Goal: Task Accomplishment & Management: Use online tool/utility

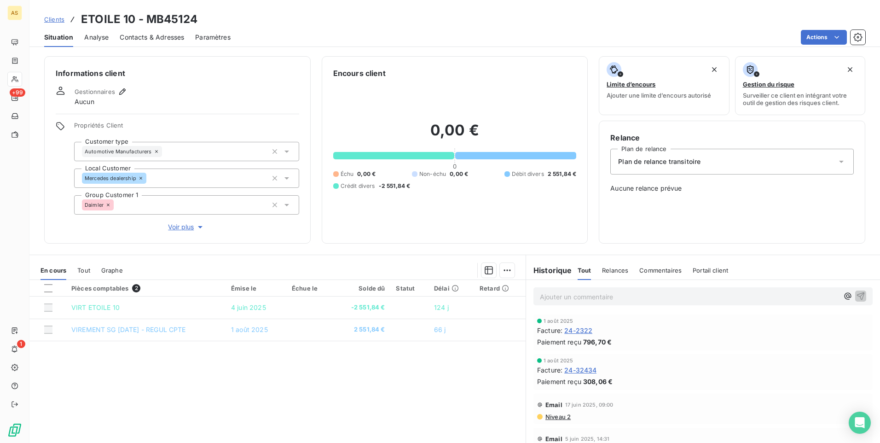
click at [50, 16] on span "Clients" at bounding box center [54, 19] width 20 height 7
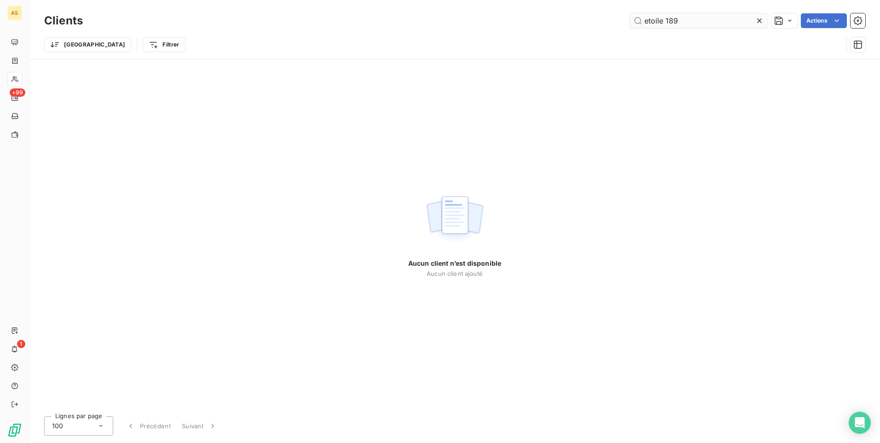
click at [585, 23] on input "etoile 189" at bounding box center [699, 20] width 138 height 15
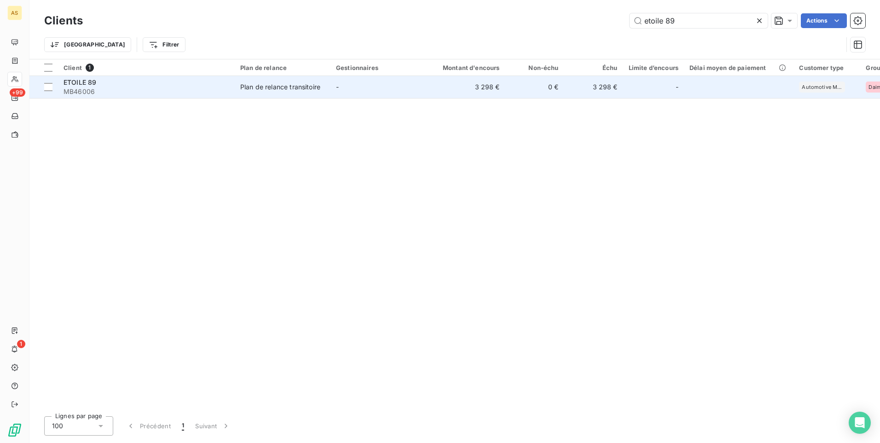
type input "etoile 89"
click at [585, 93] on td "3 298 €" at bounding box center [594, 87] width 59 height 22
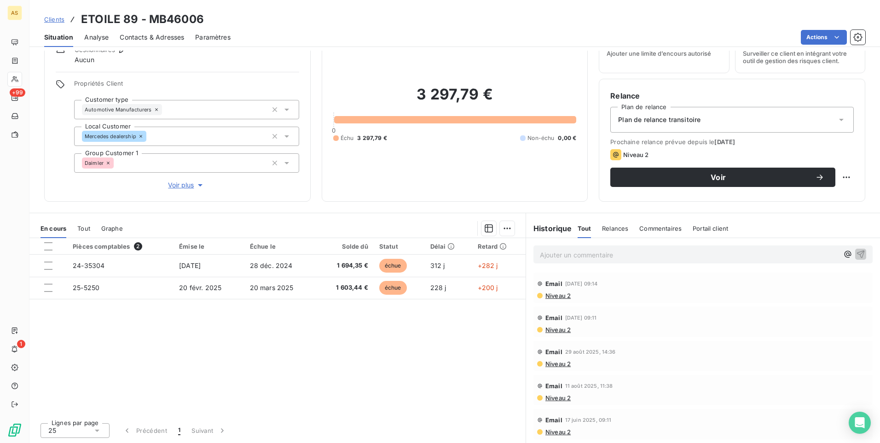
click at [56, 16] on span "Clients" at bounding box center [54, 19] width 20 height 7
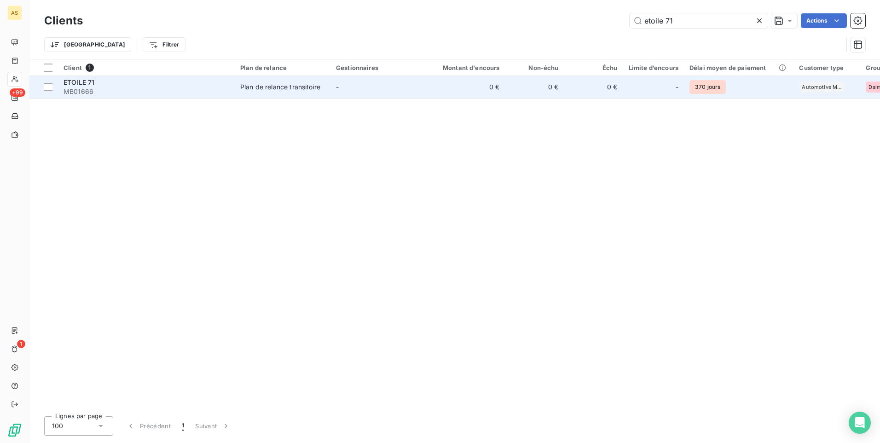
type input "etoile 71"
click at [271, 93] on td "Plan de relance transitoire" at bounding box center [283, 87] width 96 height 22
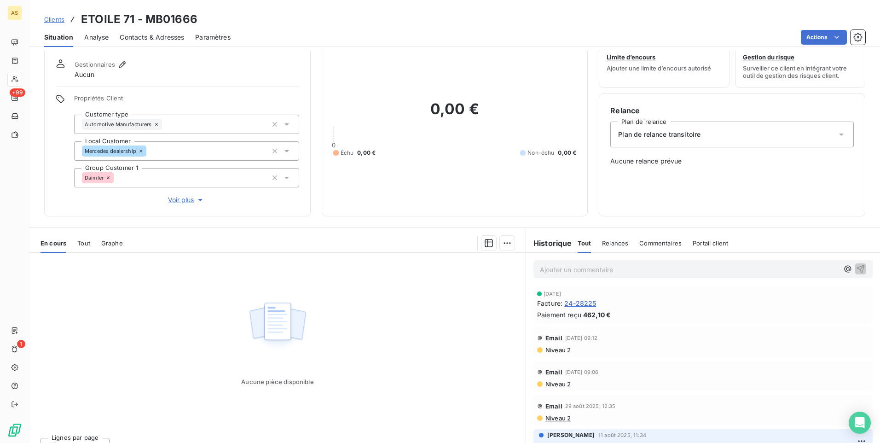
scroll to position [42, 0]
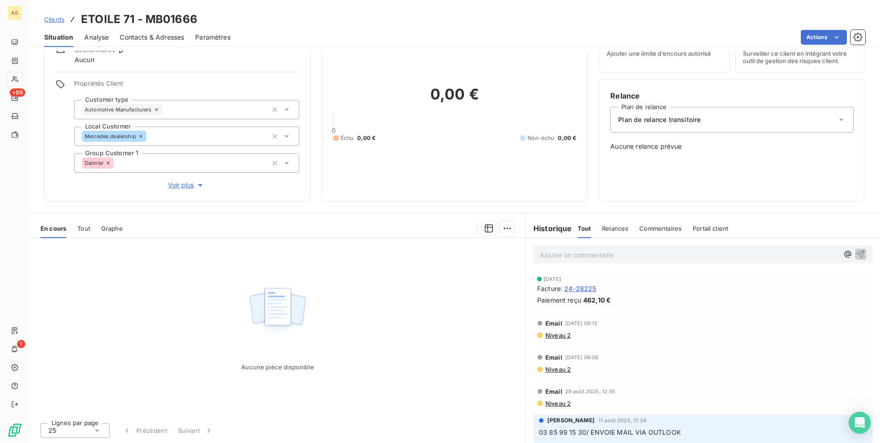
click at [52, 18] on span "Clients" at bounding box center [54, 19] width 20 height 7
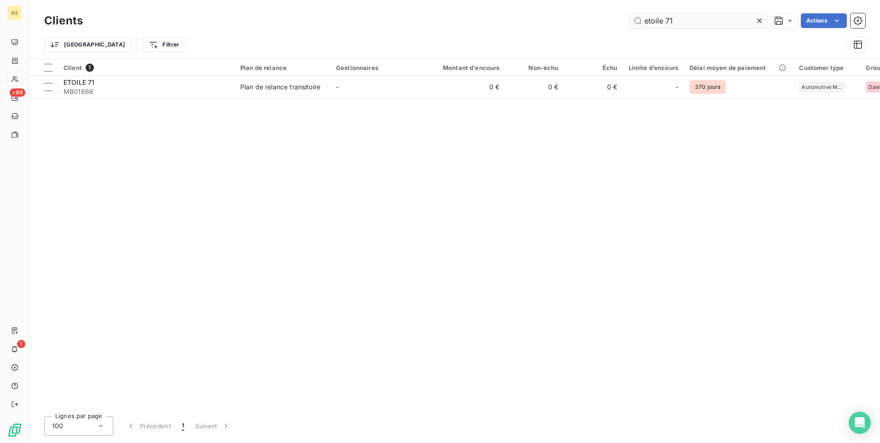
drag, startPoint x: 678, startPoint y: 19, endPoint x: 639, endPoint y: 21, distance: 39.2
click at [585, 21] on input "etoile 71" at bounding box center [699, 20] width 138 height 15
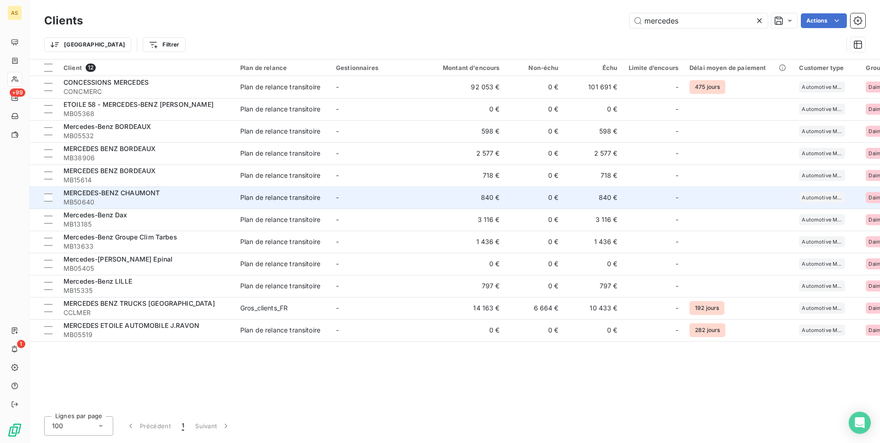
type input "mercedes"
click at [160, 194] on span "MERCEDES-BENZ CHAUMONT" at bounding box center [112, 193] width 96 height 8
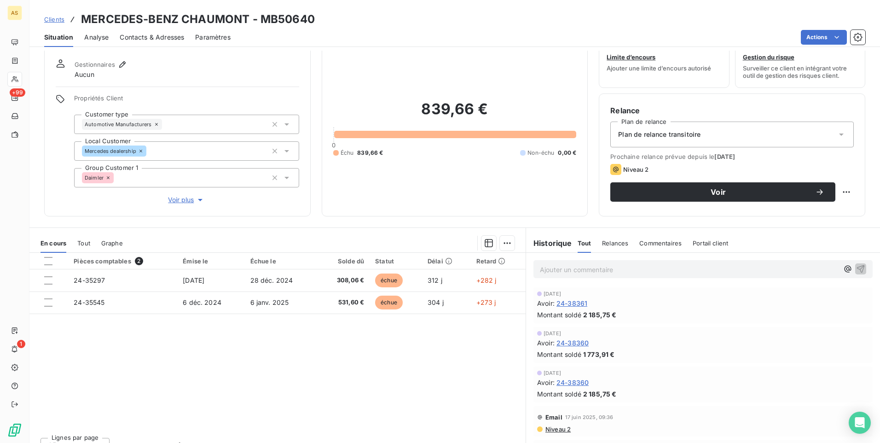
scroll to position [42, 0]
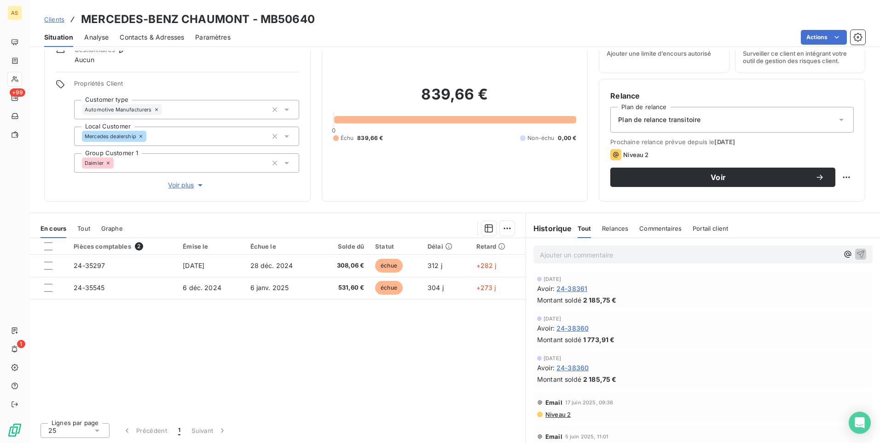
click at [46, 18] on span "Clients" at bounding box center [54, 19] width 20 height 7
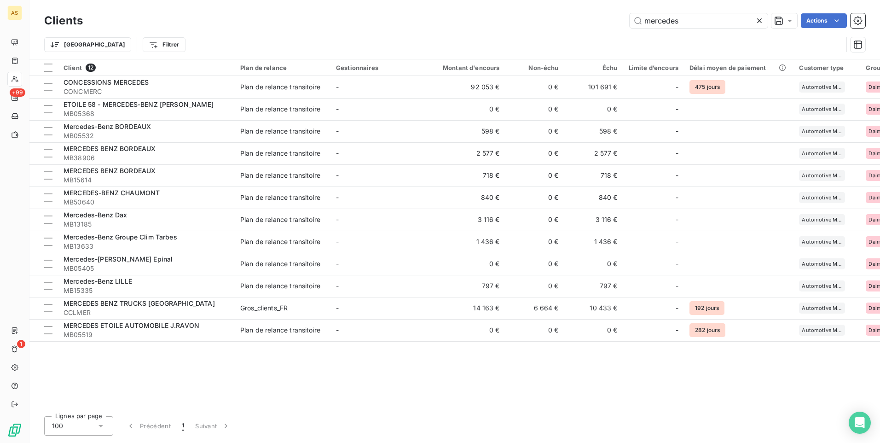
drag, startPoint x: 698, startPoint y: 19, endPoint x: 583, endPoint y: 12, distance: 114.9
click at [585, 23] on div "mercedes Actions" at bounding box center [480, 20] width 772 height 15
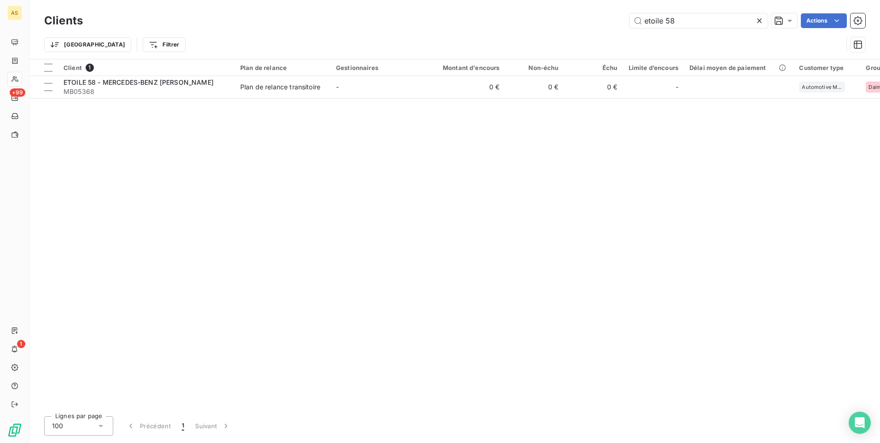
type input "etoile 58"
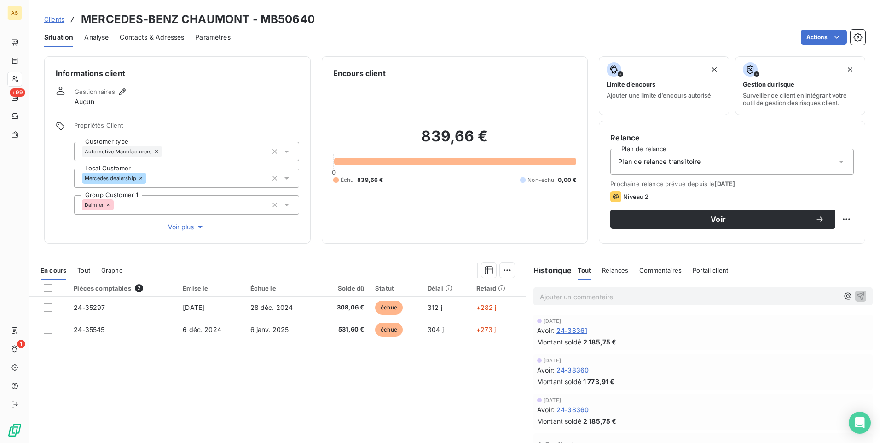
click at [56, 17] on span "Clients" at bounding box center [54, 19] width 20 height 7
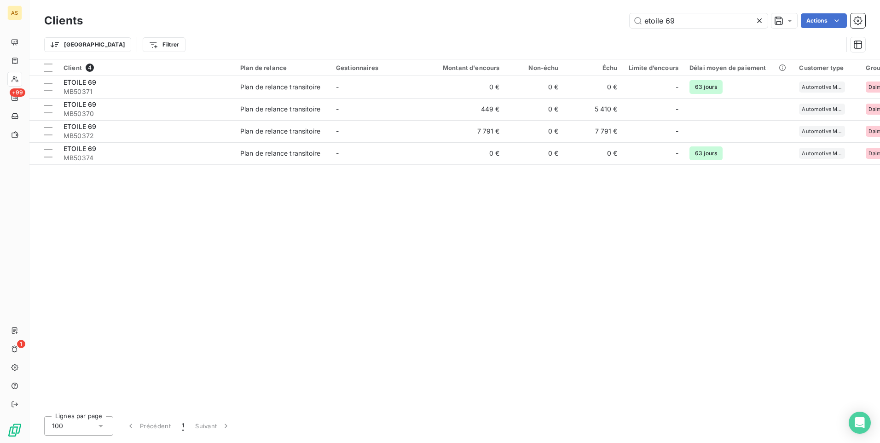
type input "etoile 69"
drag, startPoint x: 679, startPoint y: 19, endPoint x: 620, endPoint y: 28, distance: 59.5
click at [585, 28] on div "etoile 69 Actions" at bounding box center [480, 20] width 772 height 15
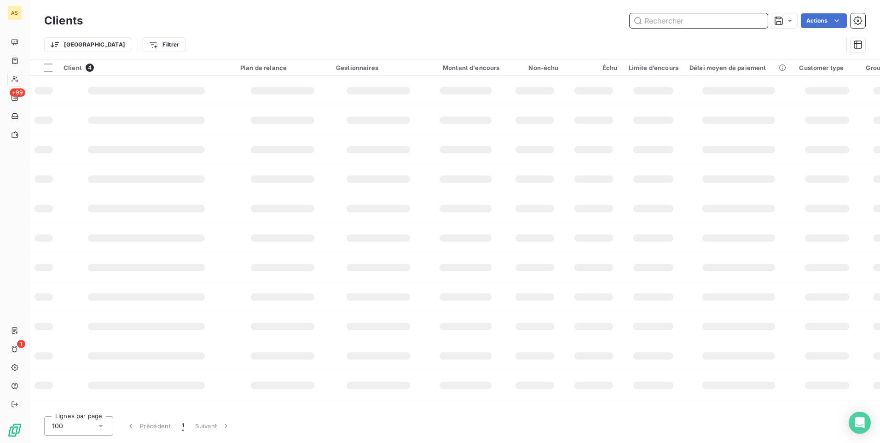
click at [585, 22] on input "text" at bounding box center [699, 20] width 138 height 15
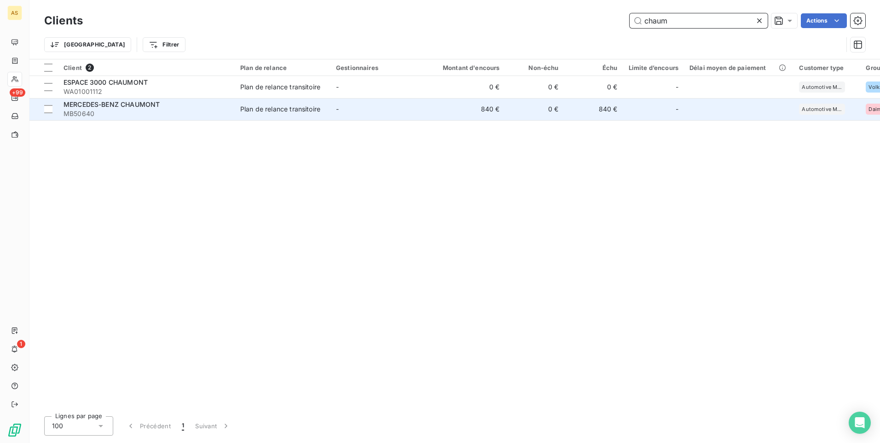
type input "chaum"
click at [313, 100] on td "Plan de relance transitoire" at bounding box center [283, 109] width 96 height 22
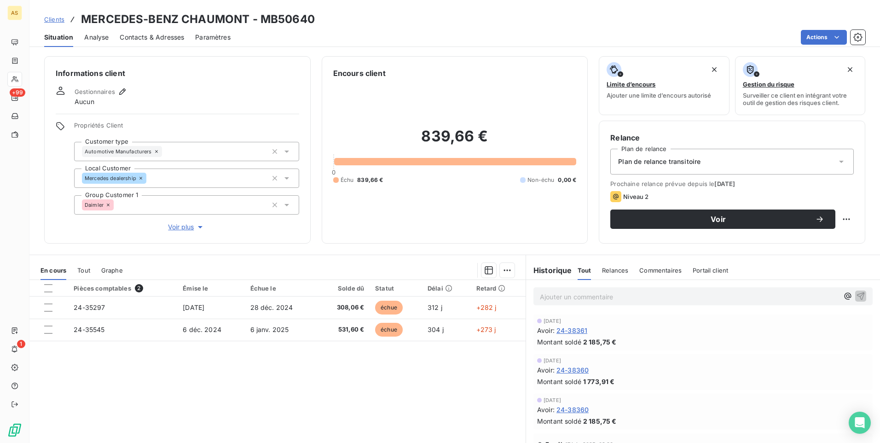
click at [48, 22] on span "Clients" at bounding box center [54, 19] width 20 height 7
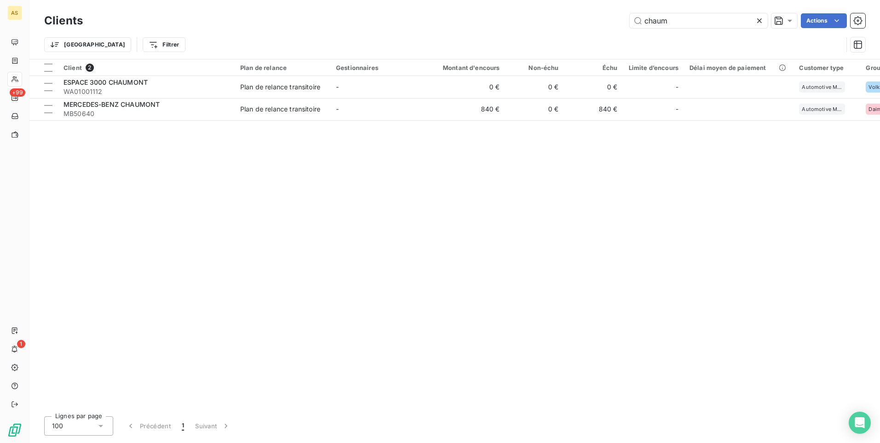
drag, startPoint x: 673, startPoint y: 23, endPoint x: 611, endPoint y: 24, distance: 62.2
click at [585, 24] on div "chaum Actions" at bounding box center [480, 20] width 772 height 15
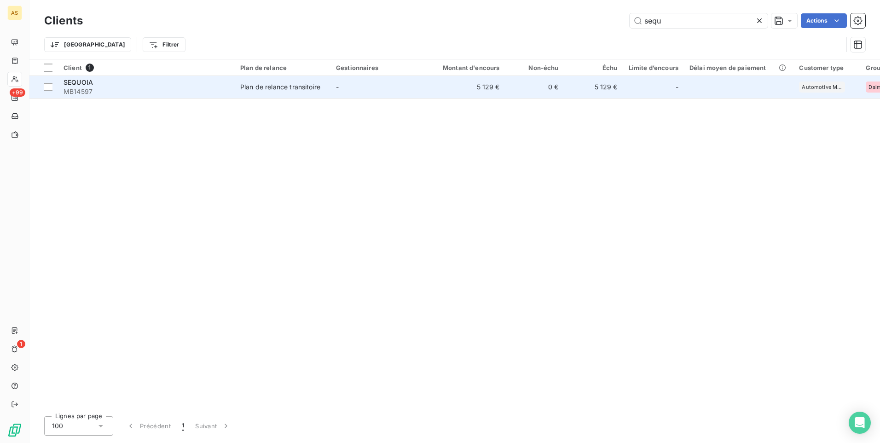
type input "sequ"
click at [585, 89] on td "5 129 €" at bounding box center [594, 87] width 59 height 22
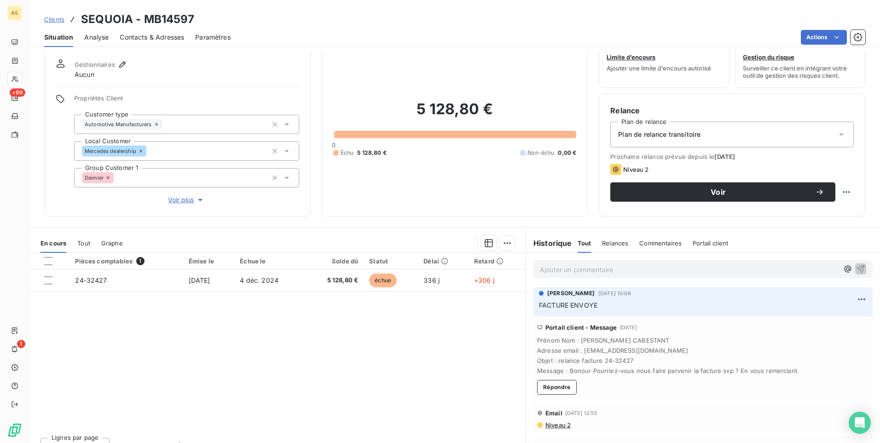
scroll to position [42, 0]
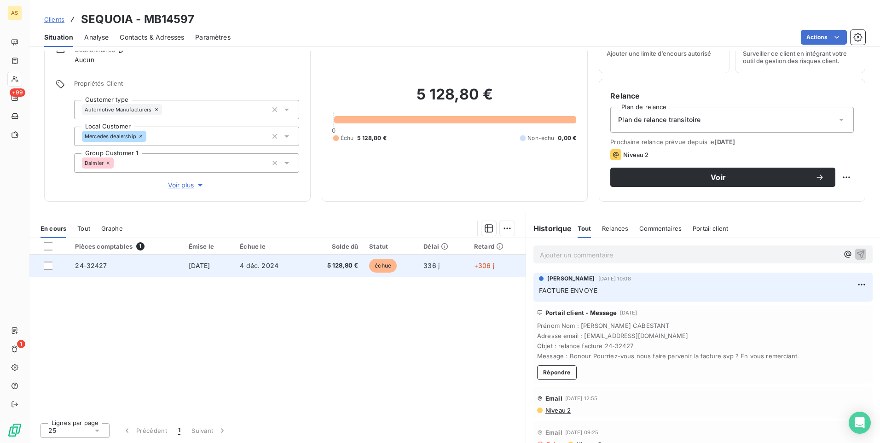
click at [298, 267] on td "4 déc. 2024" at bounding box center [269, 266] width 70 height 22
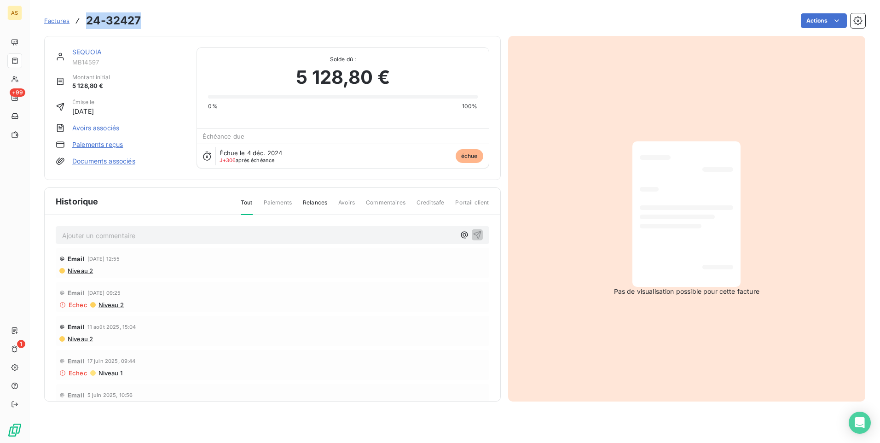
drag, startPoint x: 143, startPoint y: 16, endPoint x: 88, endPoint y: 17, distance: 54.8
click at [88, 17] on div "Factures 24-32427 Actions" at bounding box center [454, 20] width 821 height 19
drag, startPoint x: 88, startPoint y: 17, endPoint x: 91, endPoint y: 22, distance: 6.0
copy h3 "24-32427"
click at [62, 18] on span "Factures" at bounding box center [56, 20] width 25 height 7
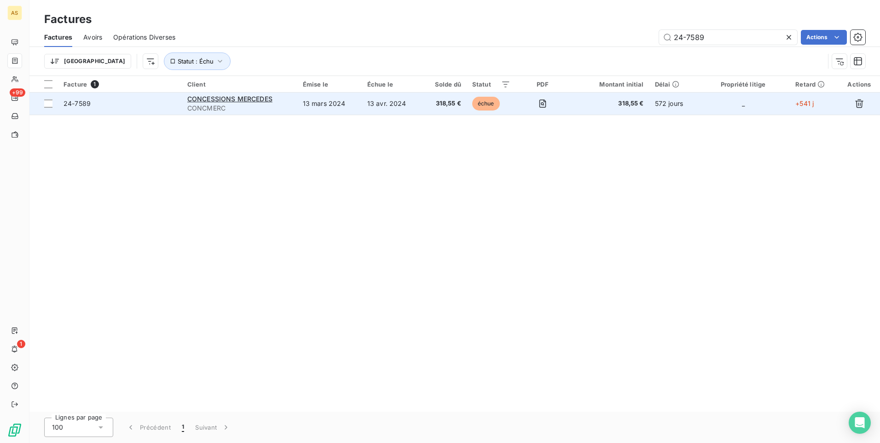
click at [271, 104] on span "CONCMERC" at bounding box center [239, 108] width 105 height 9
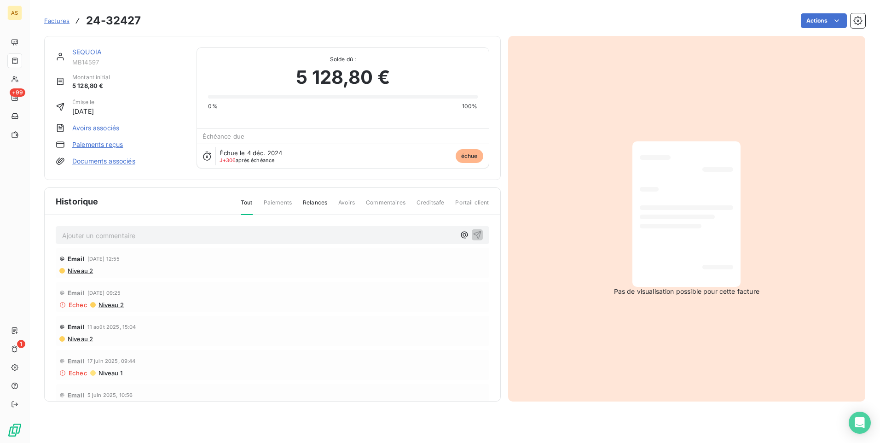
click at [93, 48] on link "SEQUOIA" at bounding box center [86, 52] width 29 height 8
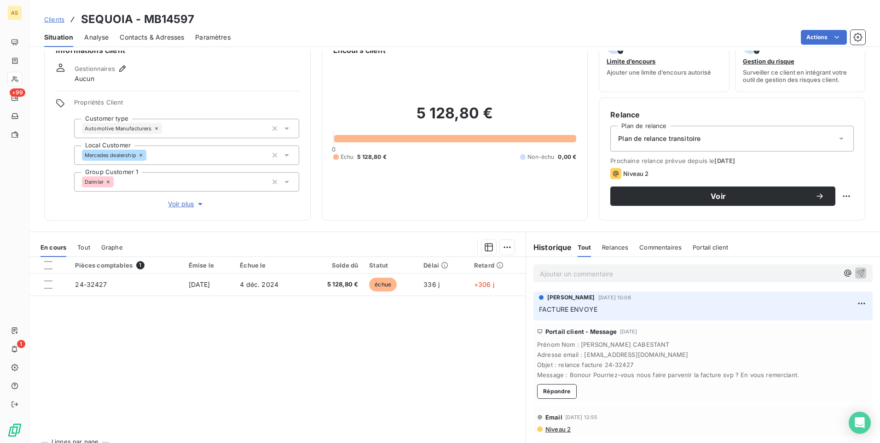
scroll to position [42, 0]
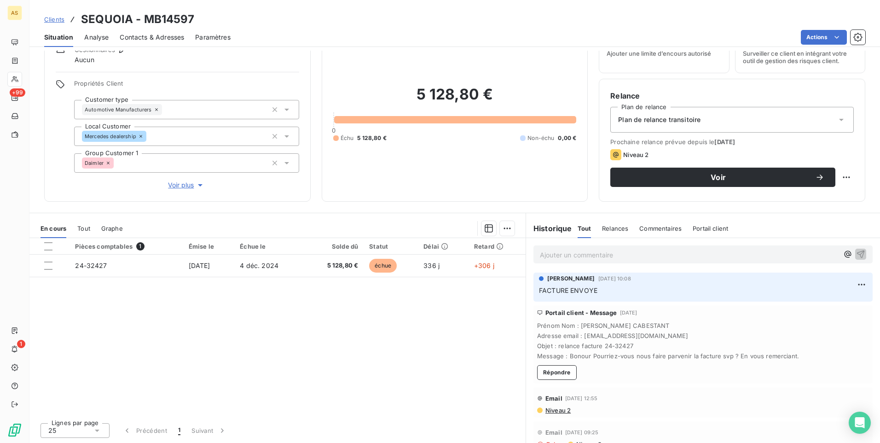
click at [162, 35] on span "Contacts & Adresses" at bounding box center [152, 37] width 64 height 9
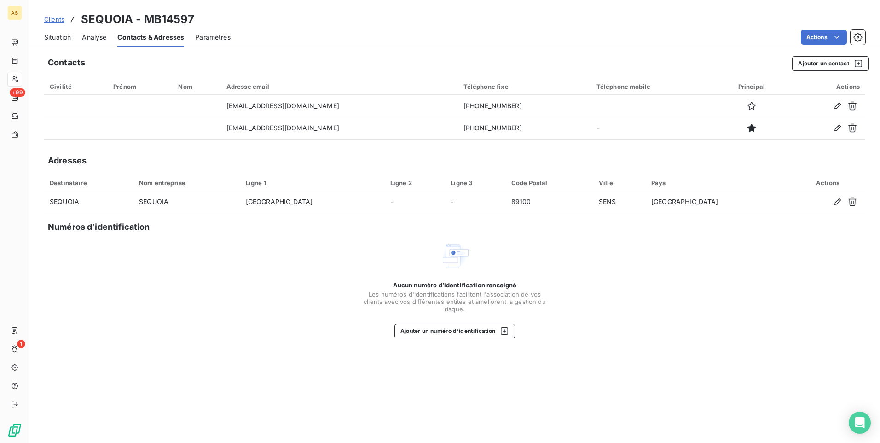
click at [57, 34] on span "Situation" at bounding box center [57, 37] width 27 height 9
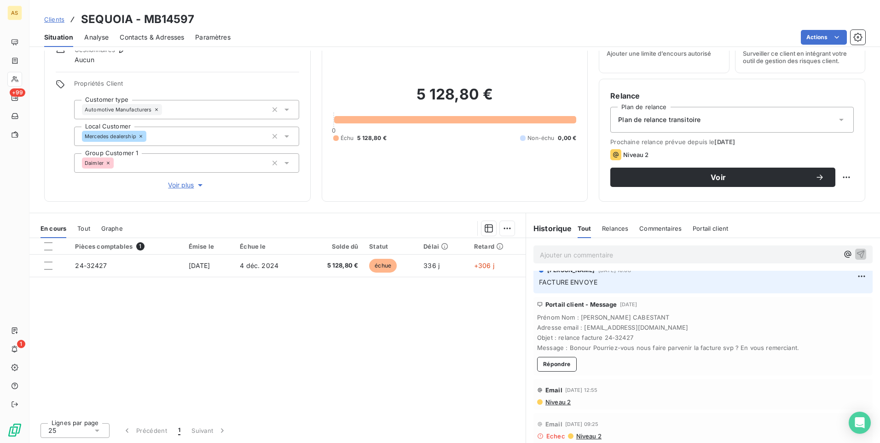
scroll to position [0, 0]
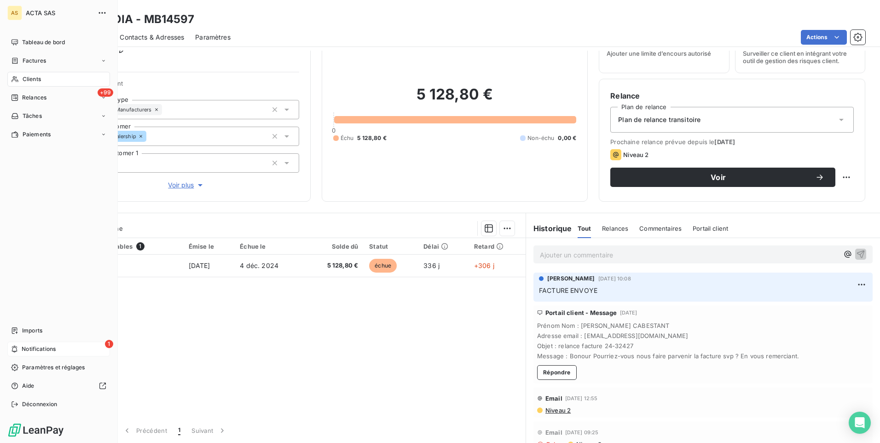
click at [32, 277] on span "Notifications" at bounding box center [39, 349] width 34 height 8
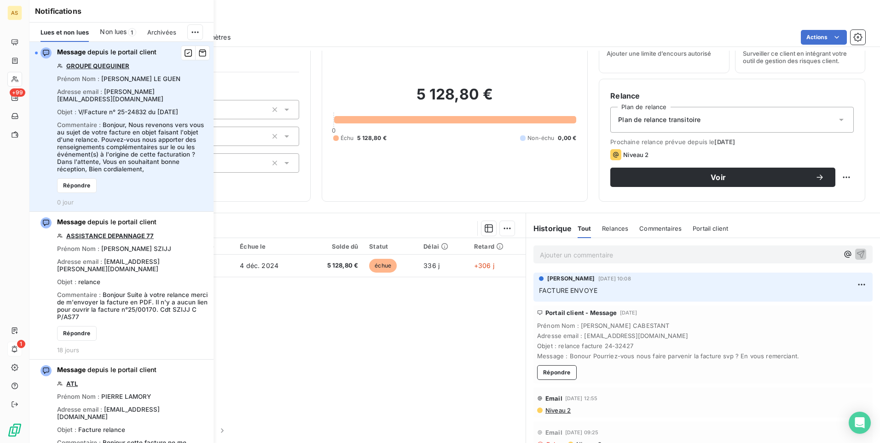
click at [109, 67] on link "GROUPE QUEGUINER" at bounding box center [97, 65] width 63 height 7
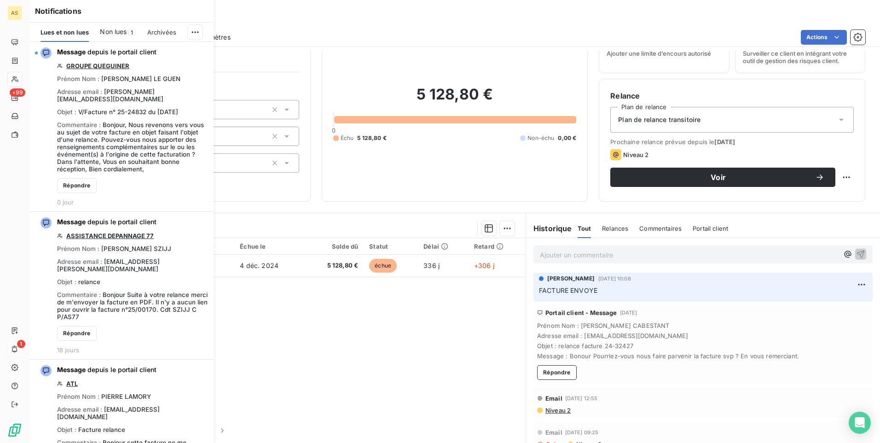
click at [305, 277] on div "Pièces comptables 1 Émise le Échue le Solde dû Statut Délai Retard 24-32427 [DA…" at bounding box center [277, 326] width 496 height 177
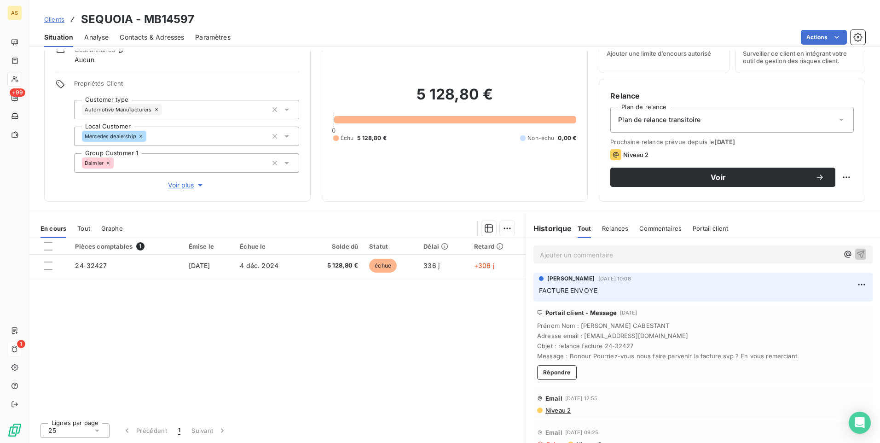
click at [44, 19] on div "Clients SEQUOIA - MB14597" at bounding box center [454, 19] width 851 height 17
click at [286, 14] on div "Clients SEQUOIA - MB14597" at bounding box center [454, 19] width 851 height 17
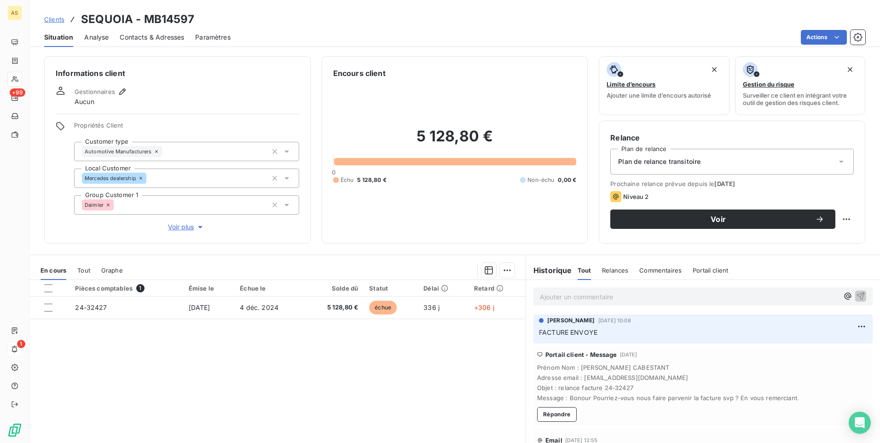
click at [52, 20] on span "Clients" at bounding box center [54, 19] width 20 height 7
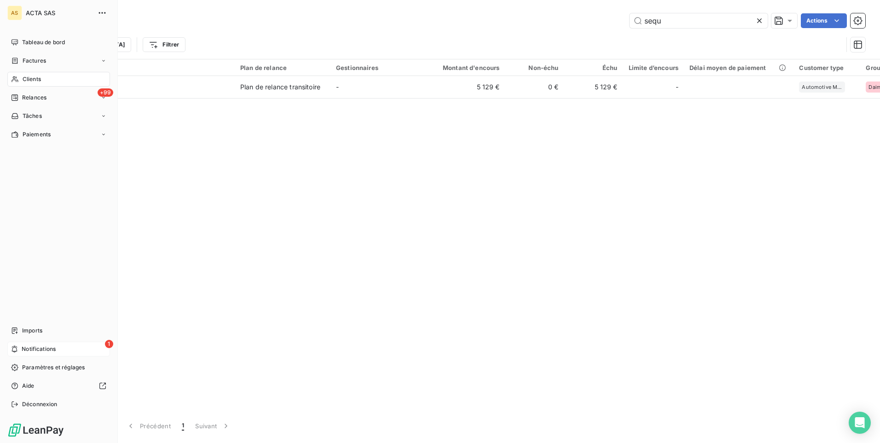
click at [20, 277] on div "1 Notifications" at bounding box center [58, 349] width 103 height 15
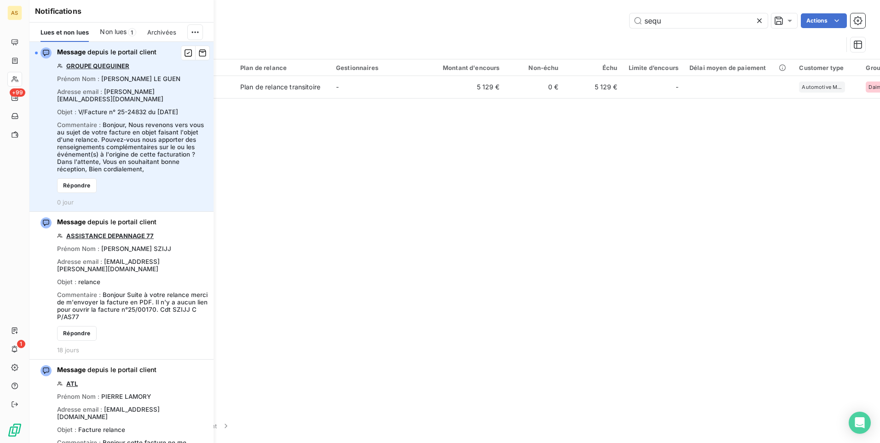
click at [86, 68] on link "GROUPE QUEGUINER" at bounding box center [97, 65] width 63 height 7
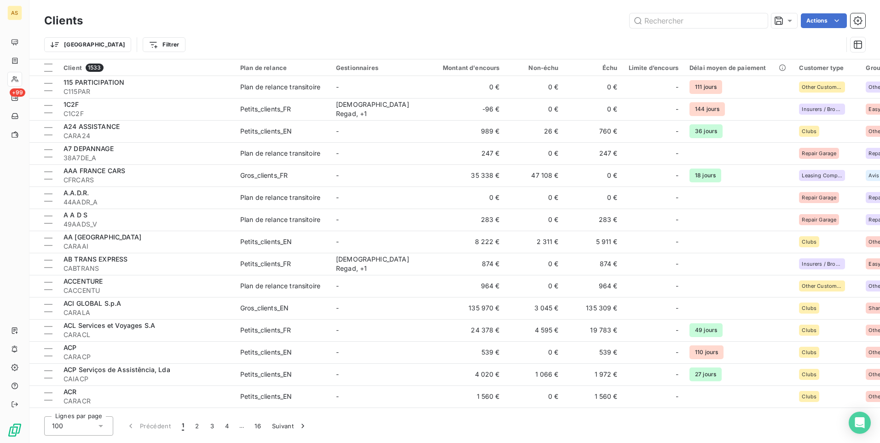
click at [247, 41] on div "Trier Filtrer" at bounding box center [443, 44] width 799 height 17
click at [585, 21] on input "text" at bounding box center [699, 20] width 138 height 15
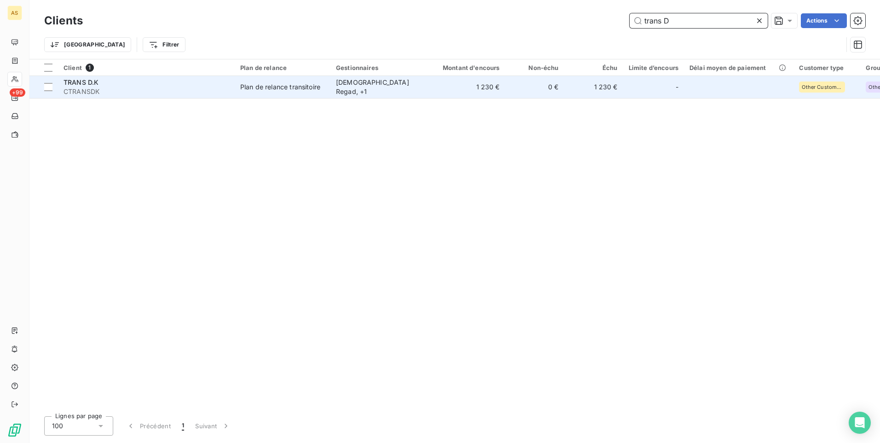
type input "trans D"
click at [365, 86] on div "[DEMOGRAPHIC_DATA] Regad , + 1" at bounding box center [378, 87] width 85 height 18
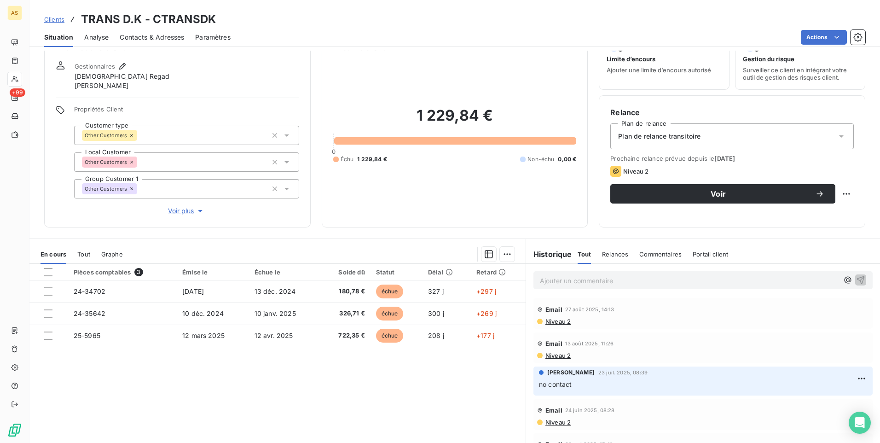
scroll to position [51, 0]
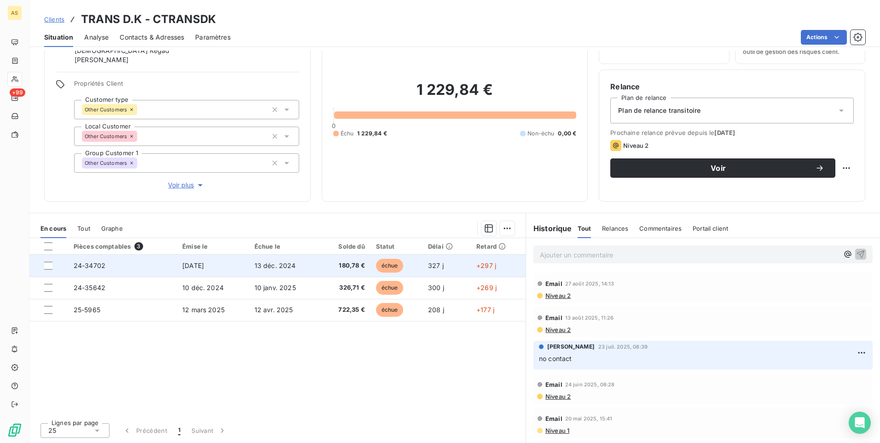
click at [383, 265] on span "échue" at bounding box center [390, 266] width 28 height 14
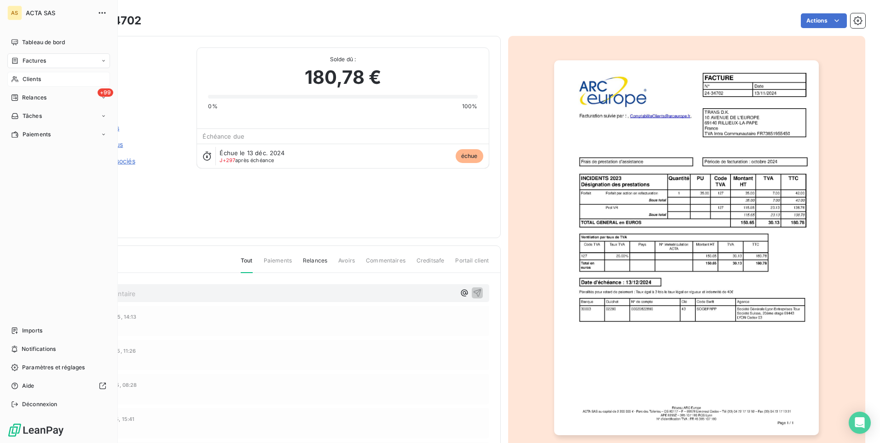
click at [39, 78] on span "Clients" at bounding box center [32, 79] width 18 height 8
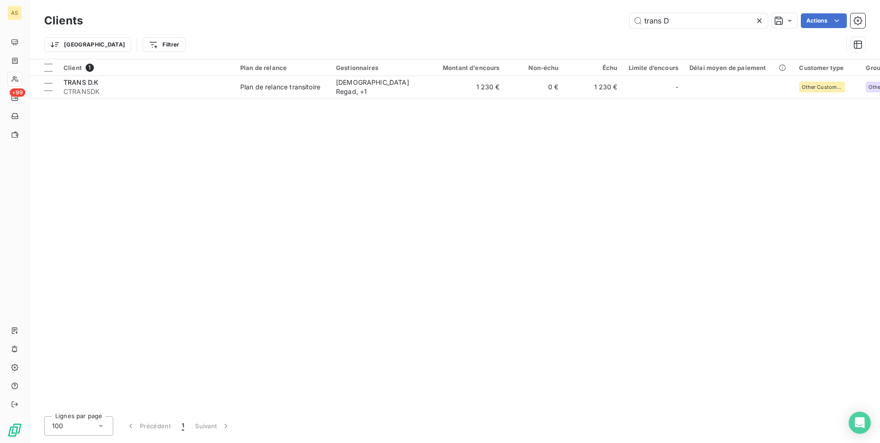
drag, startPoint x: 677, startPoint y: 21, endPoint x: 629, endPoint y: 25, distance: 48.5
click at [585, 25] on div "trans D Actions" at bounding box center [480, 20] width 772 height 15
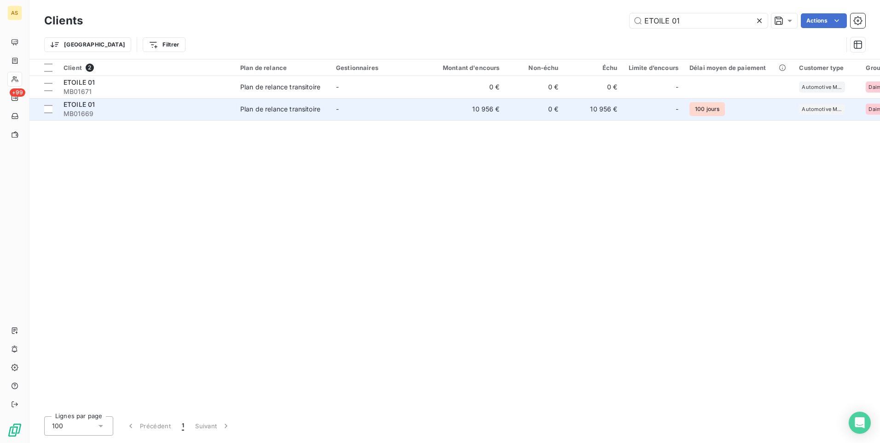
type input "ETOILE 01"
click at [319, 105] on div "Plan de relance transitoire" at bounding box center [280, 109] width 80 height 9
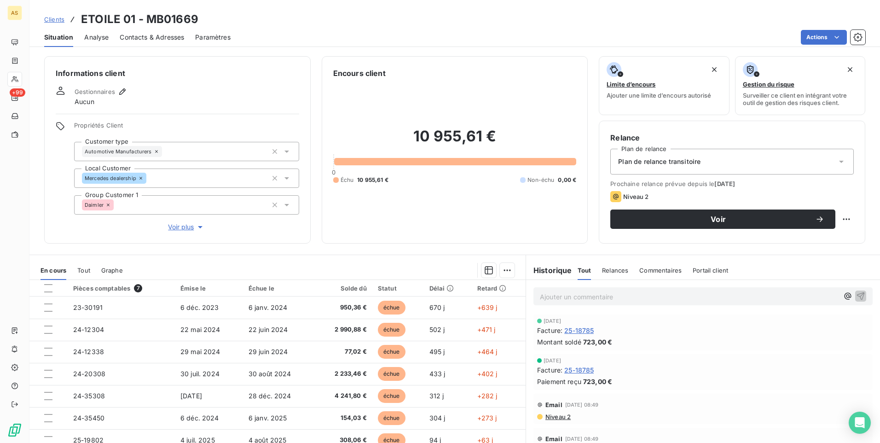
click at [162, 30] on div "Contacts & Adresses" at bounding box center [152, 37] width 64 height 19
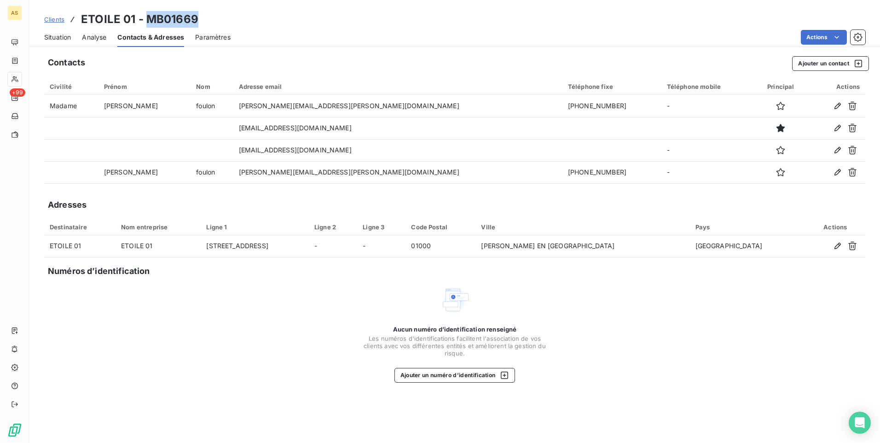
drag, startPoint x: 205, startPoint y: 17, endPoint x: 148, endPoint y: 19, distance: 56.7
click at [148, 19] on div "Clients ETOILE 01 - MB01669" at bounding box center [454, 19] width 851 height 17
copy h3 "MB01669"
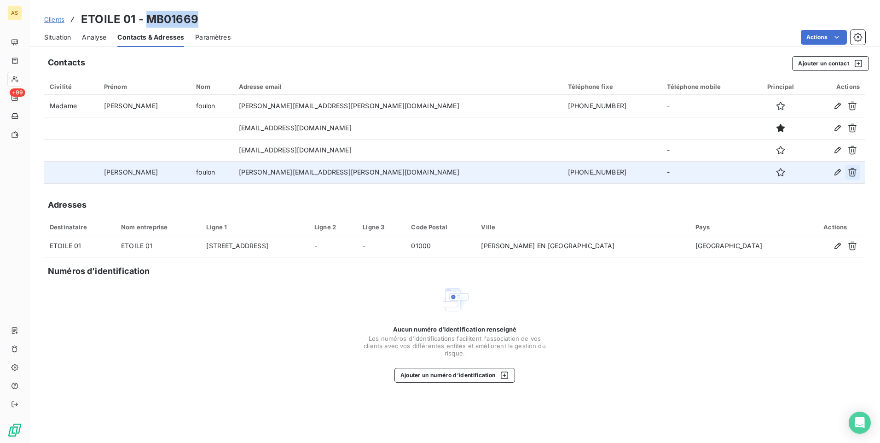
click at [585, 174] on icon "button" at bounding box center [852, 172] width 9 height 9
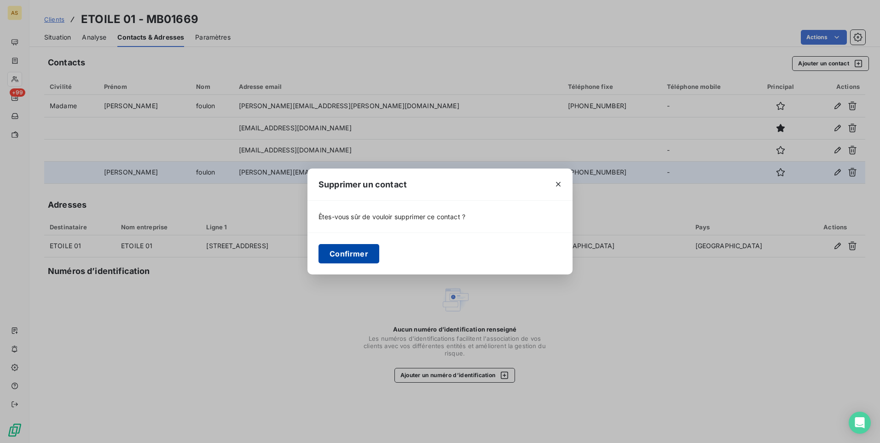
click at [364, 255] on button "Confirmer" at bounding box center [349, 253] width 61 height 19
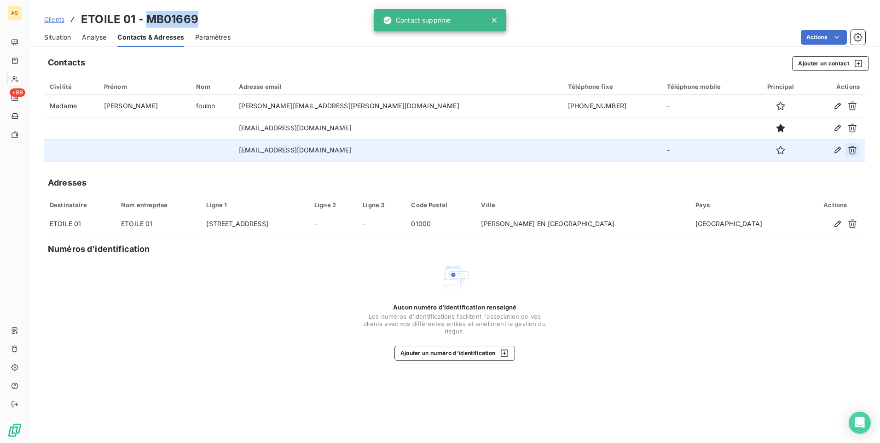
click at [585, 149] on button "button" at bounding box center [852, 150] width 15 height 15
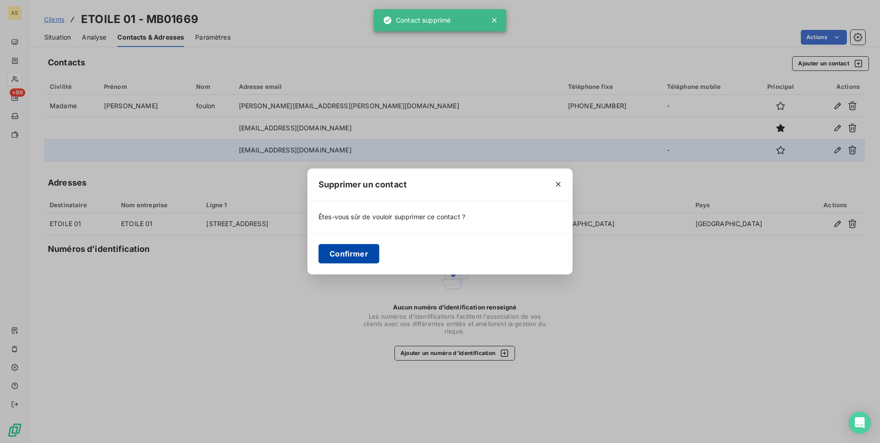
click at [337, 252] on button "Confirmer" at bounding box center [349, 253] width 61 height 19
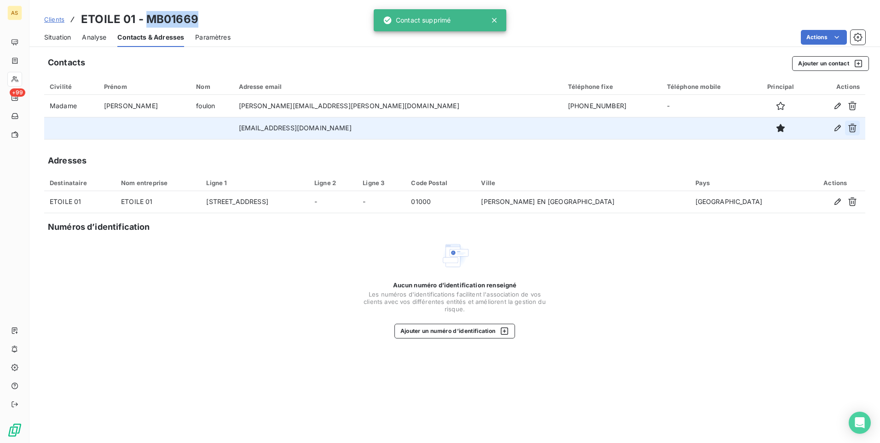
click at [585, 125] on icon "button" at bounding box center [853, 128] width 8 height 9
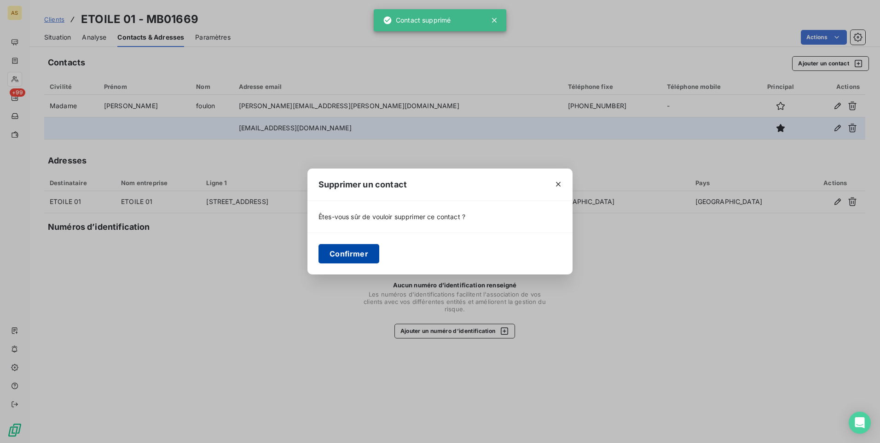
click at [341, 256] on button "Confirmer" at bounding box center [349, 253] width 61 height 19
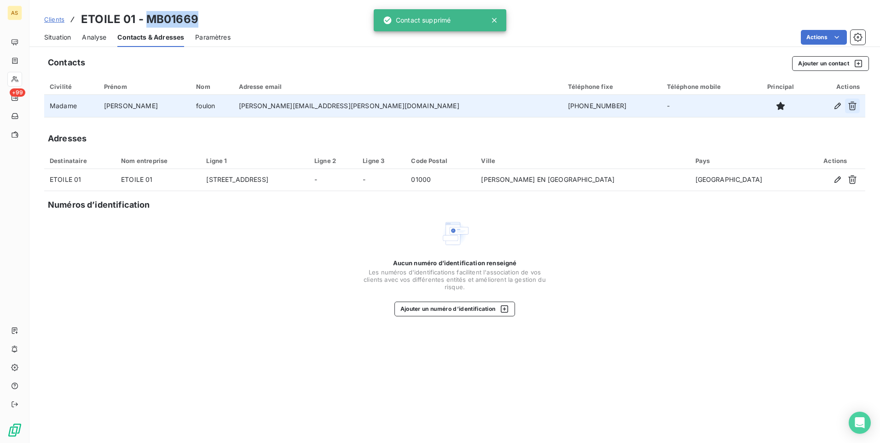
click at [585, 104] on button "button" at bounding box center [852, 106] width 15 height 15
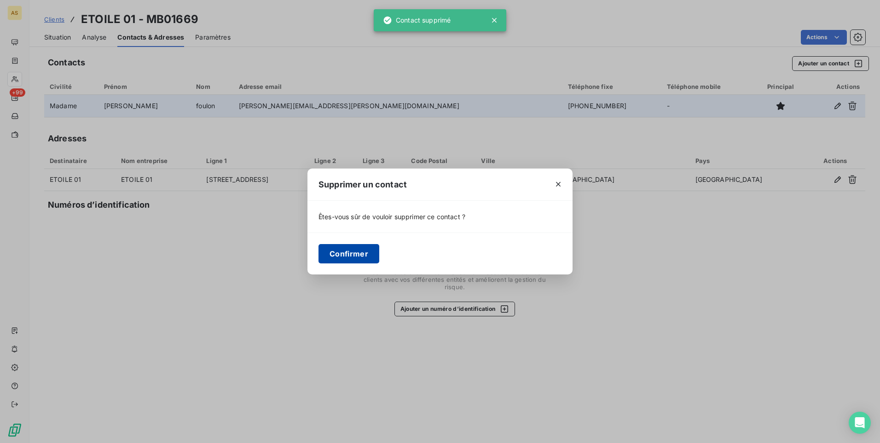
click at [349, 252] on button "Confirmer" at bounding box center [349, 253] width 61 height 19
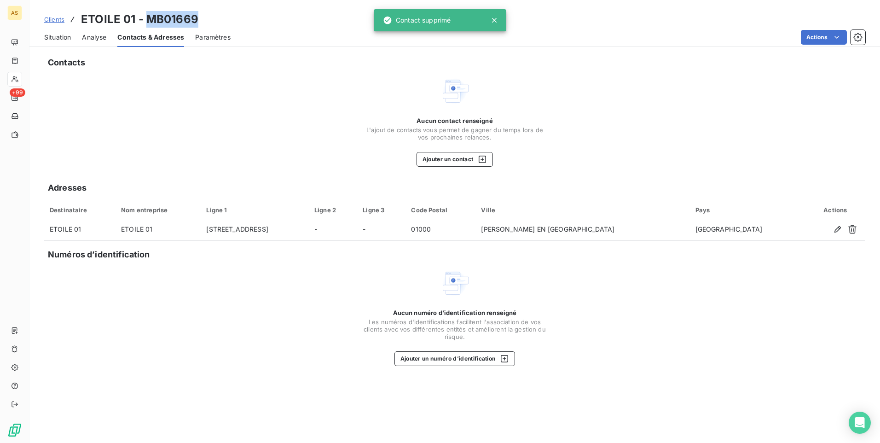
click at [51, 37] on span "Situation" at bounding box center [57, 37] width 27 height 9
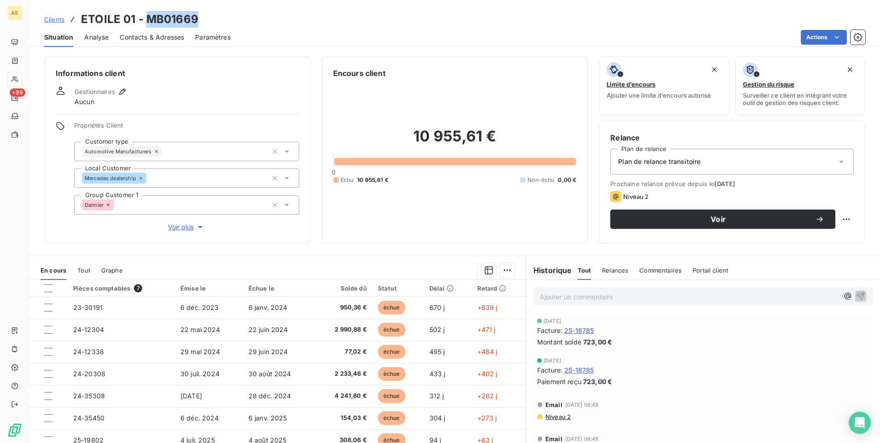
click at [59, 20] on span "Clients" at bounding box center [54, 19] width 20 height 7
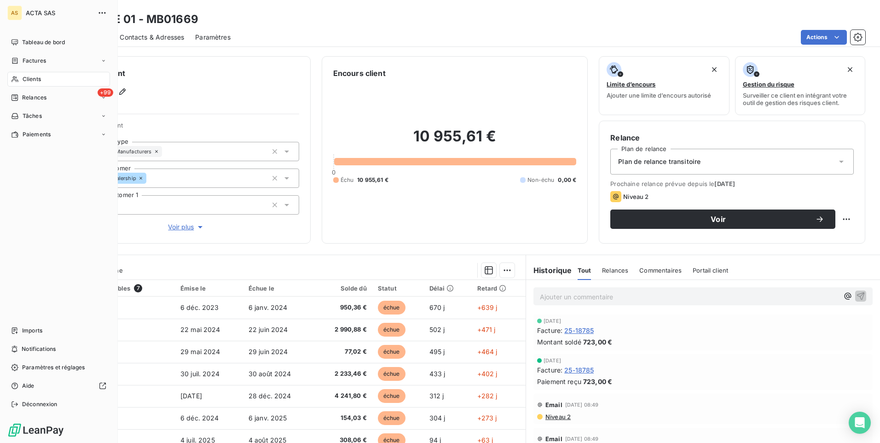
click at [41, 75] on span "Clients" at bounding box center [32, 79] width 18 height 8
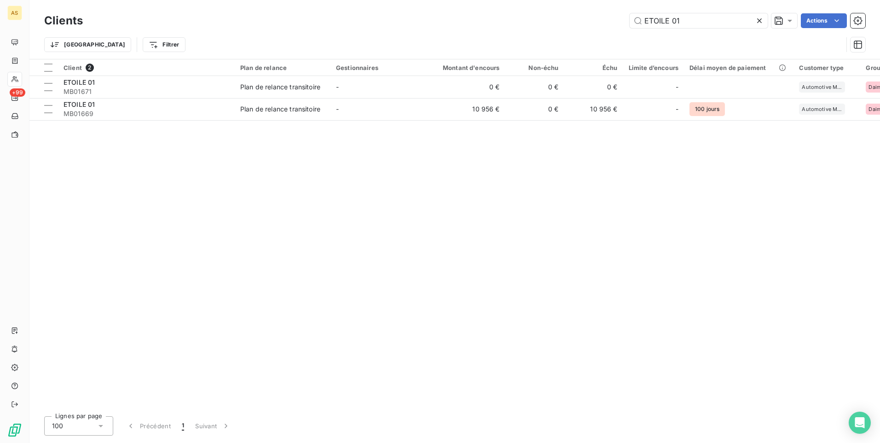
click at [585, 22] on icon at bounding box center [759, 20] width 5 height 5
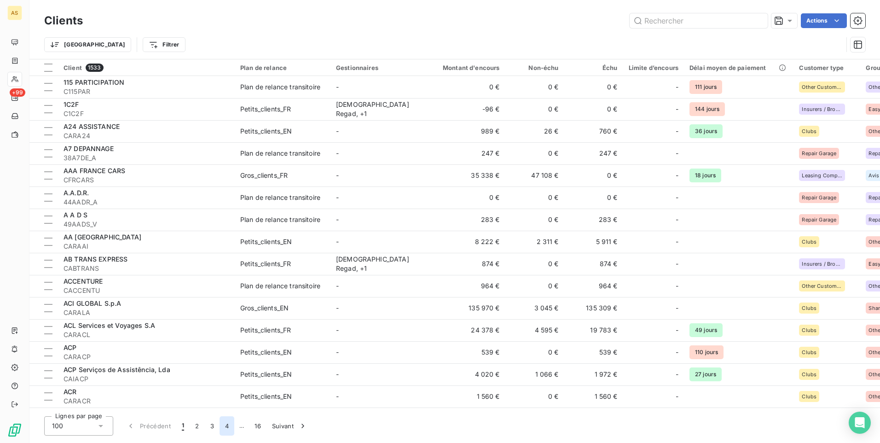
click at [226, 277] on button "4" at bounding box center [227, 425] width 15 height 19
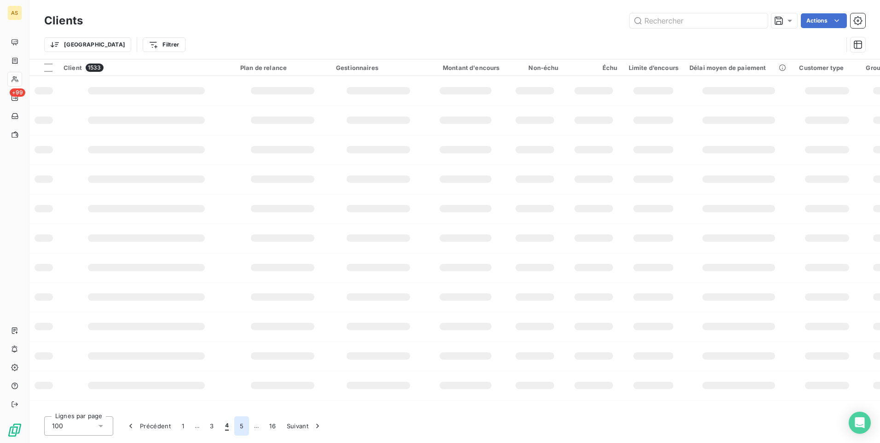
click at [245, 277] on button "5" at bounding box center [241, 425] width 15 height 19
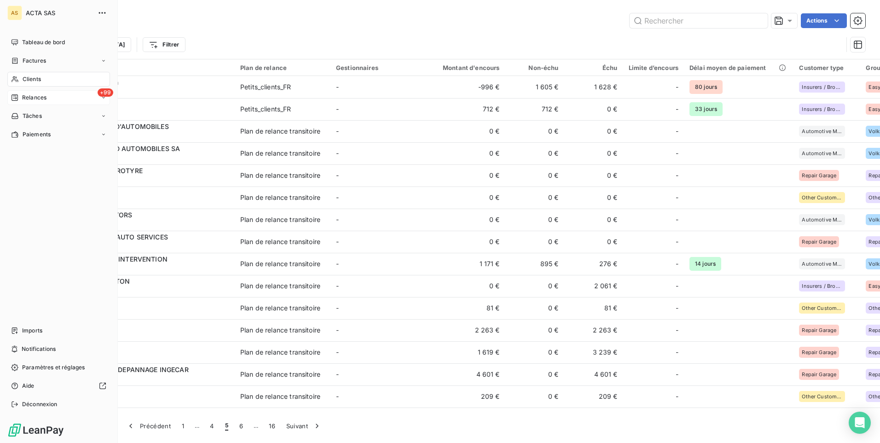
click at [42, 99] on span "Relances" at bounding box center [34, 97] width 24 height 8
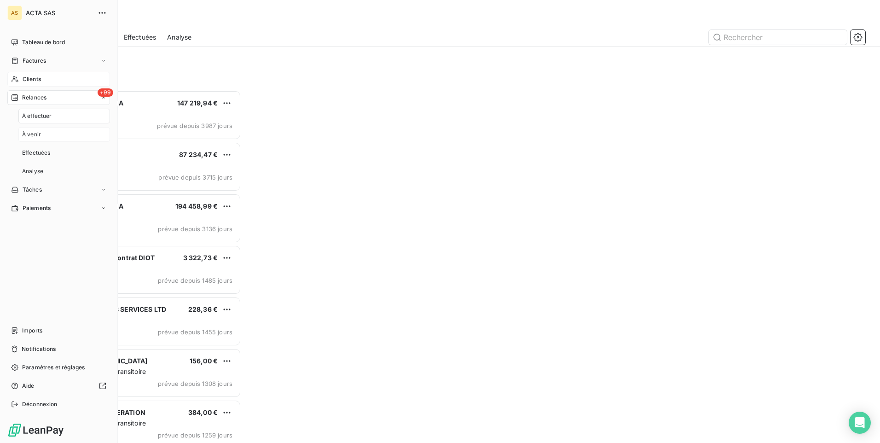
scroll to position [346, 190]
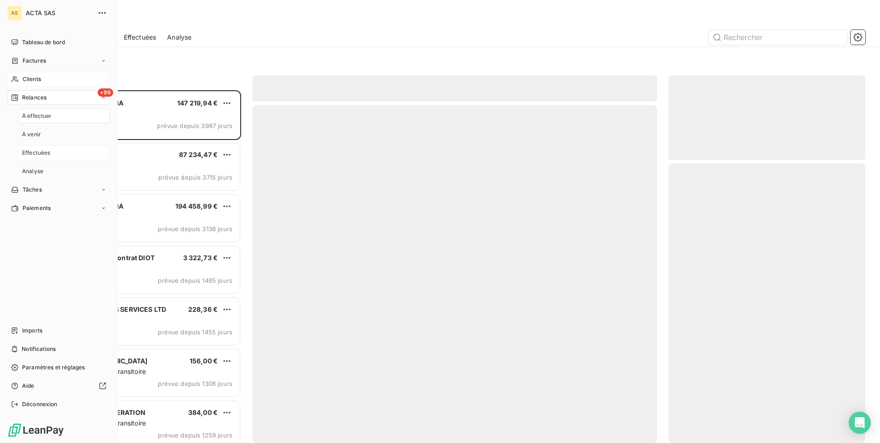
click at [41, 152] on span "Effectuées" at bounding box center [36, 153] width 29 height 8
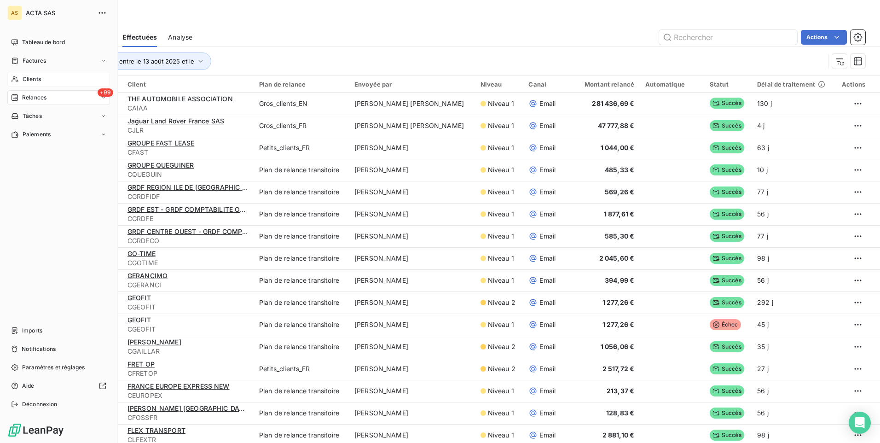
click at [31, 81] on span "Clients" at bounding box center [32, 79] width 18 height 8
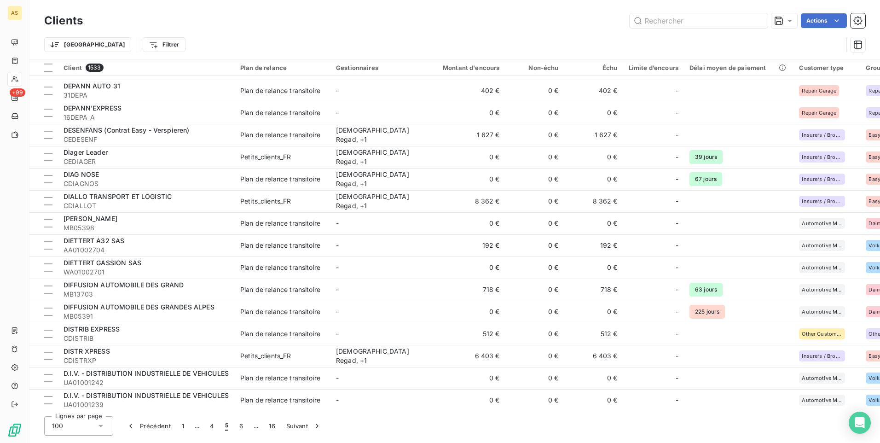
scroll to position [1881, 0]
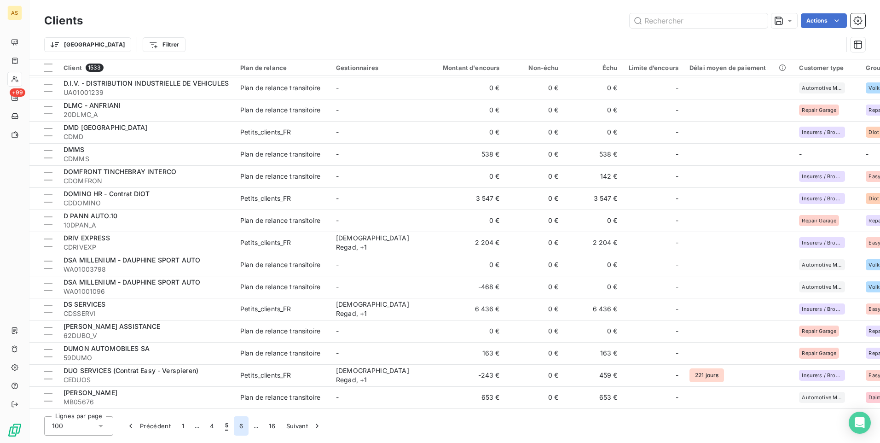
click at [238, 277] on button "6" at bounding box center [241, 425] width 15 height 19
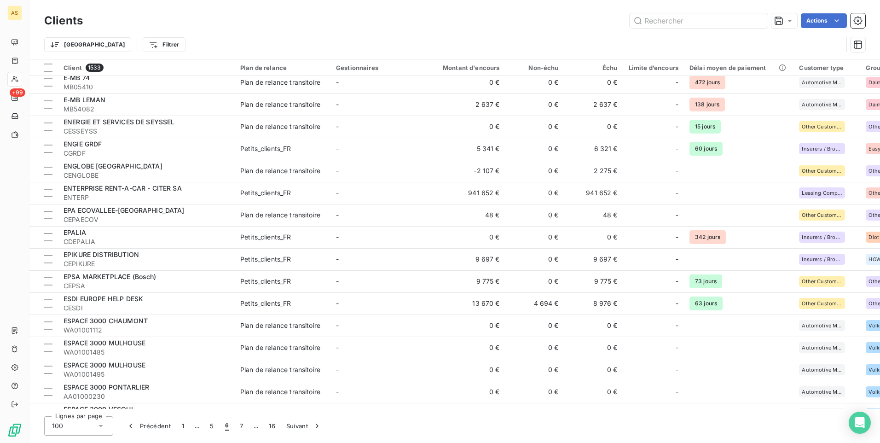
scroll to position [0, 0]
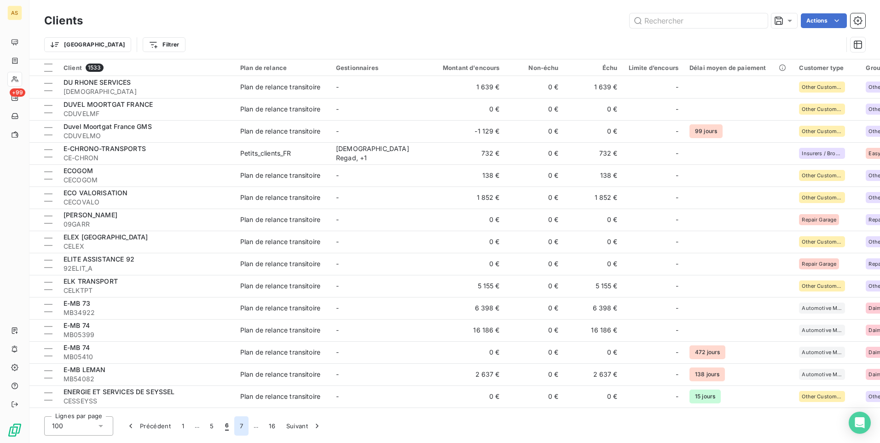
click at [242, 277] on button "7" at bounding box center [241, 425] width 14 height 19
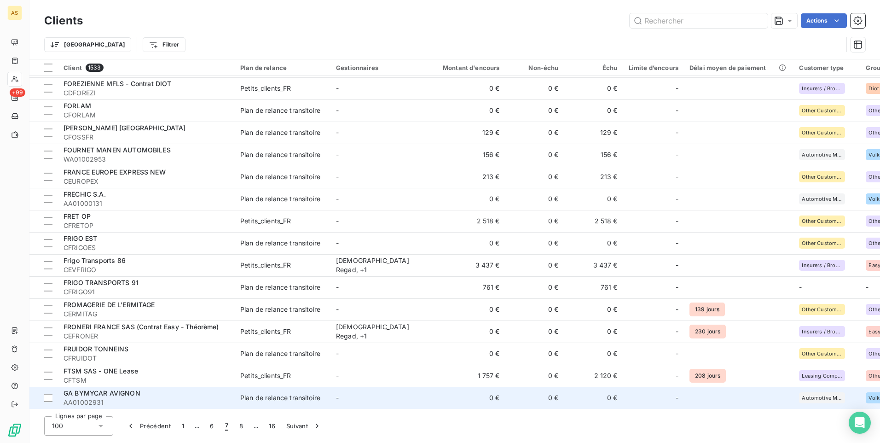
scroll to position [921, 0]
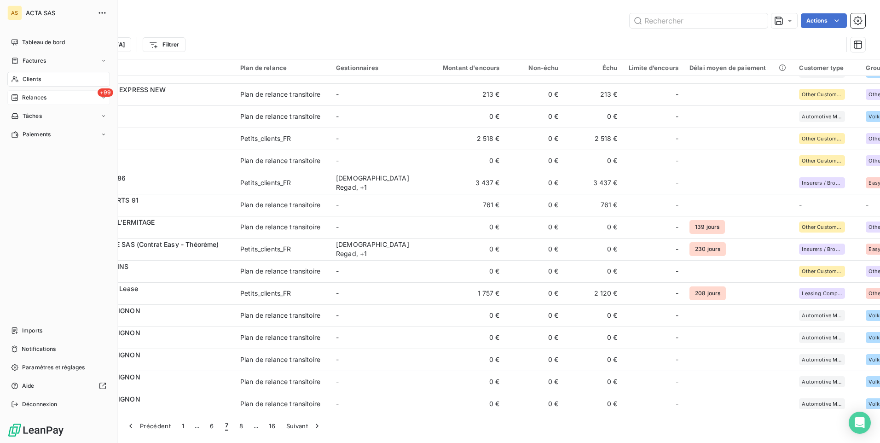
click at [34, 101] on span "Relances" at bounding box center [34, 97] width 24 height 8
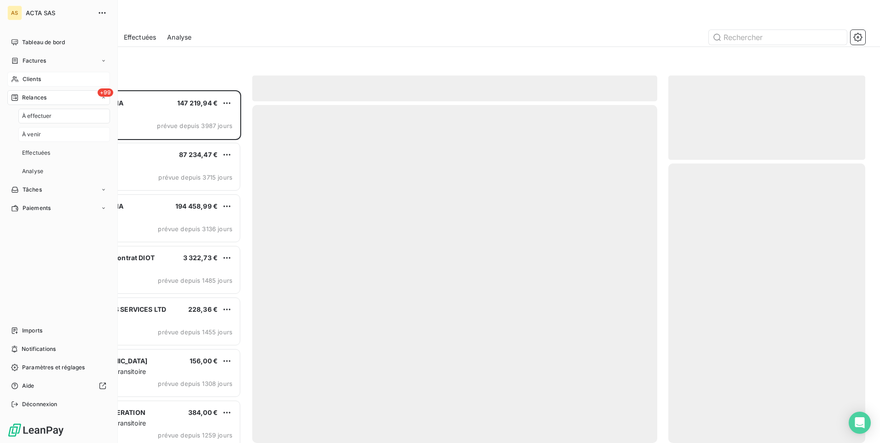
scroll to position [346, 190]
click at [39, 151] on span "Effectuées" at bounding box center [36, 153] width 29 height 8
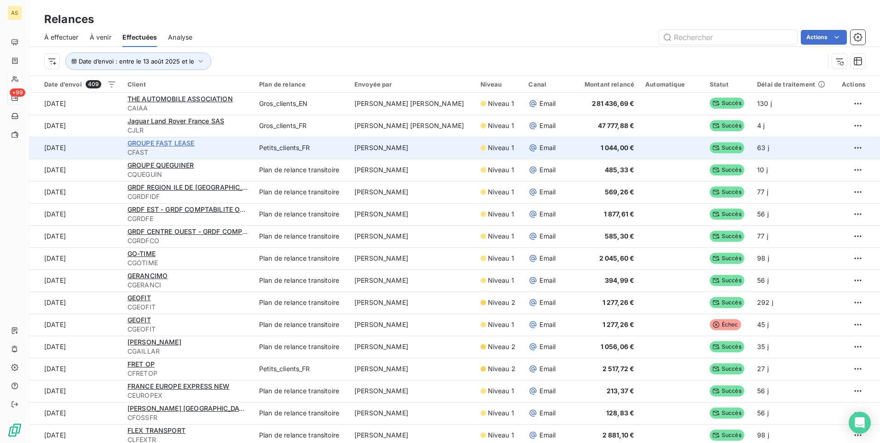
click at [166, 141] on span "GROUPE FAST LEASE" at bounding box center [161, 143] width 67 height 8
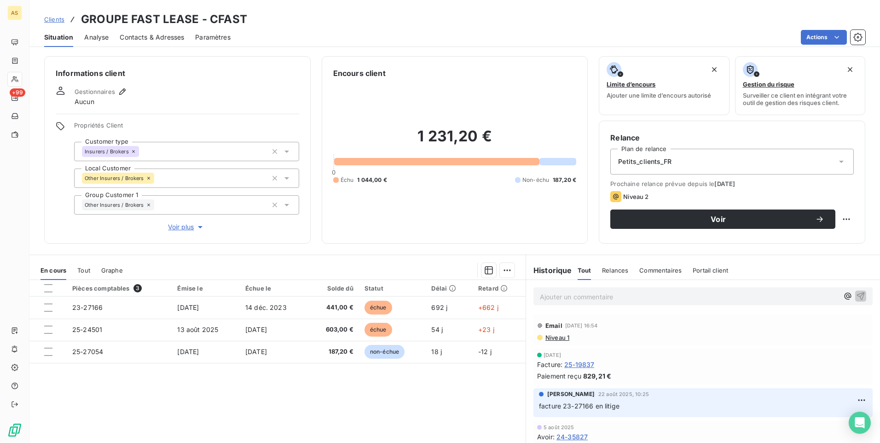
click at [57, 22] on span "Clients" at bounding box center [54, 19] width 20 height 7
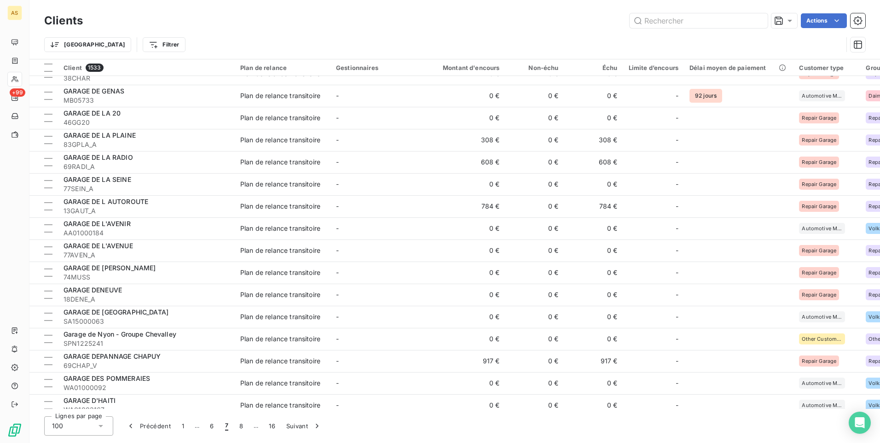
scroll to position [1881, 0]
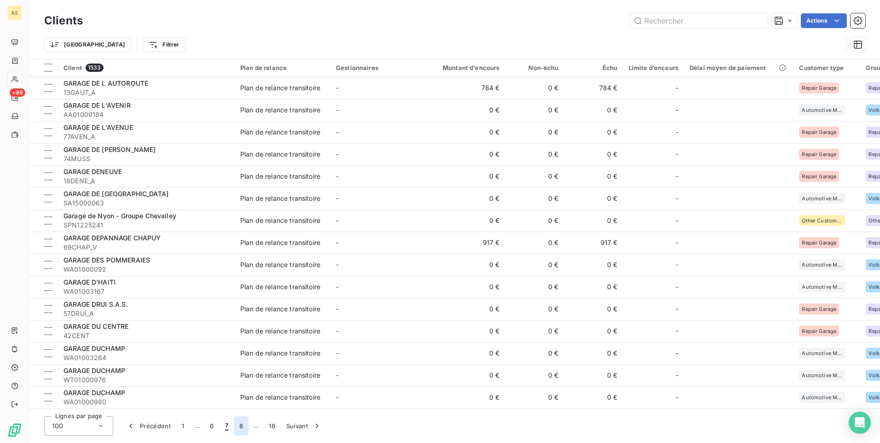
click at [242, 277] on button "8" at bounding box center [241, 425] width 15 height 19
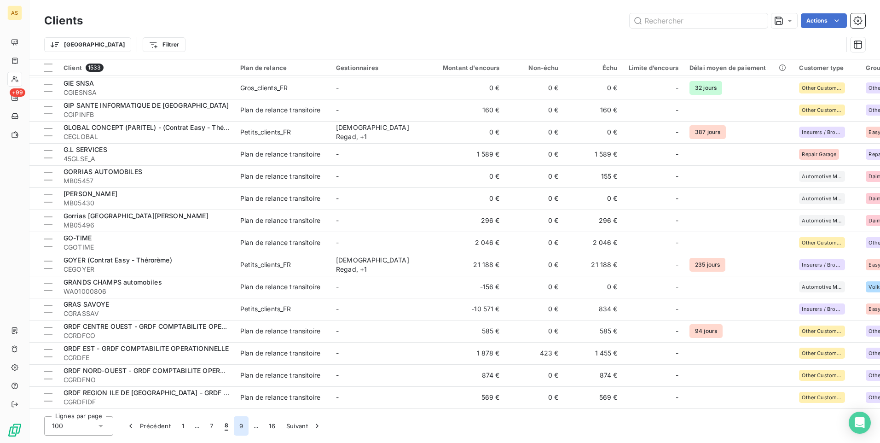
click at [236, 277] on button "9" at bounding box center [241, 425] width 15 height 19
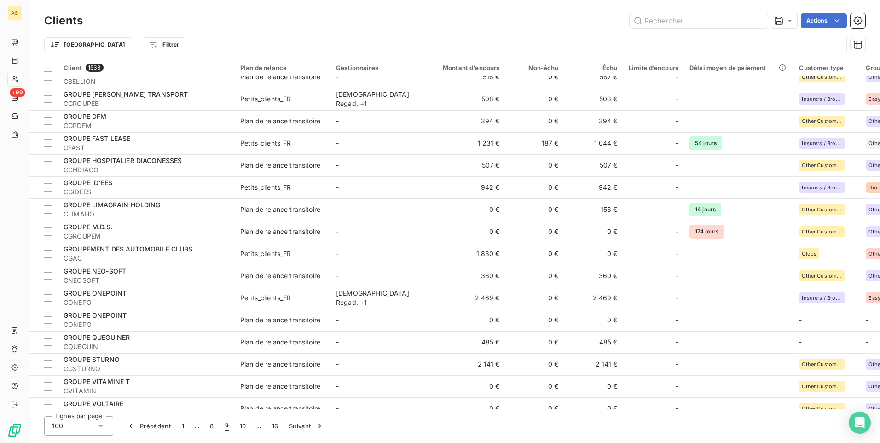
scroll to position [40, 0]
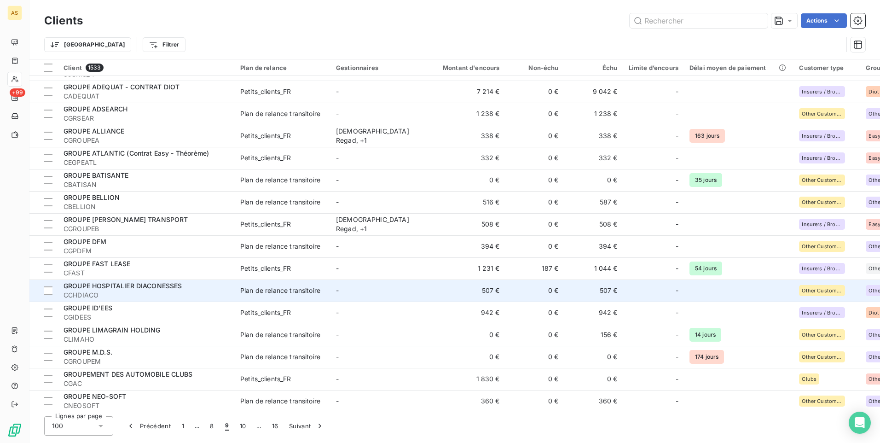
click at [153, 277] on span "GROUPE HOSPITALIER DIACONESSES" at bounding box center [123, 286] width 119 height 8
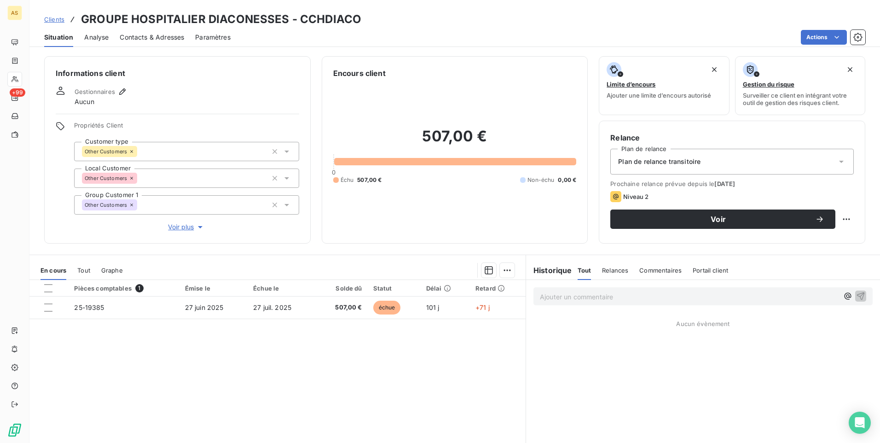
click at [156, 33] on span "Contacts & Adresses" at bounding box center [152, 37] width 64 height 9
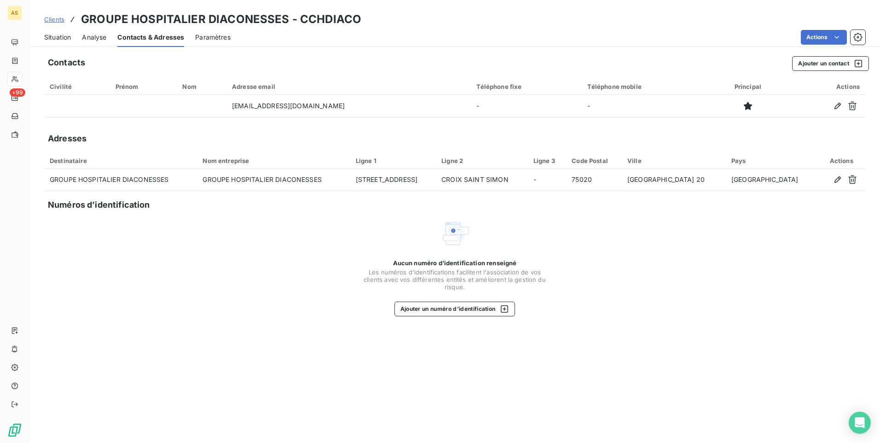
click at [61, 39] on span "Situation" at bounding box center [57, 37] width 27 height 9
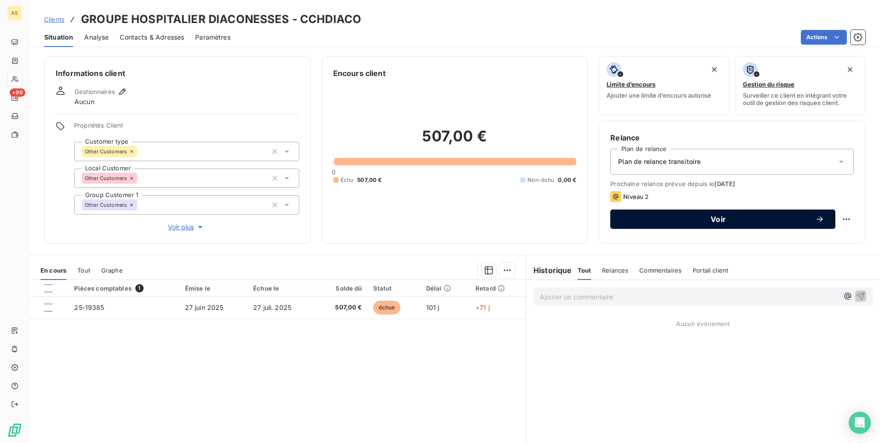
click at [585, 222] on span "Voir" at bounding box center [719, 218] width 194 height 7
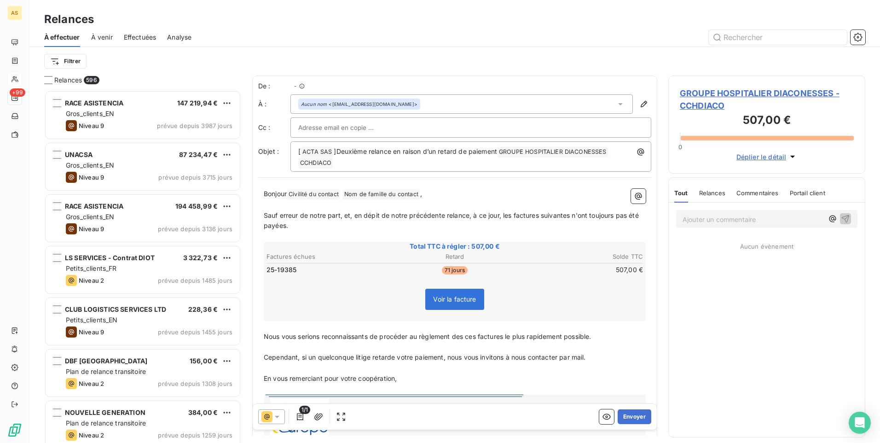
scroll to position [346, 190]
click at [279, 277] on icon at bounding box center [277, 416] width 9 height 9
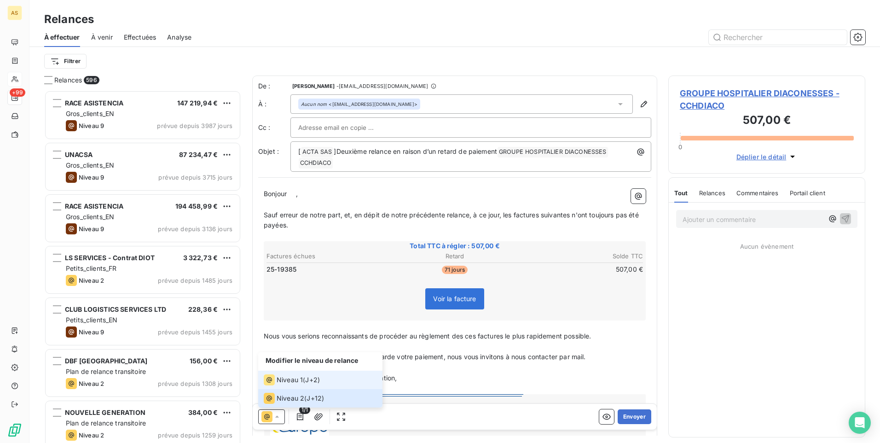
click at [280, 277] on span "Niveau 1" at bounding box center [290, 379] width 26 height 9
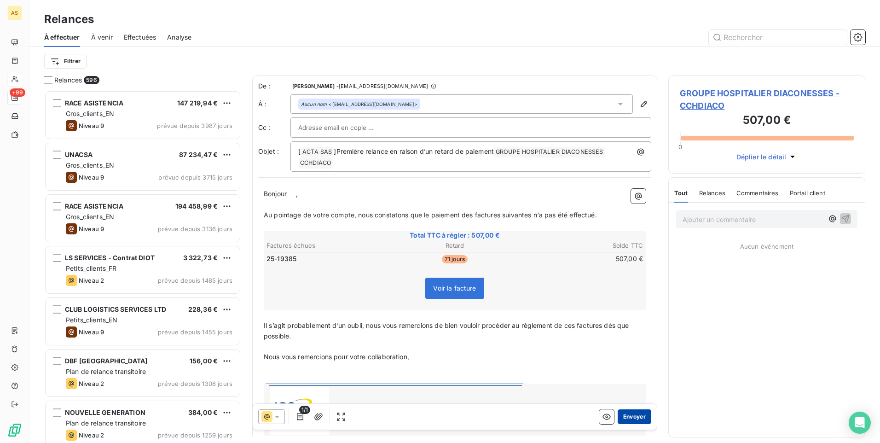
click at [585, 277] on button "Envoyer" at bounding box center [635, 416] width 34 height 15
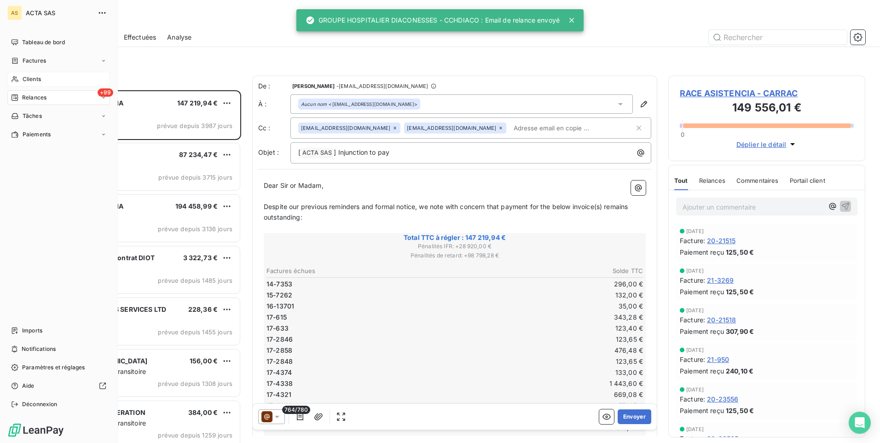
click at [35, 81] on span "Clients" at bounding box center [32, 79] width 18 height 8
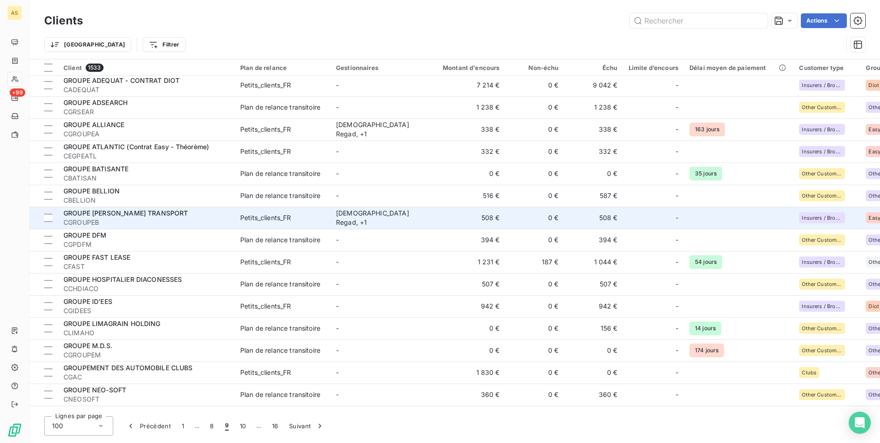
scroll to position [92, 0]
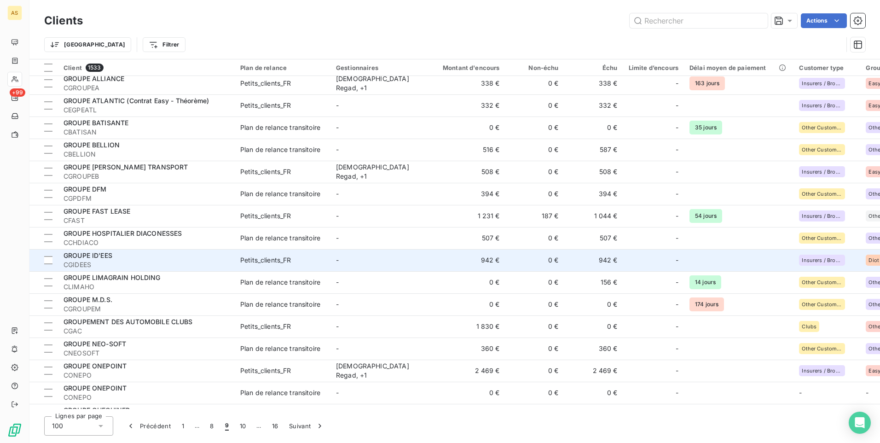
click at [225, 261] on span "CGIDEES" at bounding box center [147, 264] width 166 height 9
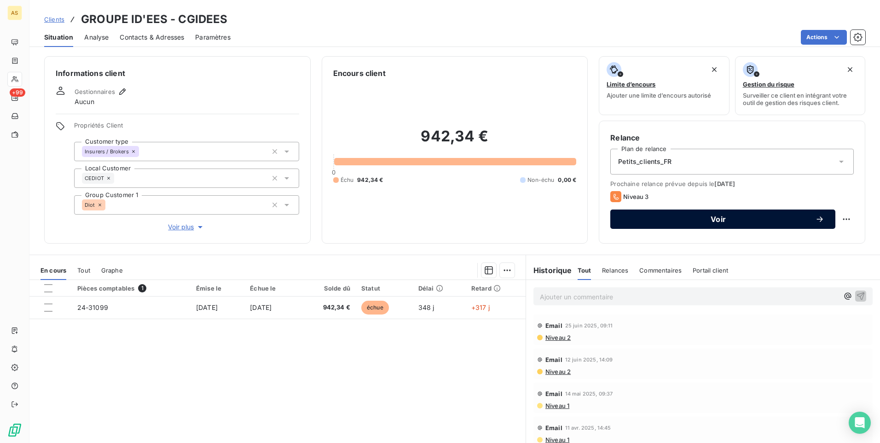
click at [585, 217] on span "Voir" at bounding box center [719, 218] width 194 height 7
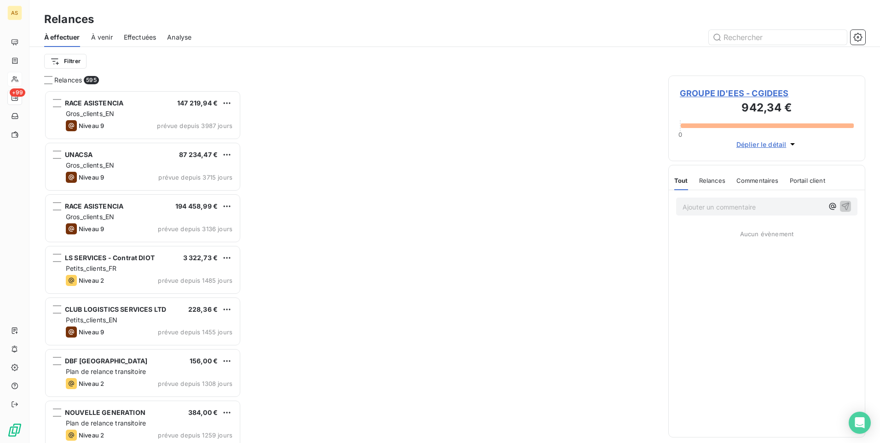
scroll to position [346, 190]
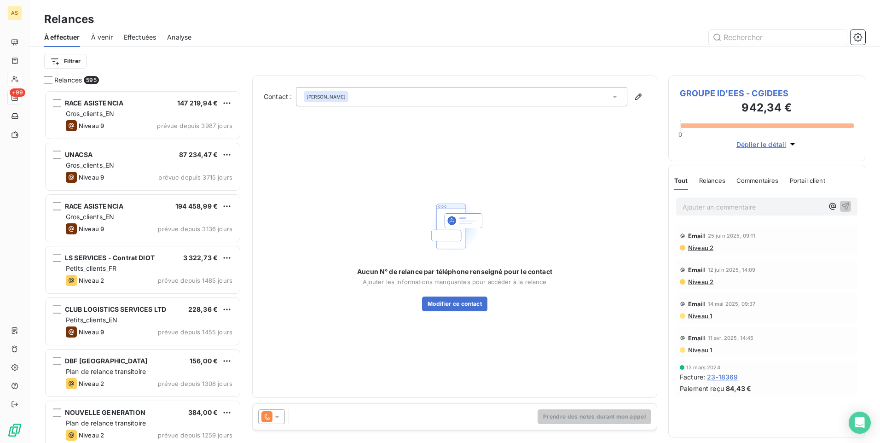
drag, startPoint x: 277, startPoint y: 419, endPoint x: 283, endPoint y: 408, distance: 11.8
click at [278, 277] on icon at bounding box center [277, 416] width 9 height 9
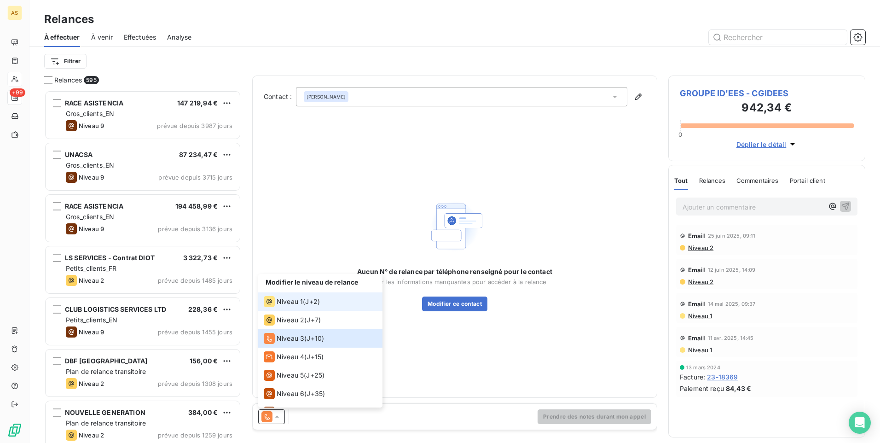
click at [282, 277] on span "Niveau 1" at bounding box center [290, 301] width 26 height 9
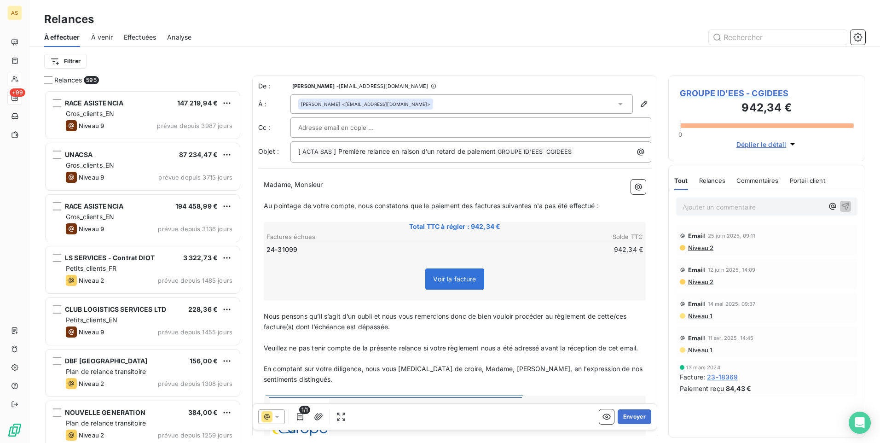
click at [279, 277] on icon at bounding box center [277, 416] width 9 height 9
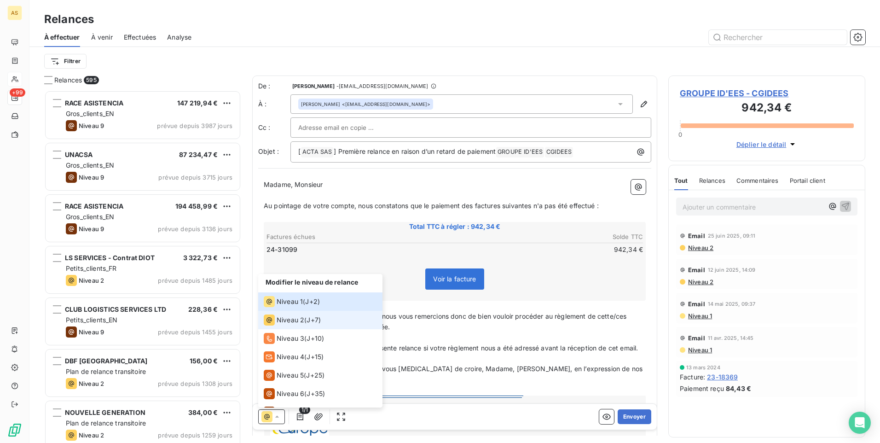
click at [288, 277] on span "Niveau 2" at bounding box center [291, 319] width 28 height 9
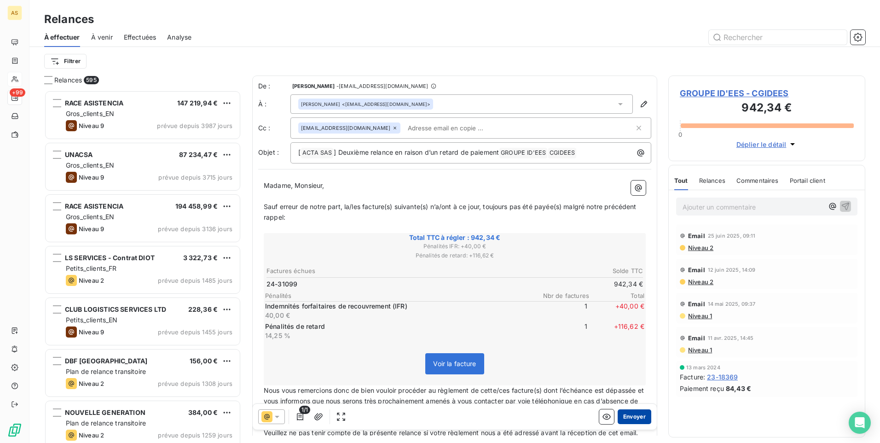
click at [585, 277] on button "Envoyer" at bounding box center [635, 416] width 34 height 15
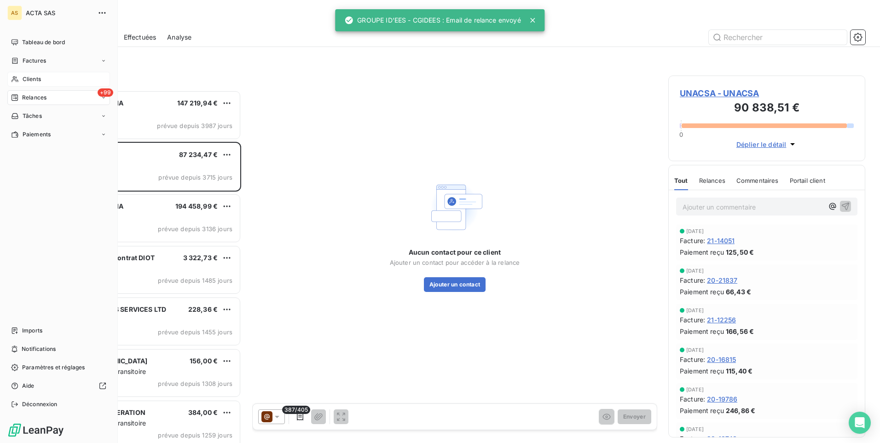
click at [32, 77] on span "Clients" at bounding box center [32, 79] width 18 height 8
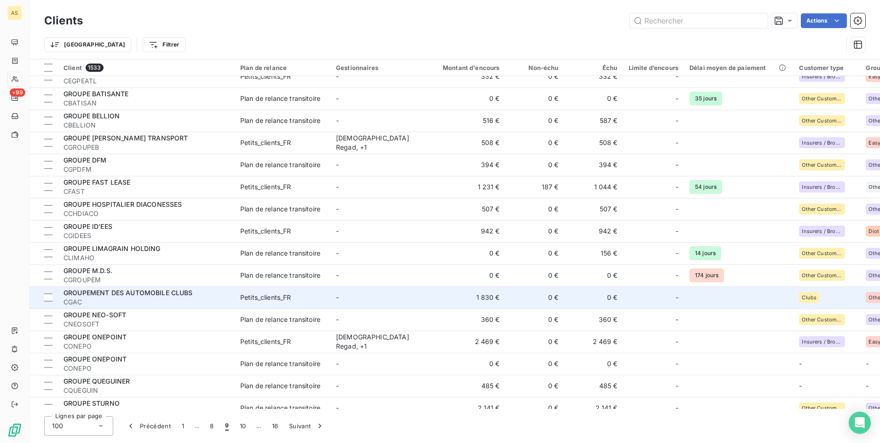
scroll to position [132, 0]
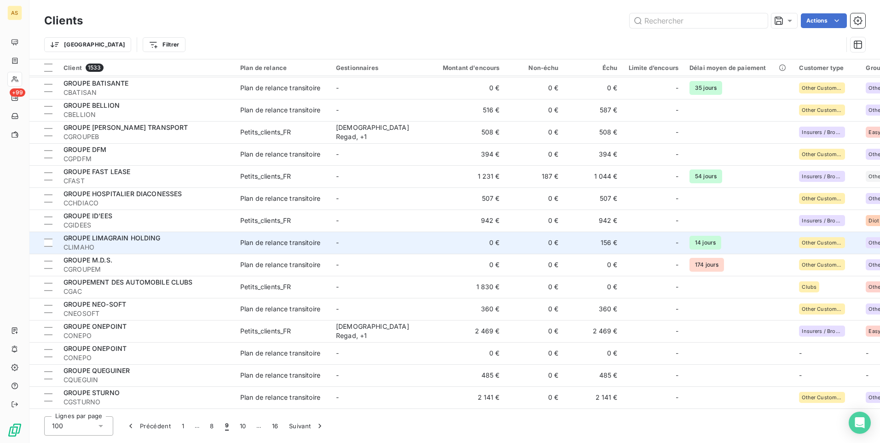
click at [159, 240] on span "GROUPE LIMAGRAIN HOLDING" at bounding box center [112, 238] width 97 height 8
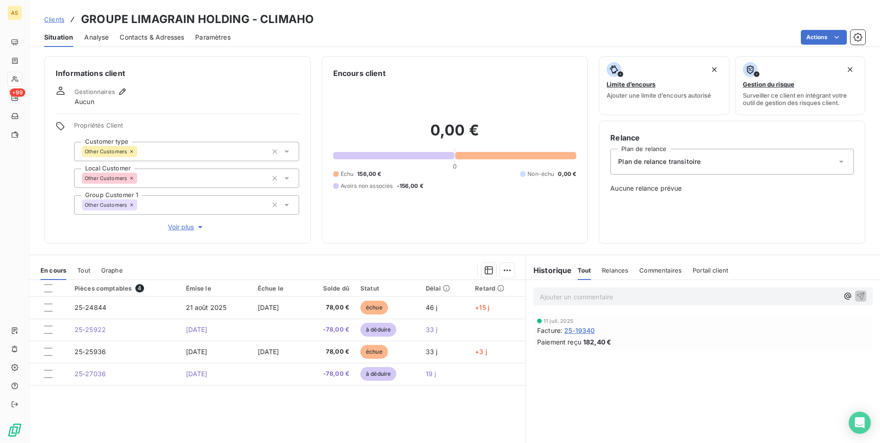
click at [56, 18] on span "Clients" at bounding box center [54, 19] width 20 height 7
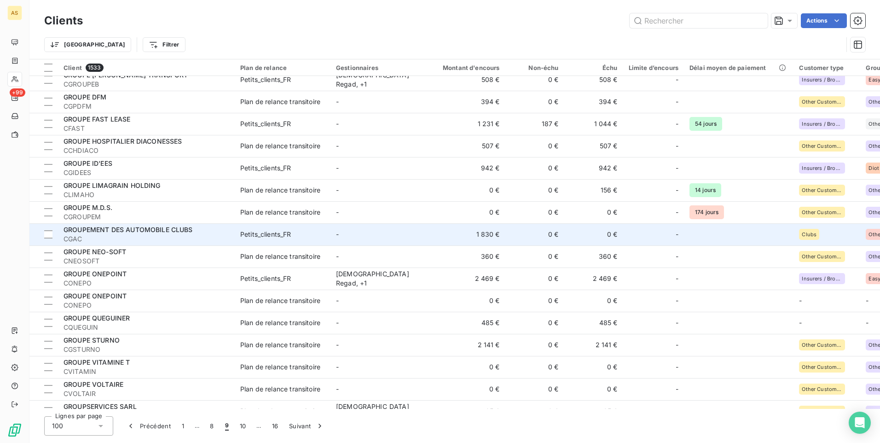
scroll to position [230, 0]
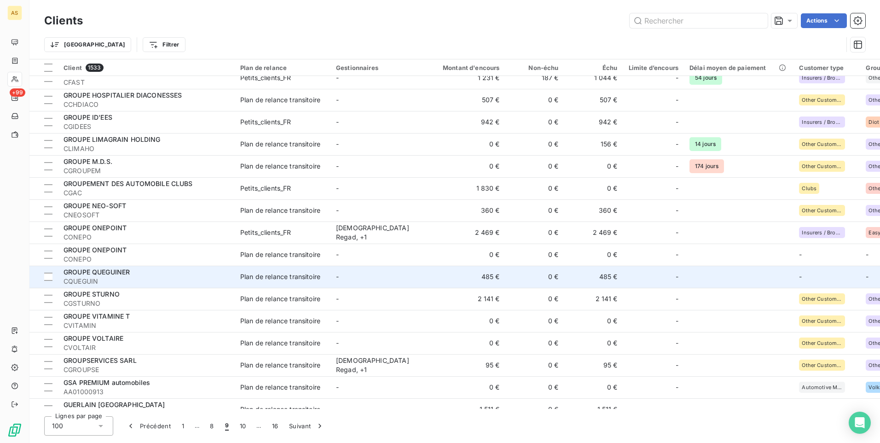
click at [183, 274] on div "GROUPE QUEGUINER" at bounding box center [147, 272] width 166 height 9
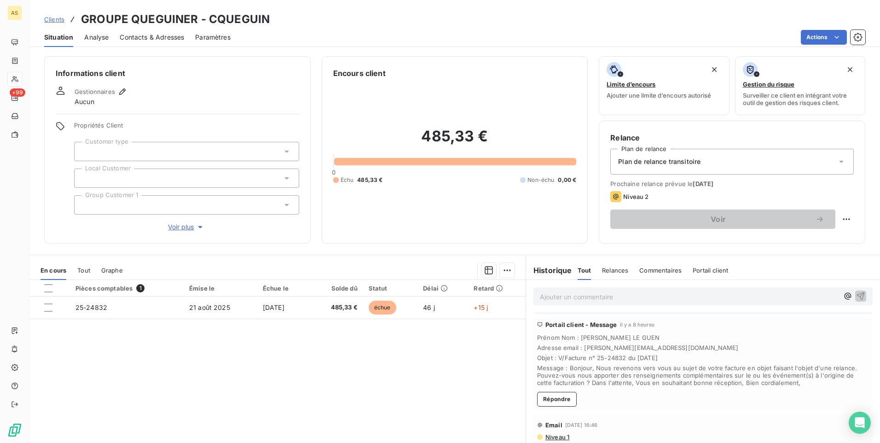
scroll to position [46, 0]
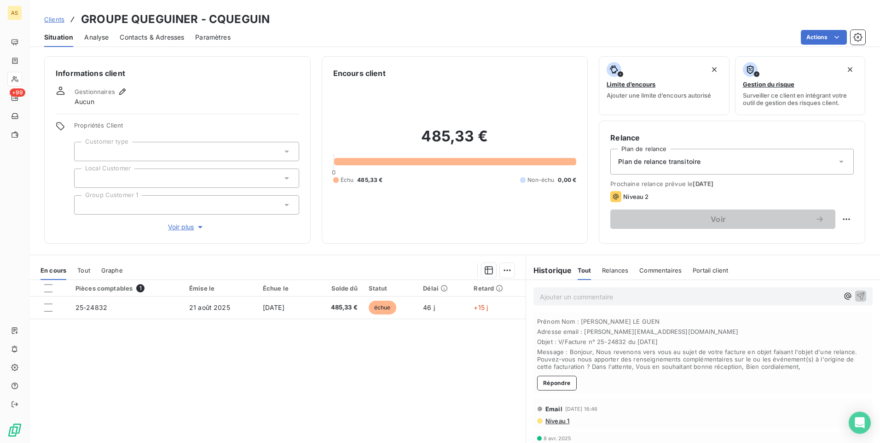
click at [58, 17] on span "Clients" at bounding box center [54, 19] width 20 height 7
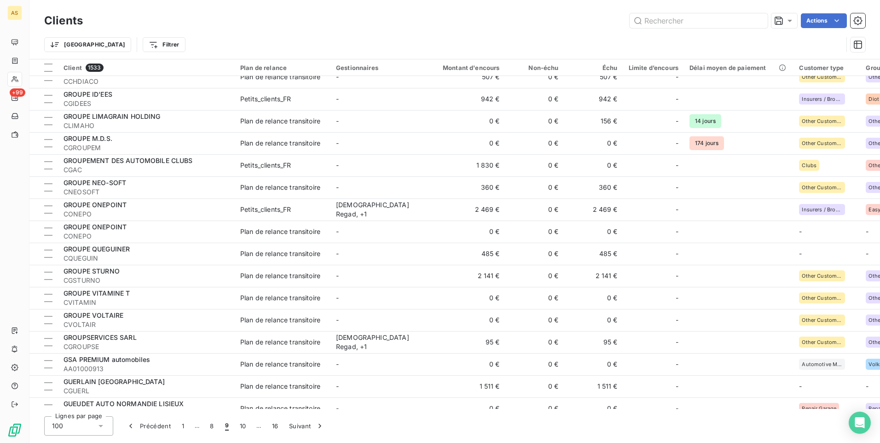
scroll to position [276, 0]
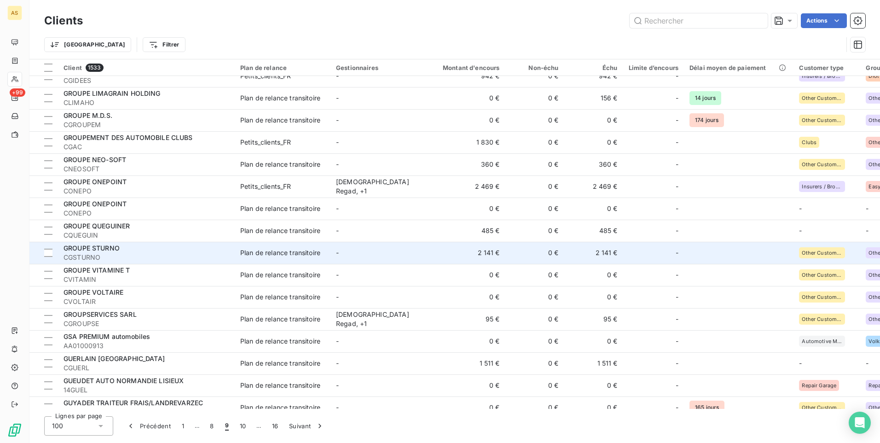
click at [399, 251] on td "-" at bounding box center [379, 253] width 96 height 22
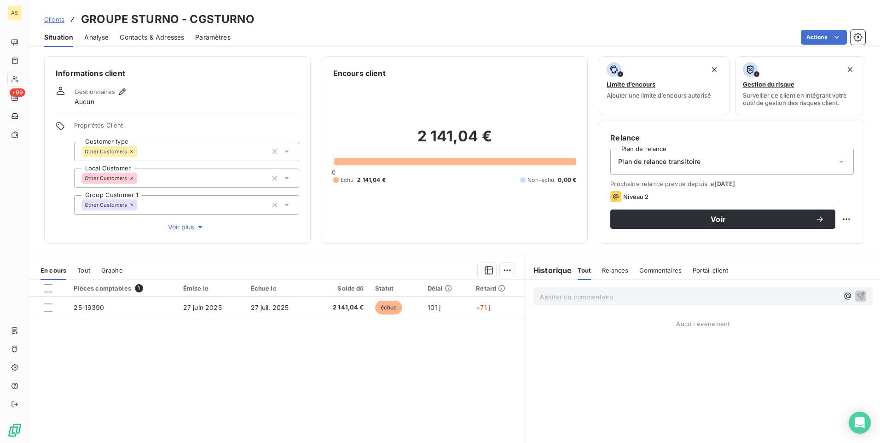
click at [141, 41] on span "Contacts & Adresses" at bounding box center [152, 37] width 64 height 9
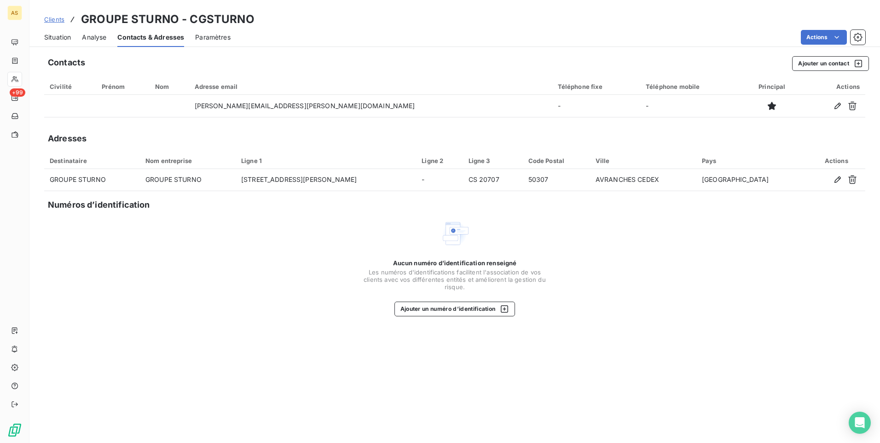
click at [59, 38] on span "Situation" at bounding box center [57, 37] width 27 height 9
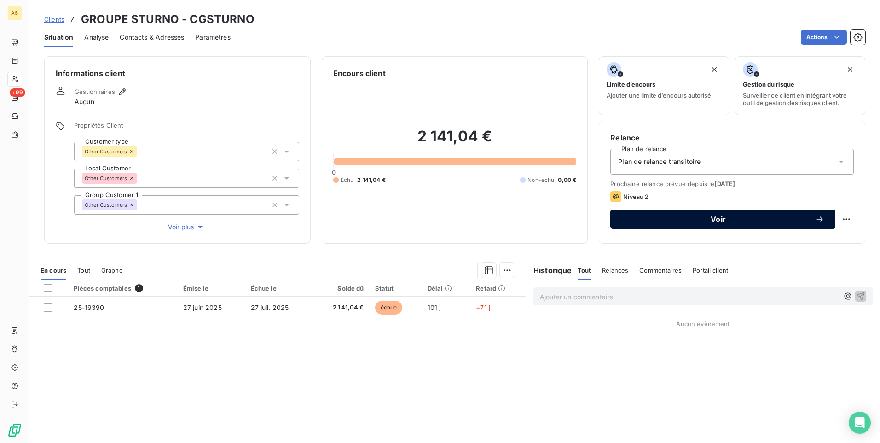
click at [585, 213] on button "Voir" at bounding box center [723, 219] width 225 height 19
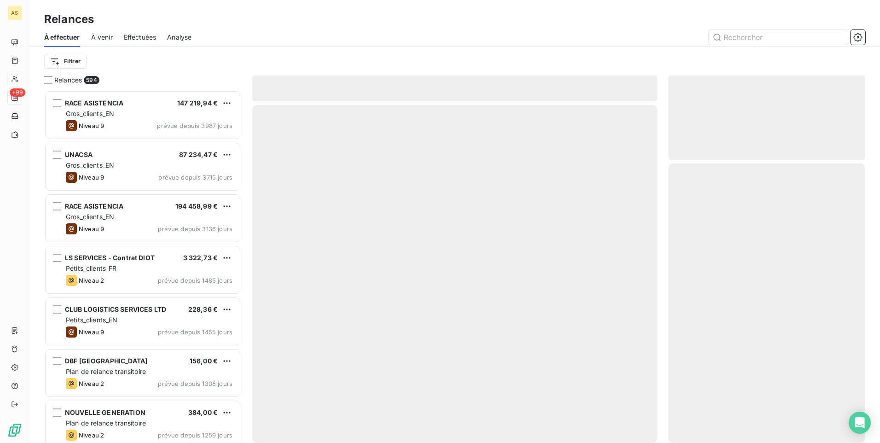
scroll to position [346, 190]
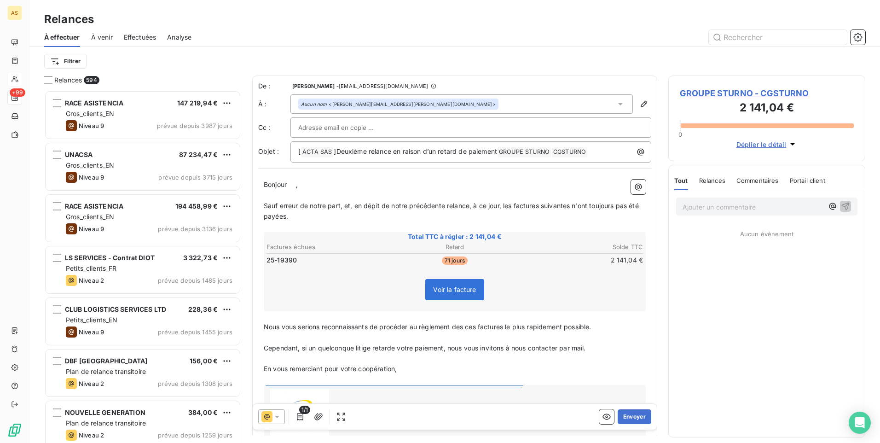
click at [278, 277] on icon at bounding box center [277, 417] width 5 height 2
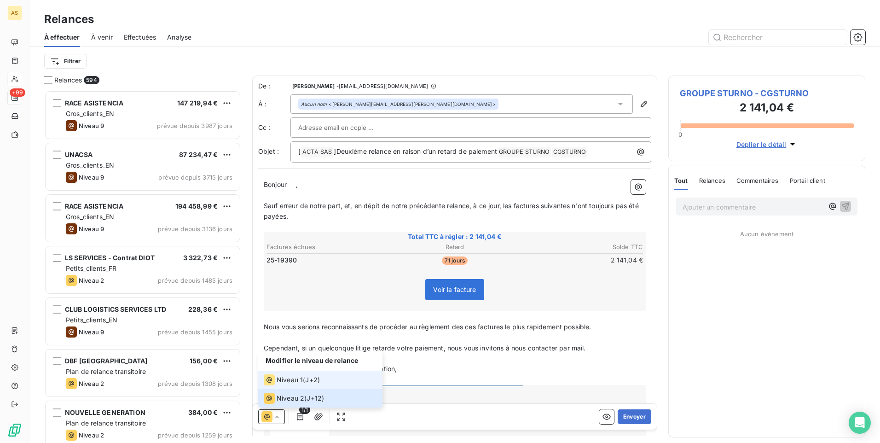
click at [293, 277] on span "Niveau 1" at bounding box center [290, 379] width 26 height 9
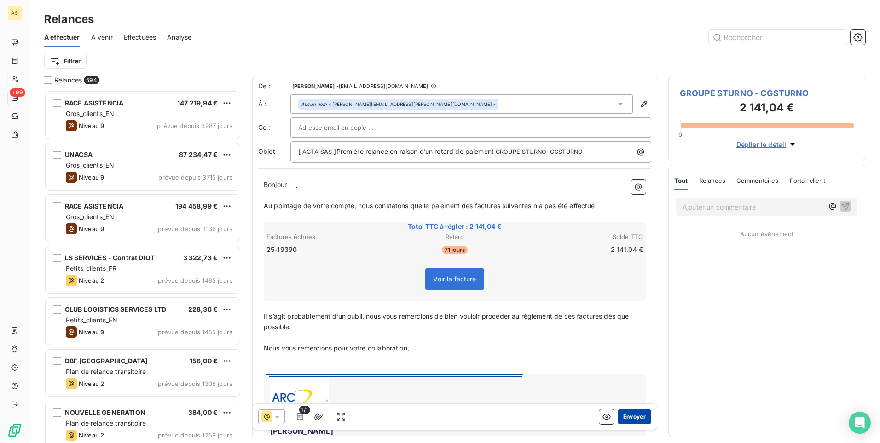
click at [585, 277] on button "Envoyer" at bounding box center [635, 416] width 34 height 15
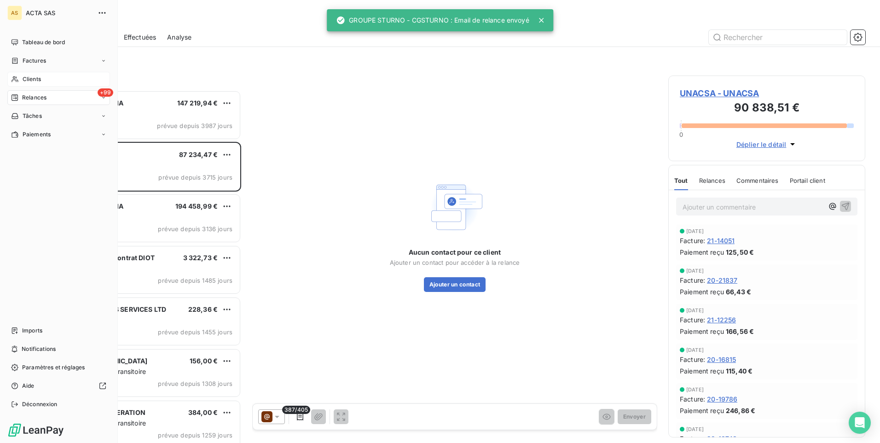
drag, startPoint x: 28, startPoint y: 81, endPoint x: 27, endPoint y: 91, distance: 9.8
click at [29, 82] on span "Clients" at bounding box center [32, 79] width 18 height 8
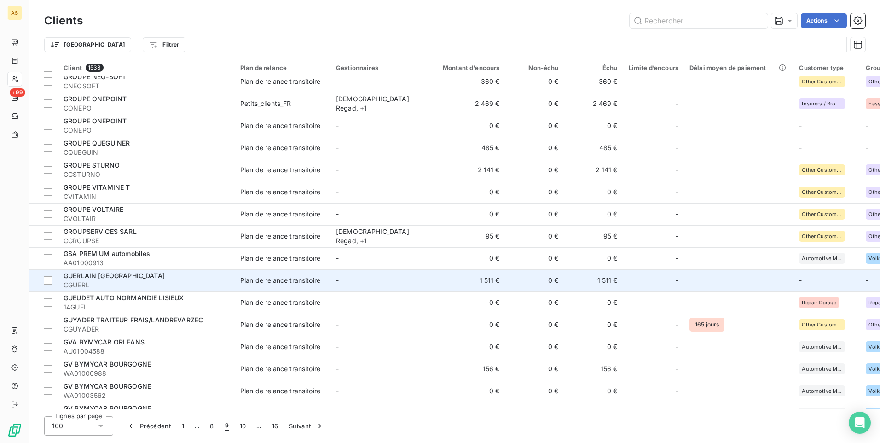
scroll to position [368, 0]
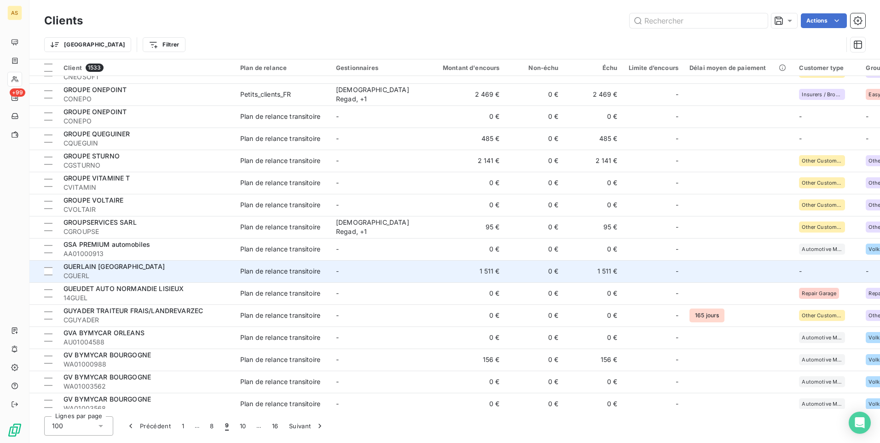
click at [585, 271] on td "1 511 €" at bounding box center [594, 271] width 59 height 22
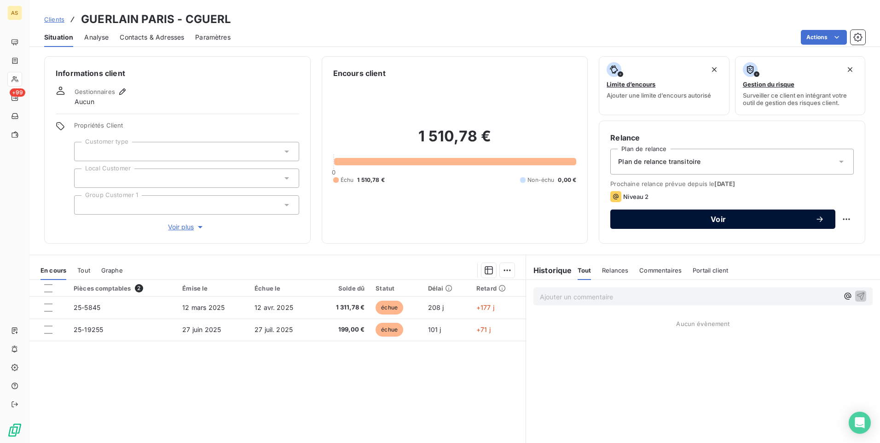
click at [585, 217] on span "Voir" at bounding box center [719, 218] width 194 height 7
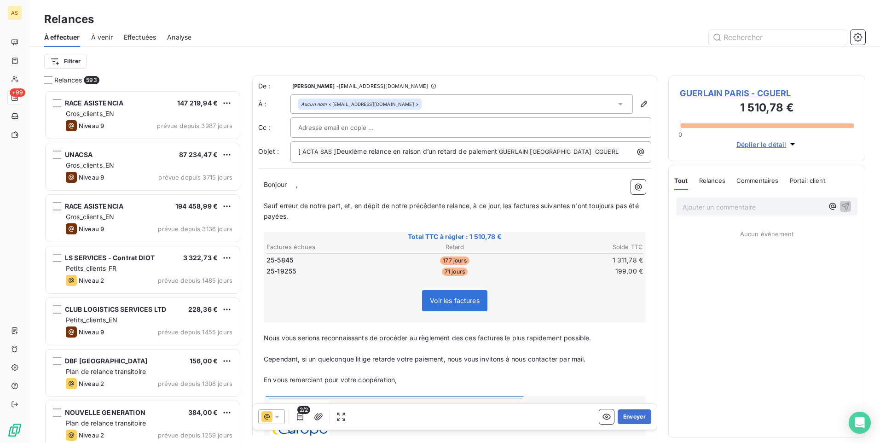
scroll to position [346, 190]
click at [279, 277] on icon at bounding box center [277, 416] width 9 height 9
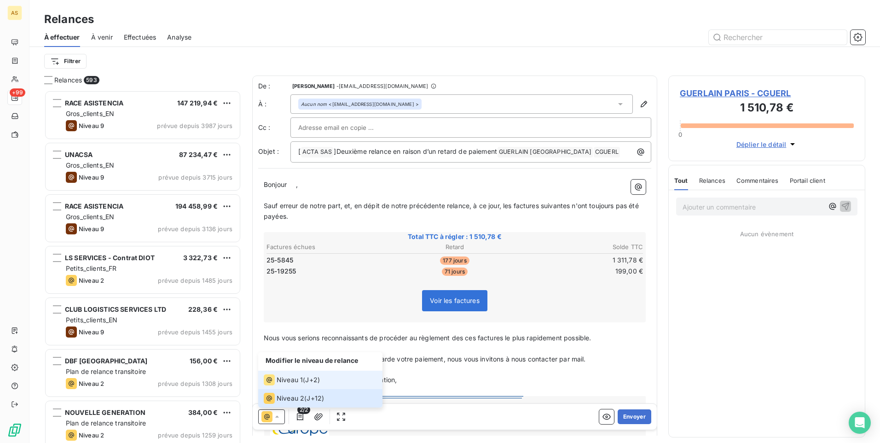
click at [294, 277] on span "Niveau 1" at bounding box center [290, 379] width 26 height 9
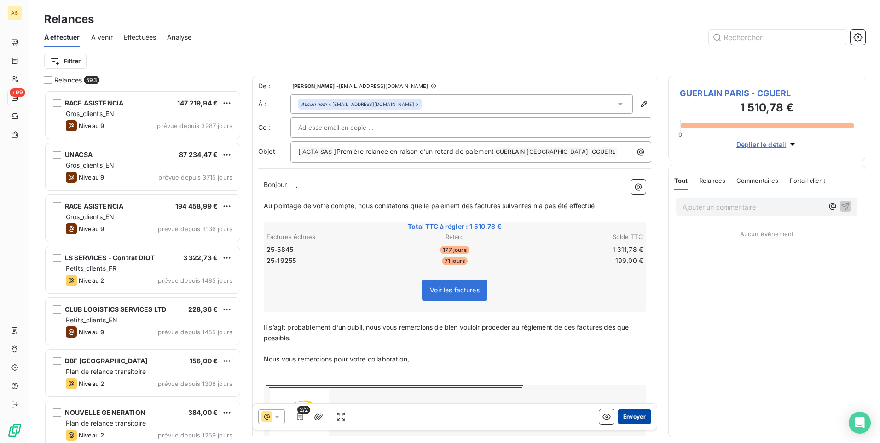
click at [585, 277] on button "Envoyer" at bounding box center [635, 416] width 34 height 15
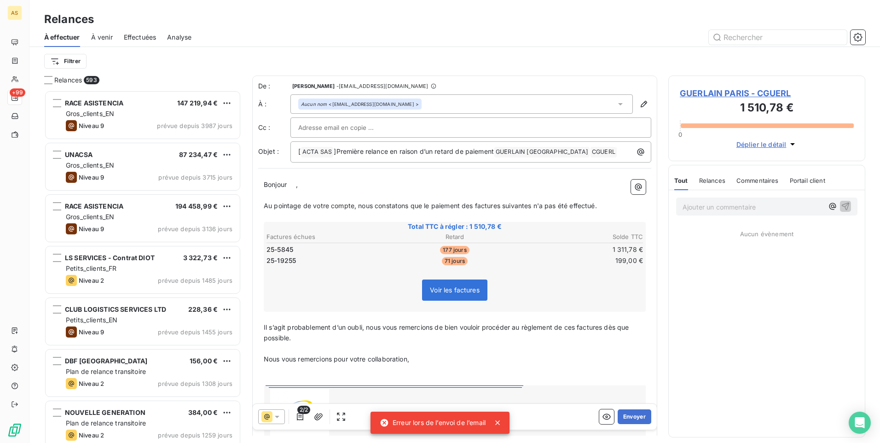
click at [585, 86] on div "GUERLAIN PARIS - CGUERL 1 510,78 € 0 Déplier le détail" at bounding box center [767, 119] width 197 height 86
click at [585, 93] on span "GUERLAIN PARIS - CGUERL" at bounding box center [767, 93] width 174 height 12
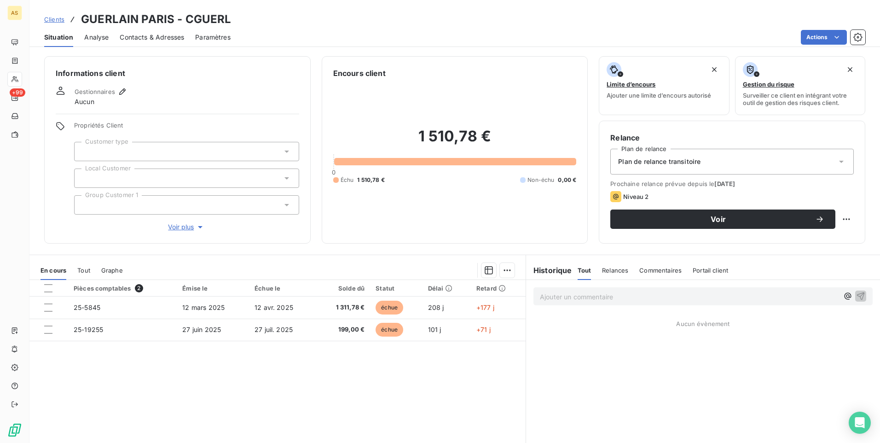
click at [154, 31] on div "Contacts & Adresses" at bounding box center [152, 37] width 64 height 19
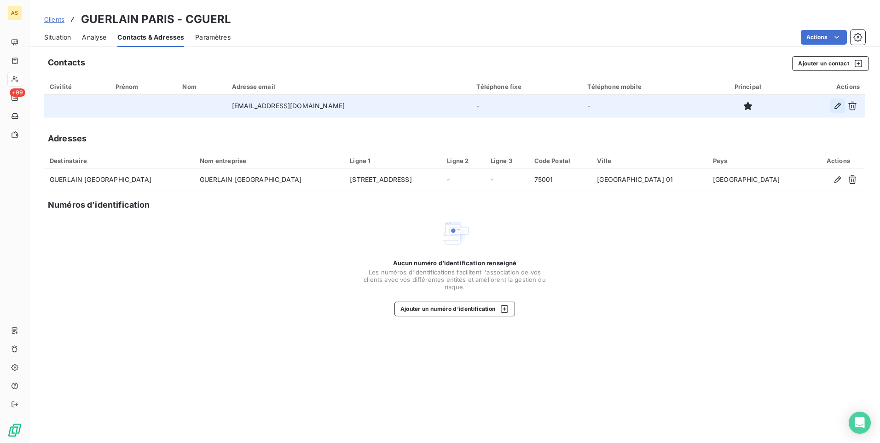
click at [585, 105] on icon "button" at bounding box center [837, 105] width 9 height 9
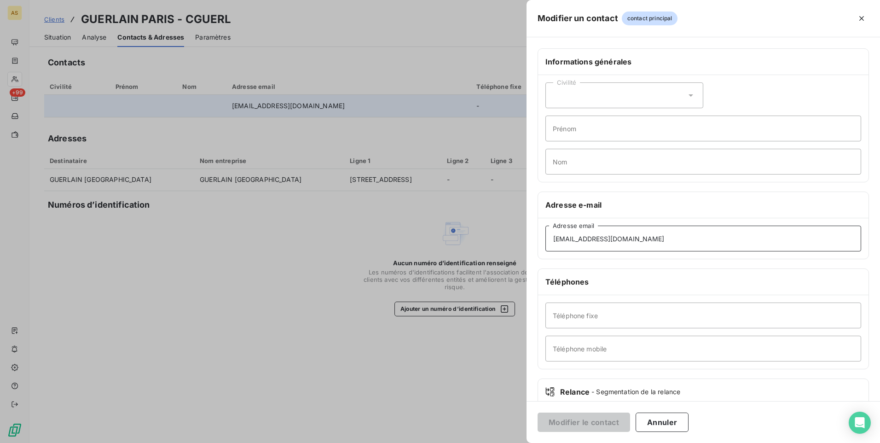
click at [552, 240] on input "[EMAIL_ADDRESS][DOMAIN_NAME]" at bounding box center [704, 239] width 316 height 26
click at [158, 0] on div at bounding box center [440, 221] width 880 height 443
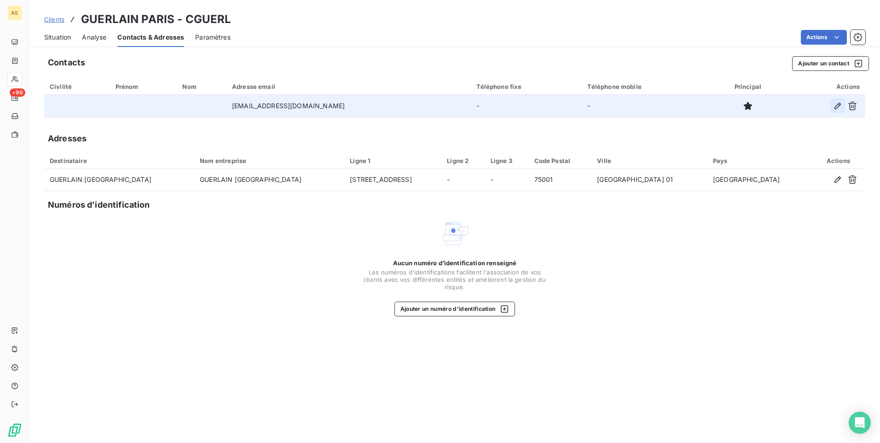
click at [585, 108] on icon "button" at bounding box center [837, 105] width 9 height 9
type input "[EMAIL_ADDRESS][DOMAIN_NAME]"
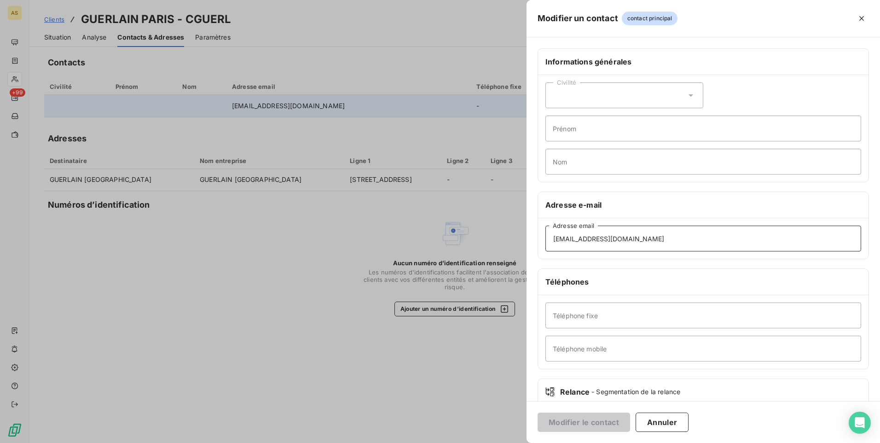
drag, startPoint x: 629, startPoint y: 239, endPoint x: 517, endPoint y: 237, distance: 112.8
click at [518, 277] on div "Modifier un contact contact principal Informations générales Civilité Prénom No…" at bounding box center [440, 443] width 880 height 0
paste input "[EMAIL_ADDRESS][DOMAIN_NAME]"
type input "[EMAIL_ADDRESS][DOMAIN_NAME]"
click at [585, 277] on button "Modifier le contact" at bounding box center [584, 422] width 93 height 19
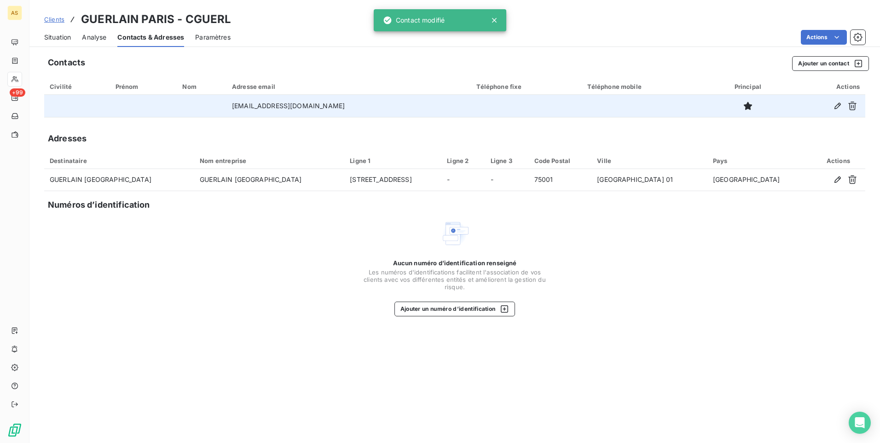
click at [50, 41] on span "Situation" at bounding box center [57, 37] width 27 height 9
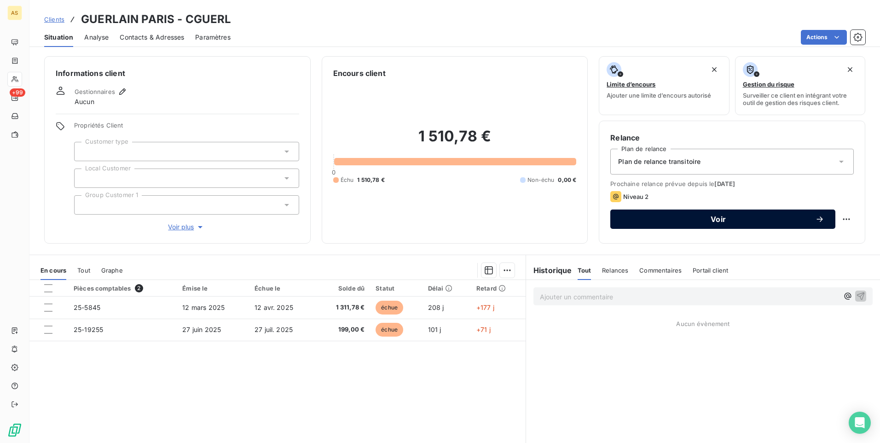
click at [585, 215] on span "Voir" at bounding box center [719, 218] width 194 height 7
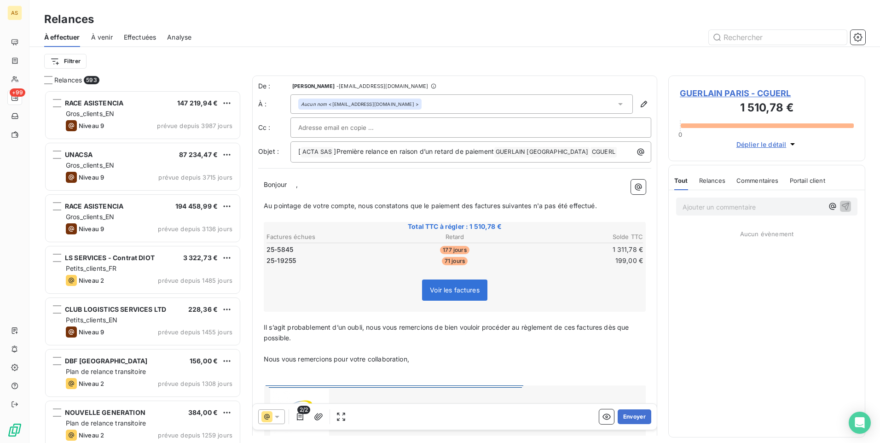
scroll to position [346, 190]
click at [281, 277] on icon at bounding box center [277, 416] width 9 height 9
click at [285, 277] on span "Niveau 1" at bounding box center [290, 379] width 26 height 9
click at [585, 277] on button "Envoyer" at bounding box center [635, 416] width 34 height 15
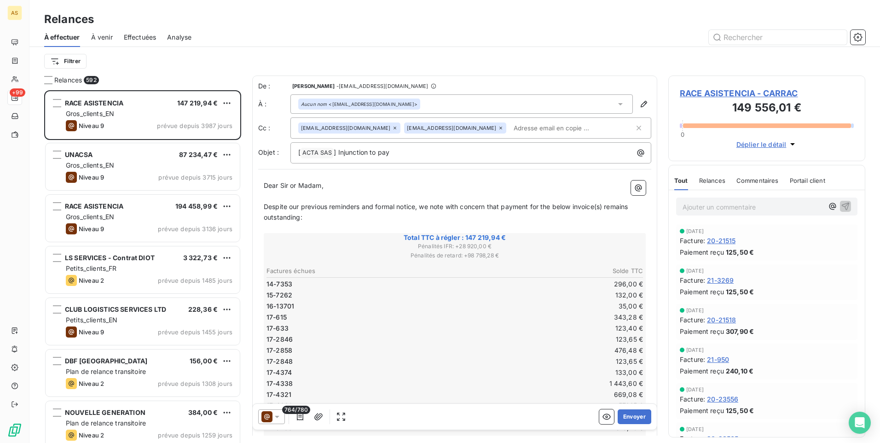
click at [143, 38] on span "Effectuées" at bounding box center [140, 37] width 33 height 9
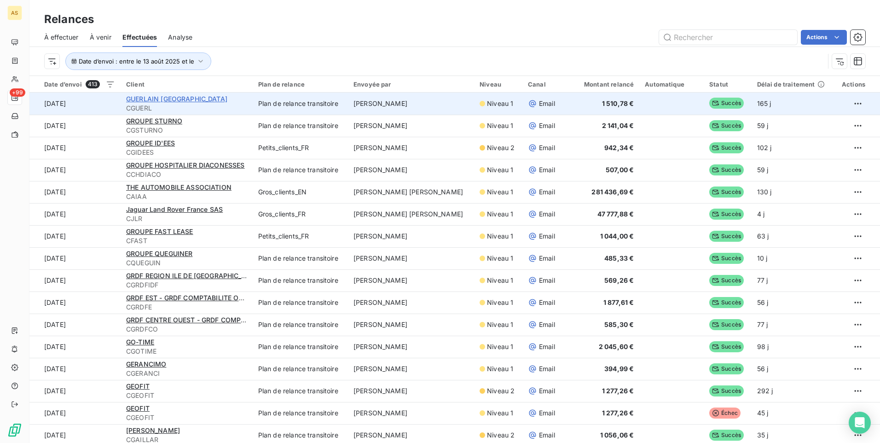
click at [158, 96] on span "GUERLAIN [GEOGRAPHIC_DATA]" at bounding box center [176, 99] width 101 height 8
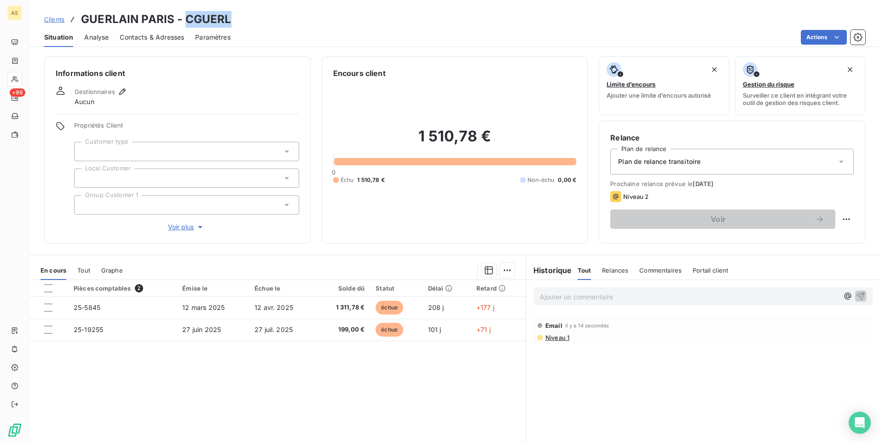
drag, startPoint x: 233, startPoint y: 19, endPoint x: 185, endPoint y: 21, distance: 48.4
click at [185, 21] on div "Clients GUERLAIN PARIS - CGUERL" at bounding box center [454, 19] width 851 height 17
copy h3 "CGUERL"
click at [141, 39] on span "Contacts & Adresses" at bounding box center [152, 37] width 64 height 9
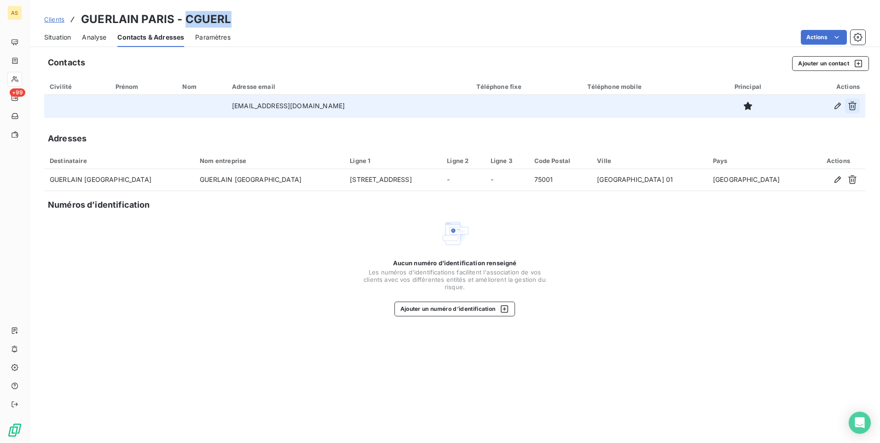
click at [585, 106] on icon "button" at bounding box center [852, 105] width 9 height 9
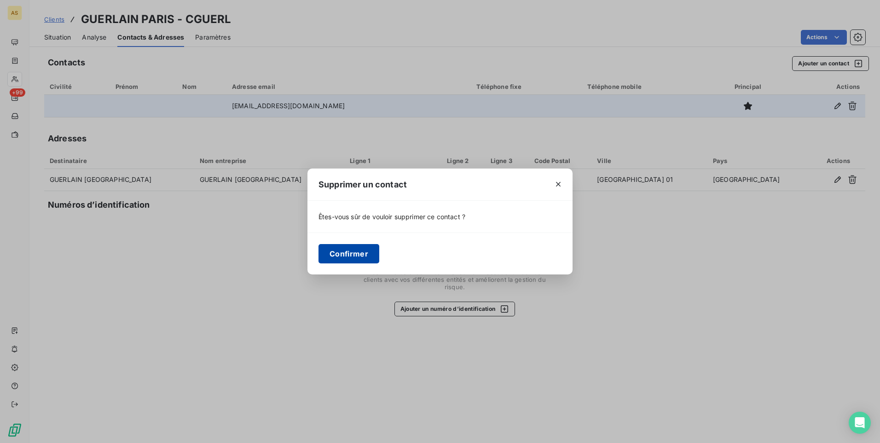
click at [341, 256] on button "Confirmer" at bounding box center [349, 253] width 61 height 19
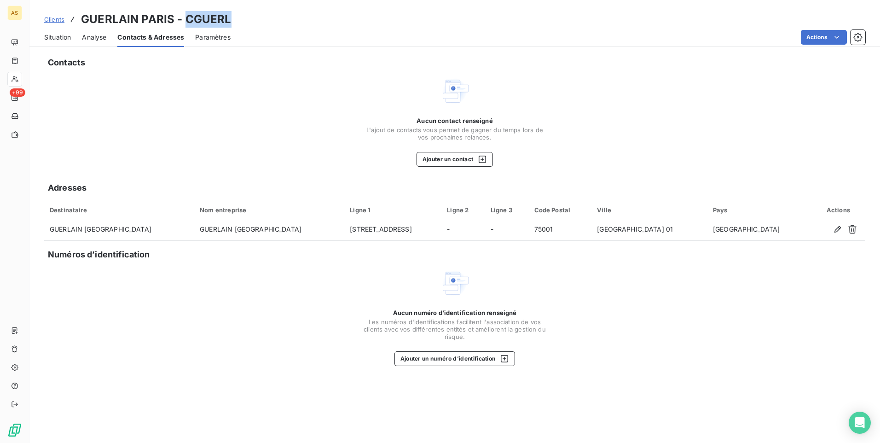
click at [56, 17] on span "Clients" at bounding box center [54, 19] width 20 height 7
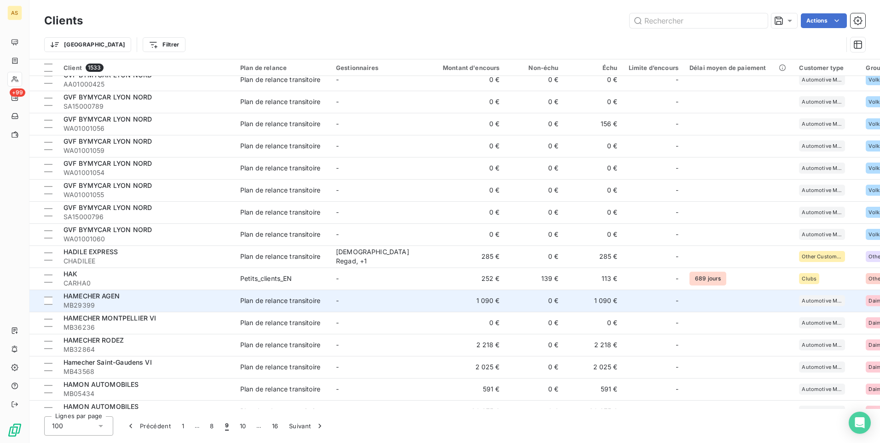
scroll to position [783, 0]
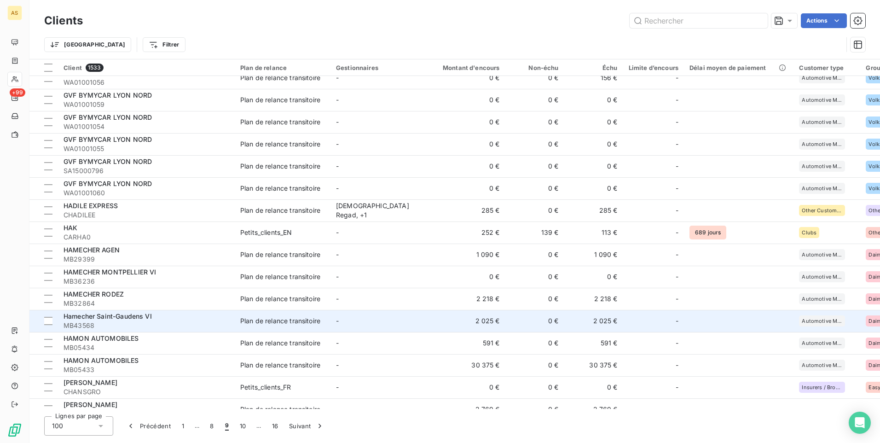
click at [162, 277] on div "Hamecher Saint-Gaudens VI" at bounding box center [147, 316] width 166 height 9
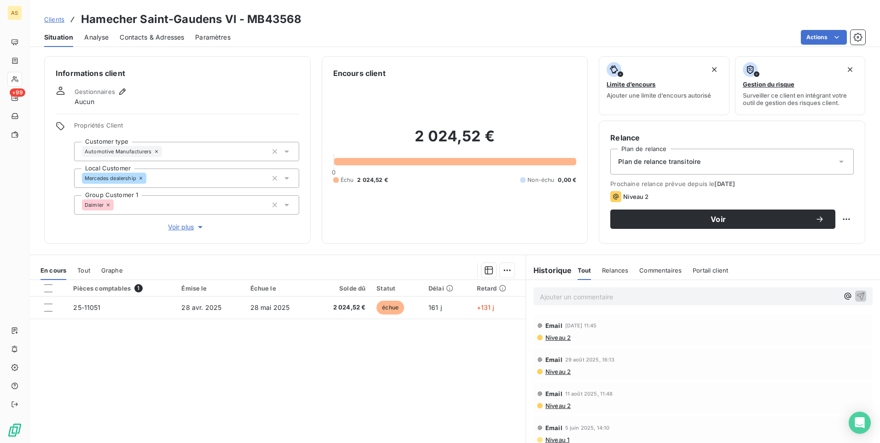
click at [160, 40] on span "Contacts & Adresses" at bounding box center [152, 37] width 64 height 9
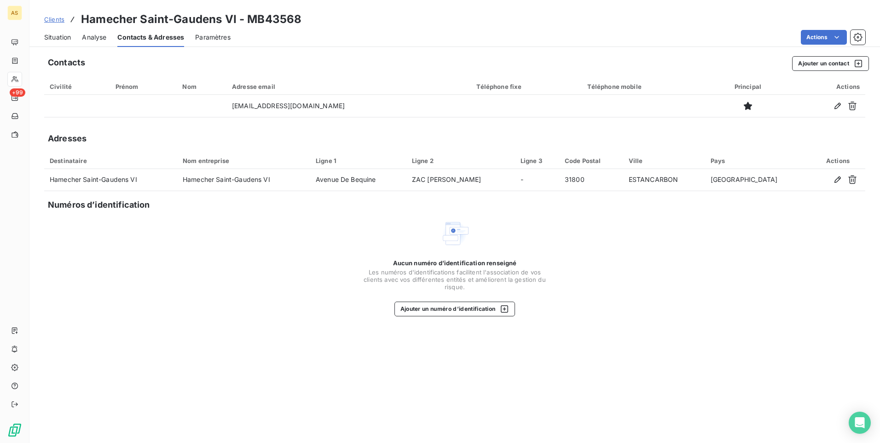
click at [60, 34] on span "Situation" at bounding box center [57, 37] width 27 height 9
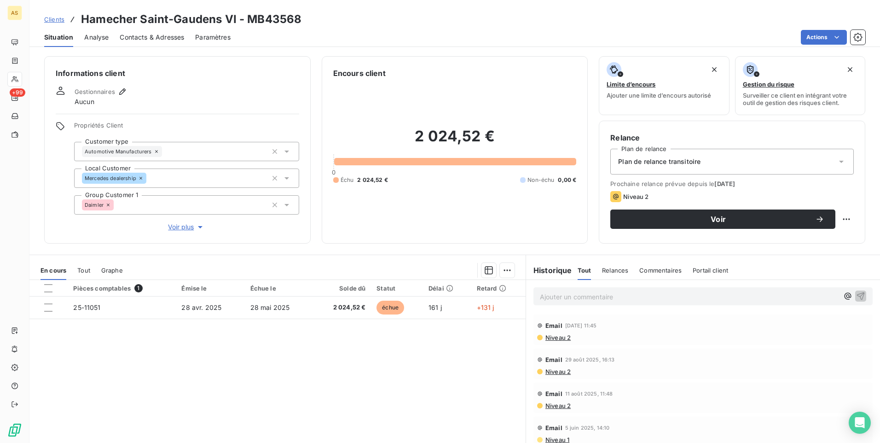
click at [49, 21] on span "Clients" at bounding box center [54, 19] width 20 height 7
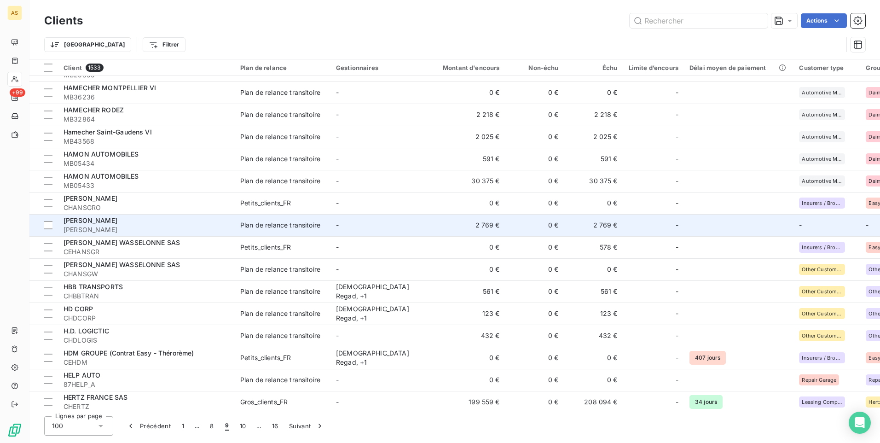
scroll to position [875, 0]
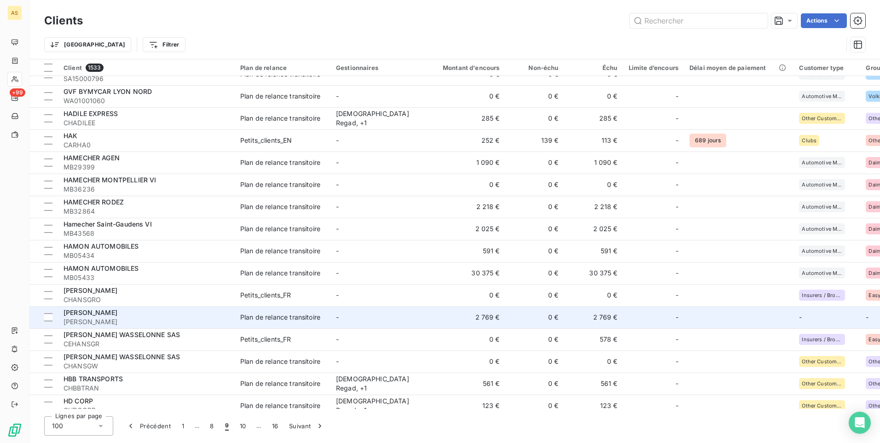
click at [304, 277] on td "Plan de relance transitoire" at bounding box center [283, 317] width 96 height 22
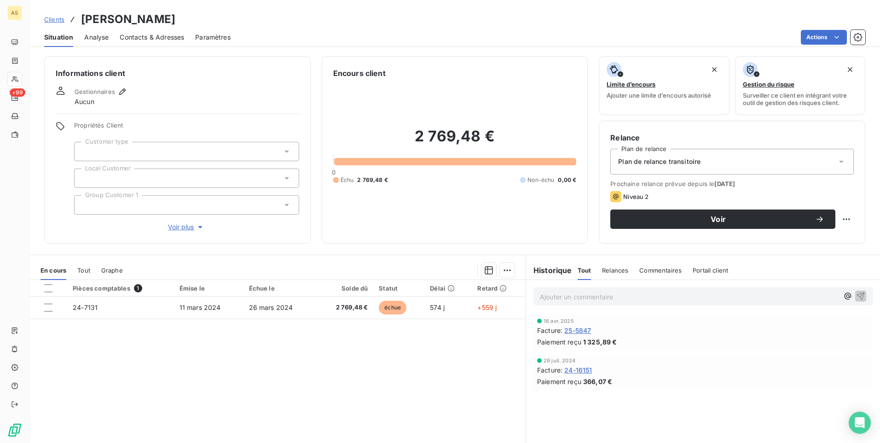
click at [157, 45] on div "Contacts & Adresses" at bounding box center [152, 37] width 64 height 19
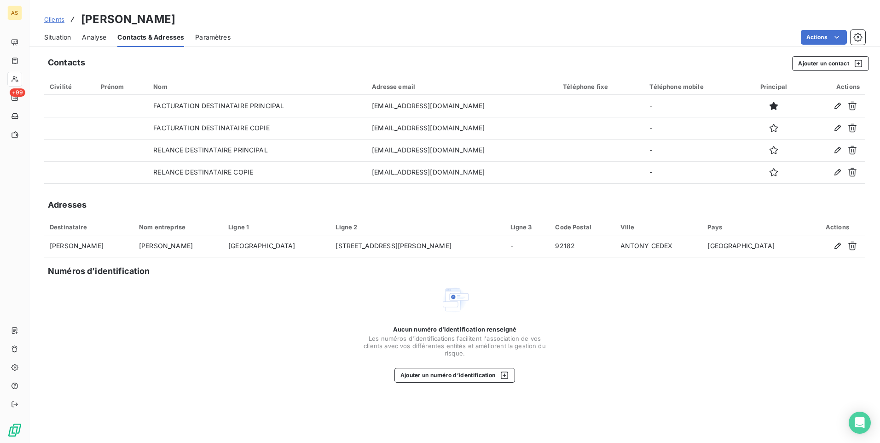
drag, startPoint x: 306, startPoint y: 15, endPoint x: 197, endPoint y: 16, distance: 109.1
click at [197, 16] on div "Clients [PERSON_NAME]" at bounding box center [454, 19] width 851 height 17
copy h3 "[PERSON_NAME]"
click at [63, 33] on span "Situation" at bounding box center [57, 37] width 27 height 9
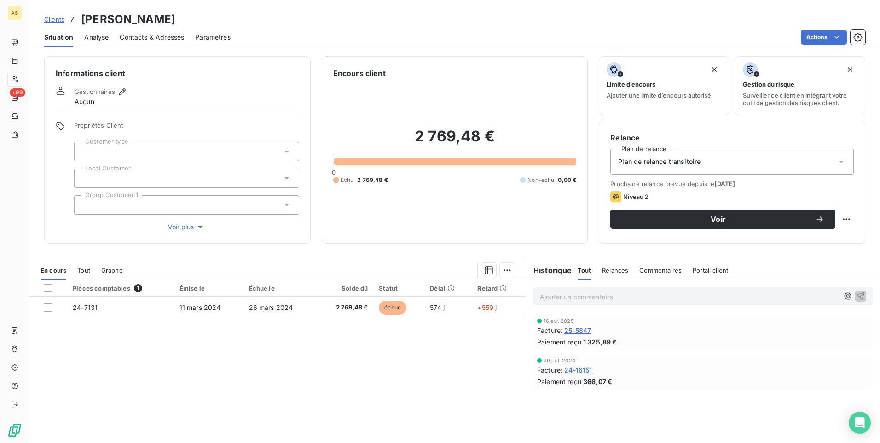
drag, startPoint x: 183, startPoint y: 21, endPoint x: 79, endPoint y: 14, distance: 104.3
click at [79, 14] on div "Clients [PERSON_NAME]" at bounding box center [109, 19] width 131 height 17
copy h3 "[PERSON_NAME]"
click at [157, 38] on span "Contacts & Adresses" at bounding box center [152, 37] width 64 height 9
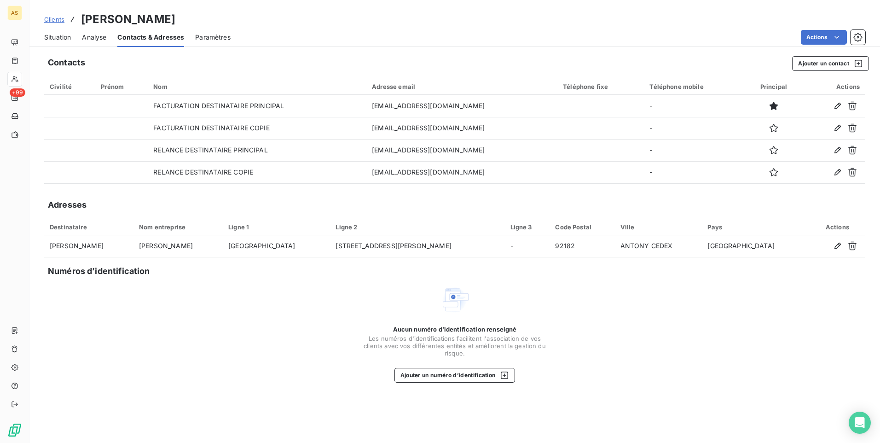
click at [54, 37] on span "Situation" at bounding box center [57, 37] width 27 height 9
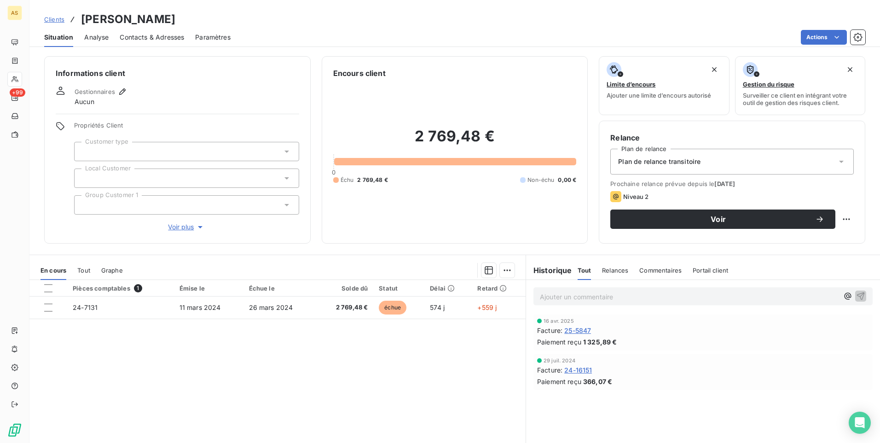
click at [175, 26] on h3 "[PERSON_NAME]" at bounding box center [128, 19] width 94 height 17
click at [142, 35] on span "Contacts & Adresses" at bounding box center [152, 37] width 64 height 9
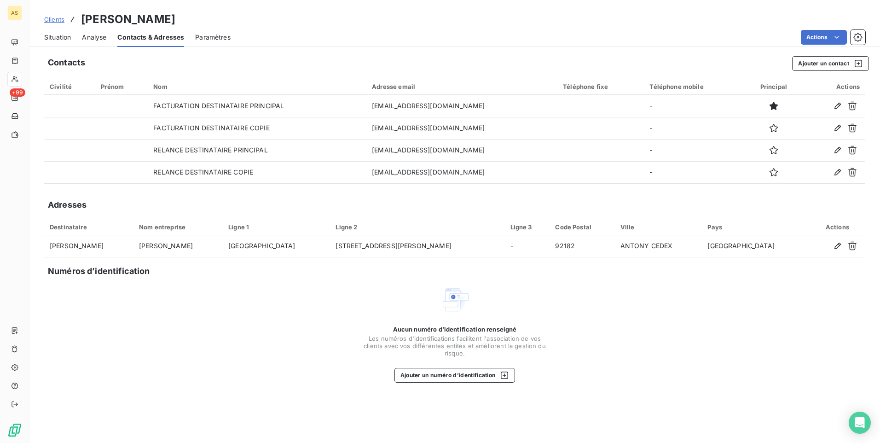
click at [66, 38] on span "Situation" at bounding box center [57, 37] width 27 height 9
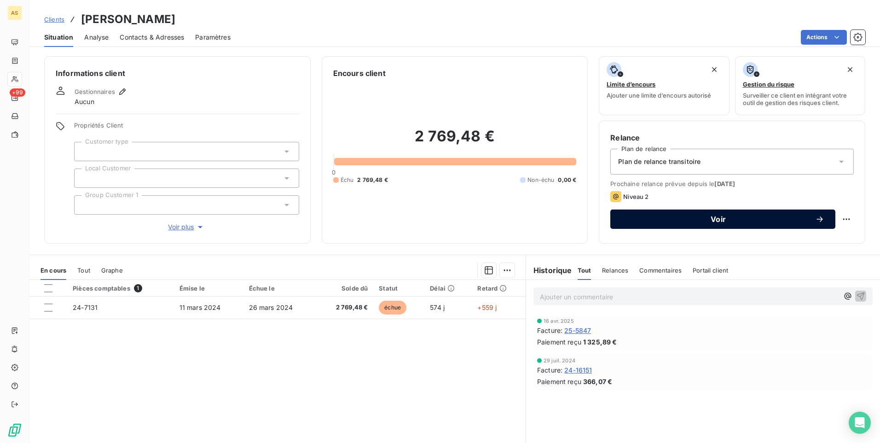
click at [585, 215] on div "Voir" at bounding box center [723, 219] width 203 height 9
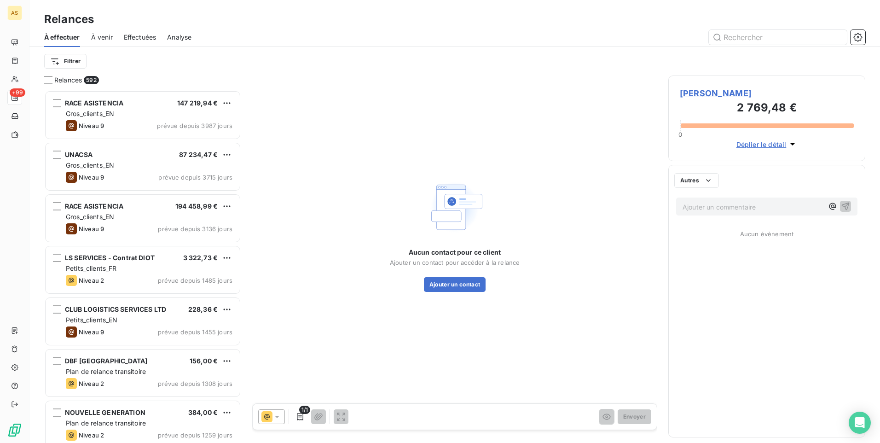
scroll to position [346, 190]
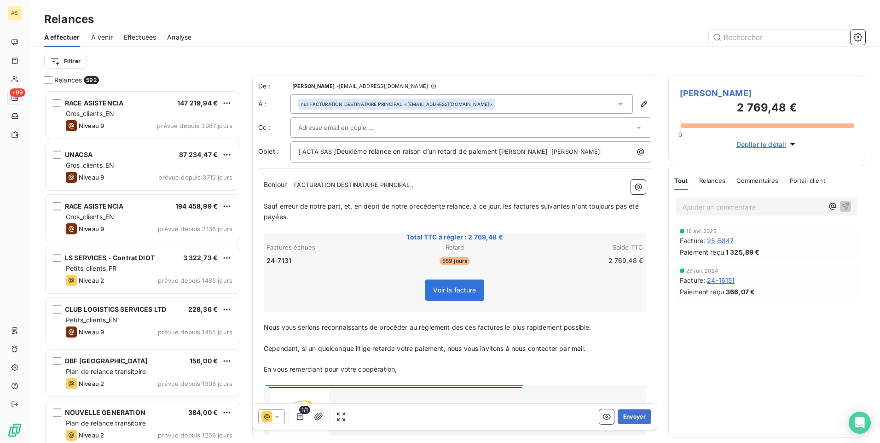
click at [278, 277] on icon at bounding box center [277, 417] width 5 height 2
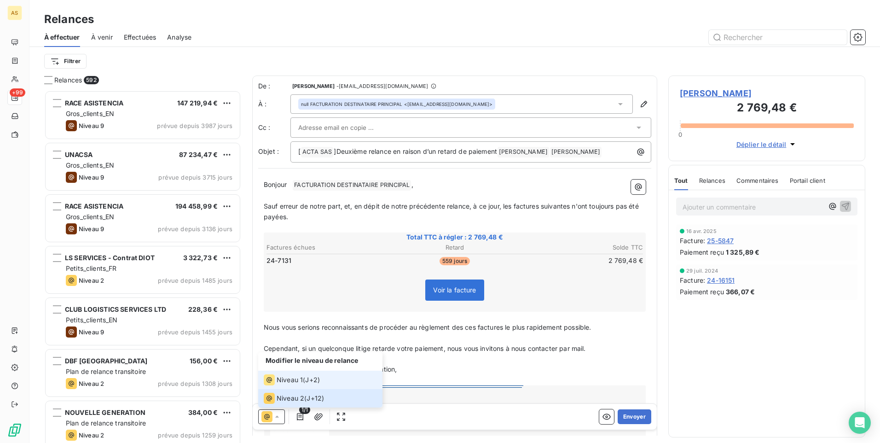
click at [286, 277] on span "Niveau 1" at bounding box center [290, 379] width 26 height 9
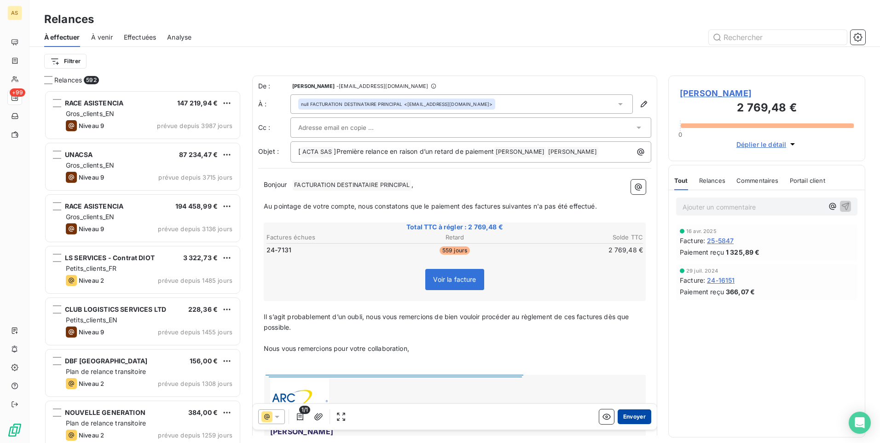
click at [585, 277] on button "Envoyer" at bounding box center [635, 416] width 34 height 15
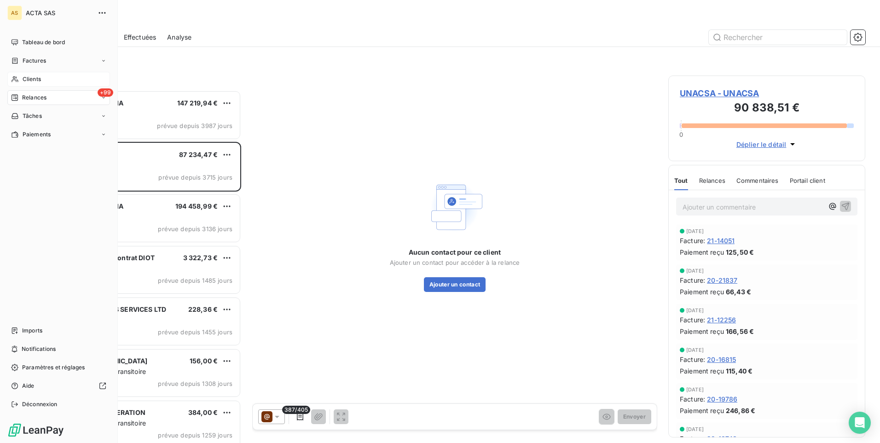
click at [44, 74] on div "Clients" at bounding box center [58, 79] width 103 height 15
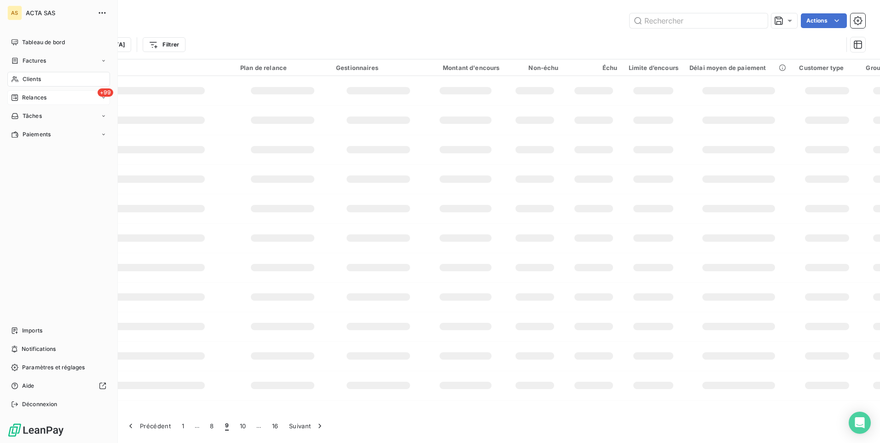
click at [47, 96] on div "+99 Relances" at bounding box center [58, 97] width 103 height 15
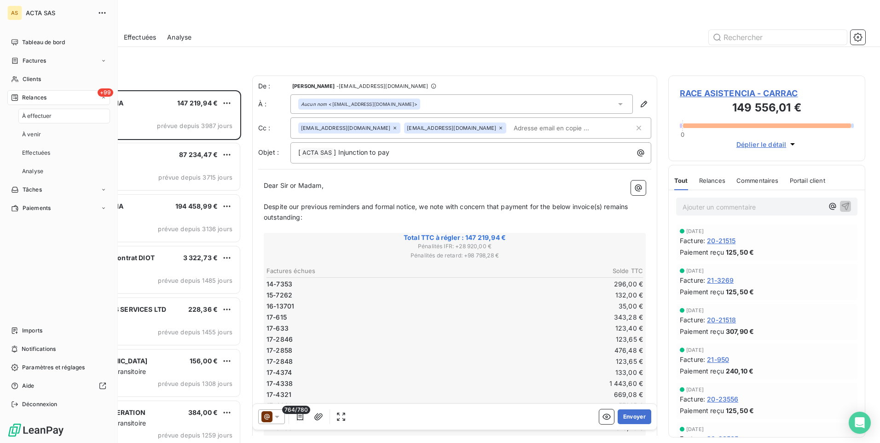
scroll to position [346, 190]
click at [49, 117] on span "À effectuer" at bounding box center [37, 116] width 30 height 8
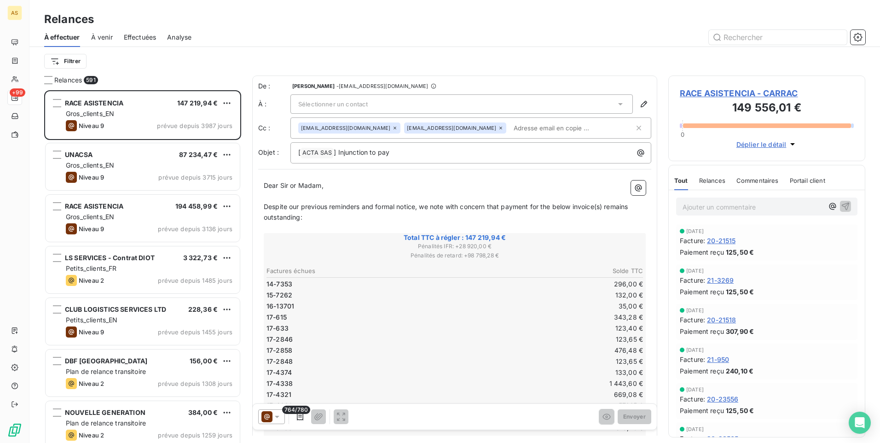
click at [132, 36] on span "Effectuées" at bounding box center [140, 37] width 33 height 9
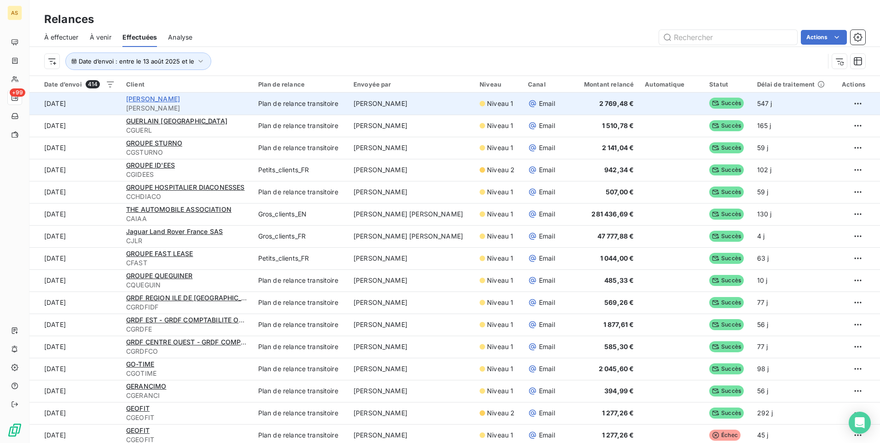
click at [175, 99] on span "[PERSON_NAME]" at bounding box center [153, 99] width 54 height 8
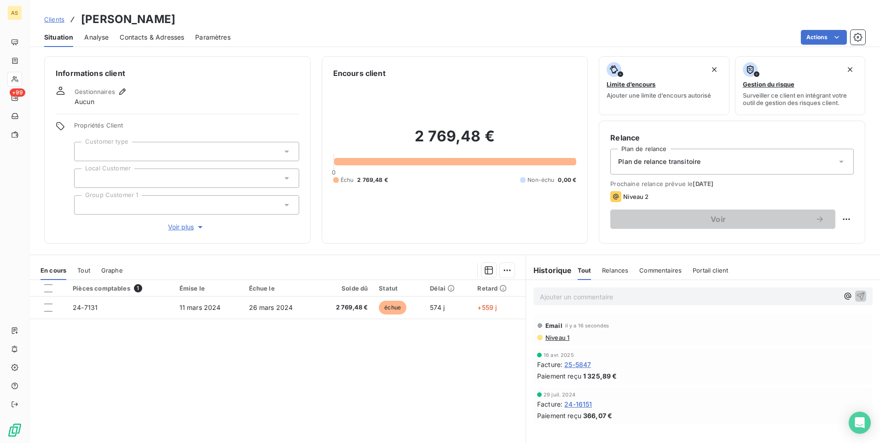
click at [174, 41] on span "Contacts & Adresses" at bounding box center [152, 37] width 64 height 9
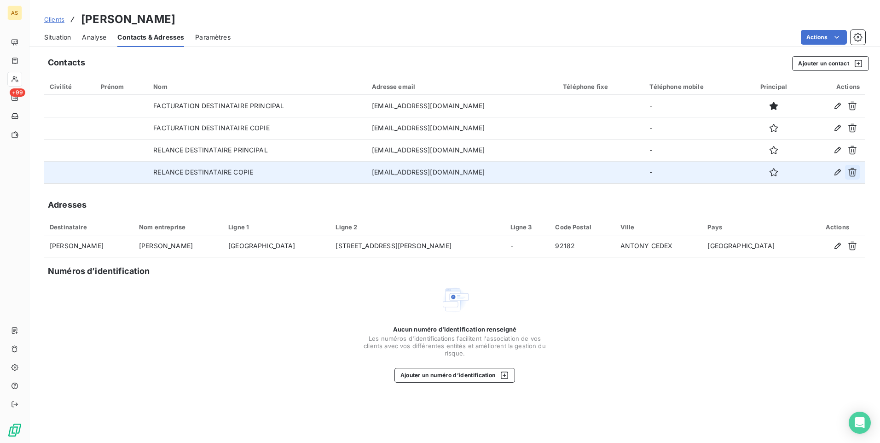
click at [585, 175] on icon "button" at bounding box center [852, 172] width 9 height 9
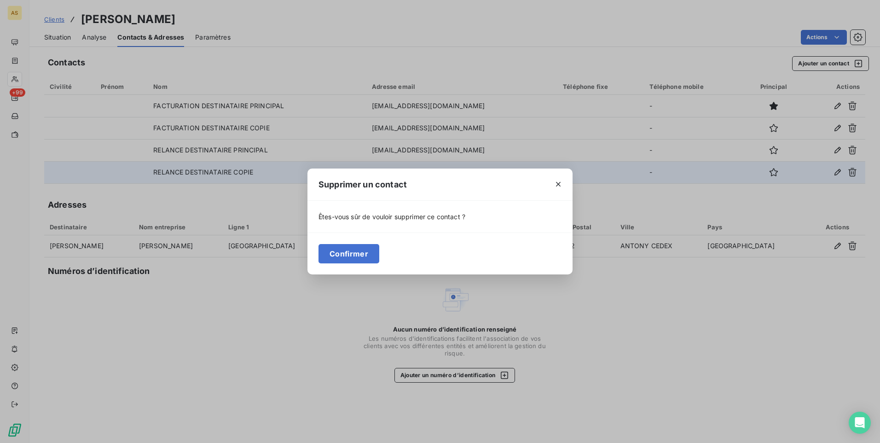
drag, startPoint x: 340, startPoint y: 256, endPoint x: 376, endPoint y: 228, distance: 45.3
click at [345, 252] on button "Confirmer" at bounding box center [349, 253] width 61 height 19
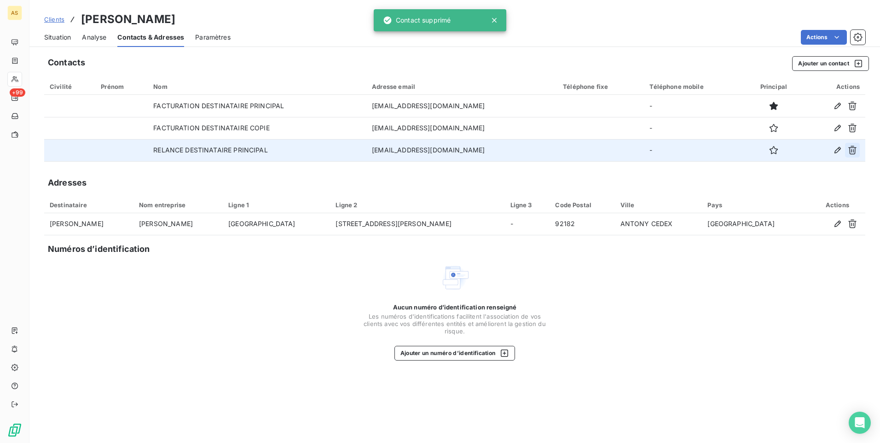
click at [585, 149] on button "button" at bounding box center [852, 150] width 15 height 15
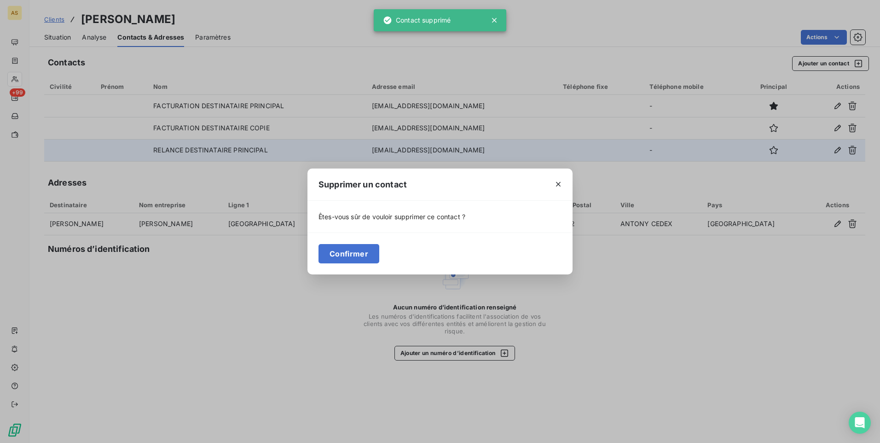
drag, startPoint x: 334, startPoint y: 255, endPoint x: 464, endPoint y: 233, distance: 132.2
click at [335, 255] on button "Confirmer" at bounding box center [349, 253] width 61 height 19
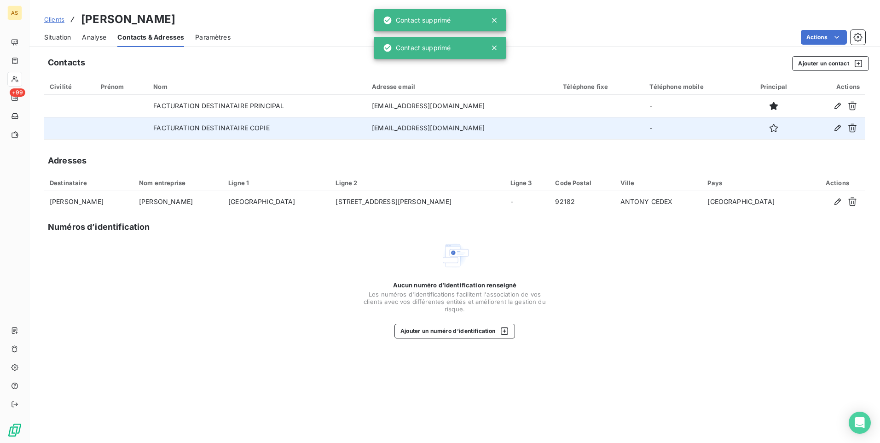
click at [585, 118] on td at bounding box center [834, 128] width 63 height 22
click at [585, 123] on icon "button" at bounding box center [852, 127] width 9 height 9
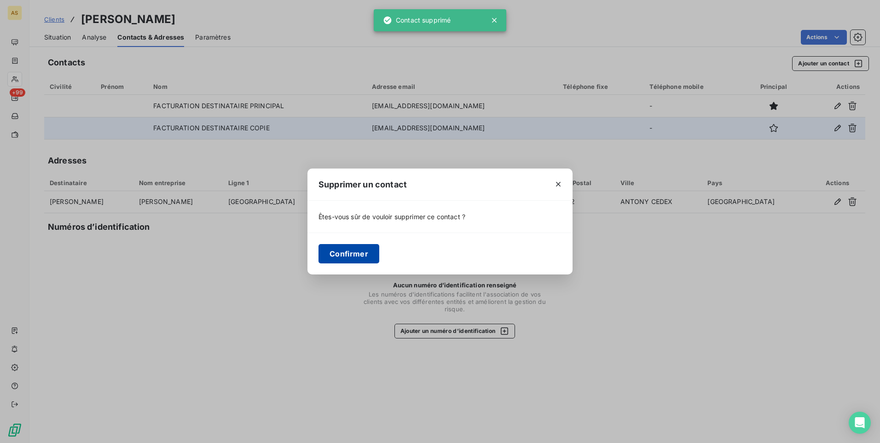
click at [357, 256] on button "Confirmer" at bounding box center [349, 253] width 61 height 19
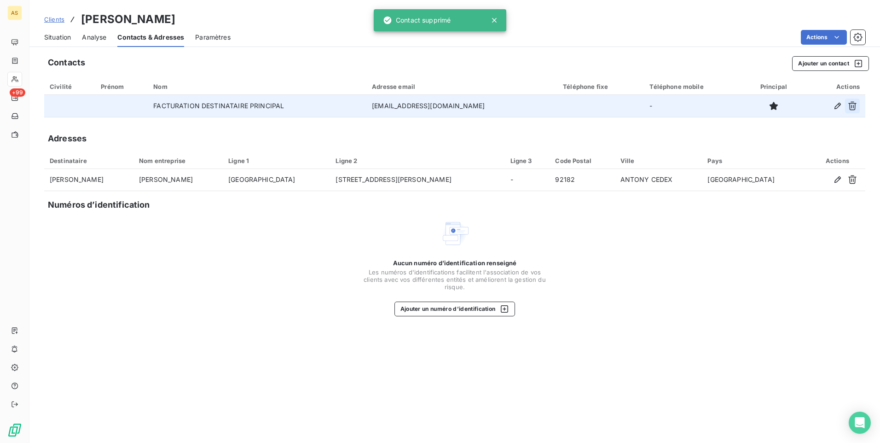
click at [585, 105] on icon "button" at bounding box center [852, 105] width 9 height 9
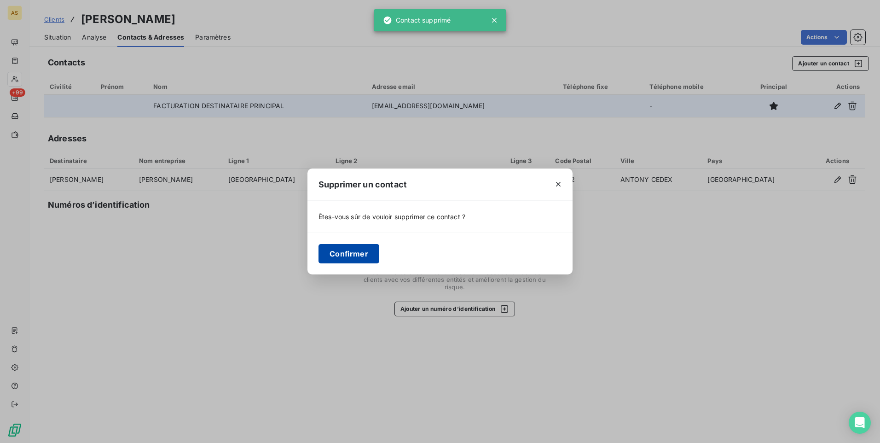
click at [344, 255] on button "Confirmer" at bounding box center [349, 253] width 61 height 19
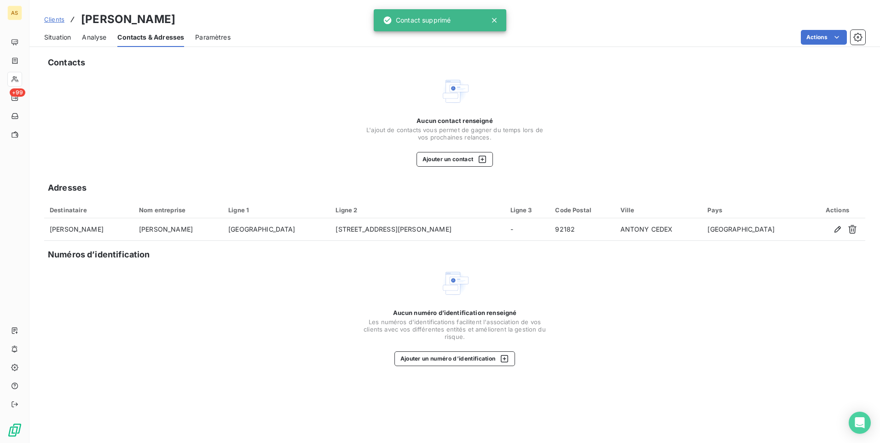
click at [53, 16] on span "Clients" at bounding box center [54, 19] width 20 height 7
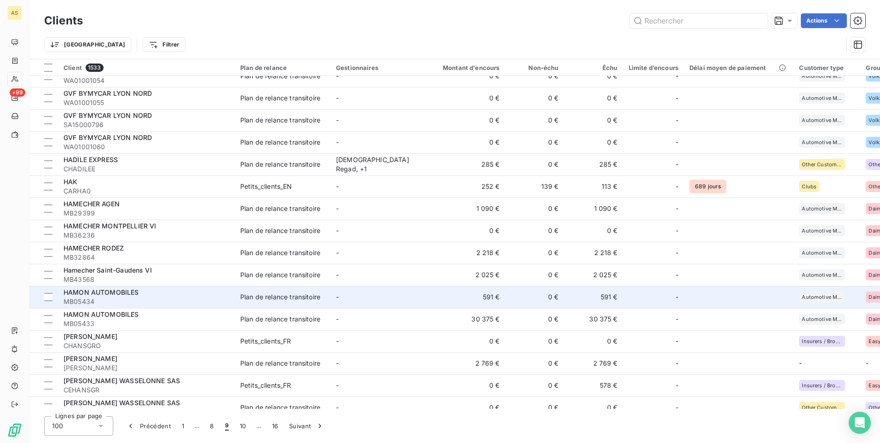
scroll to position [875, 0]
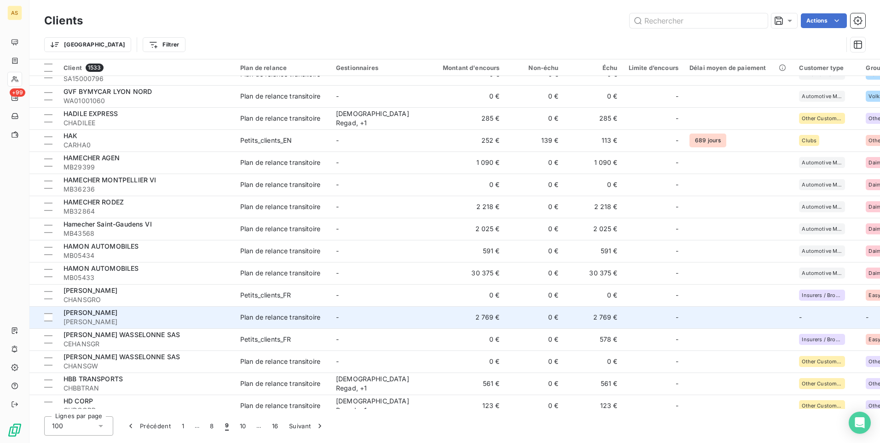
click at [493, 277] on td "2 769 €" at bounding box center [465, 317] width 79 height 22
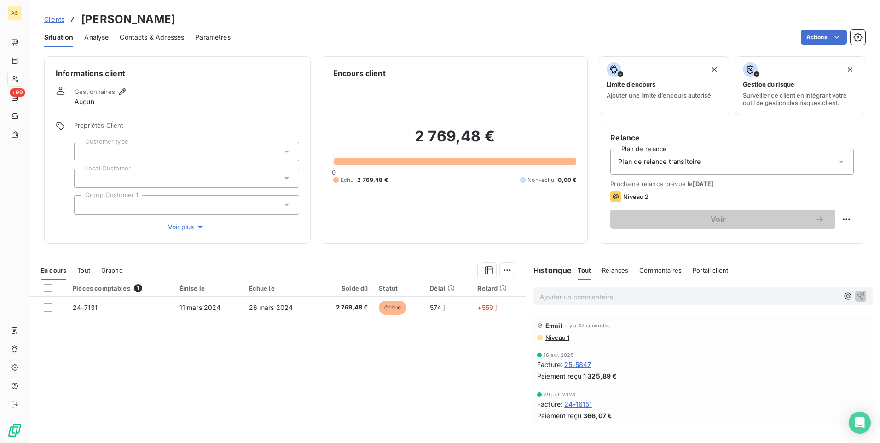
click at [49, 16] on span "Clients" at bounding box center [54, 19] width 20 height 7
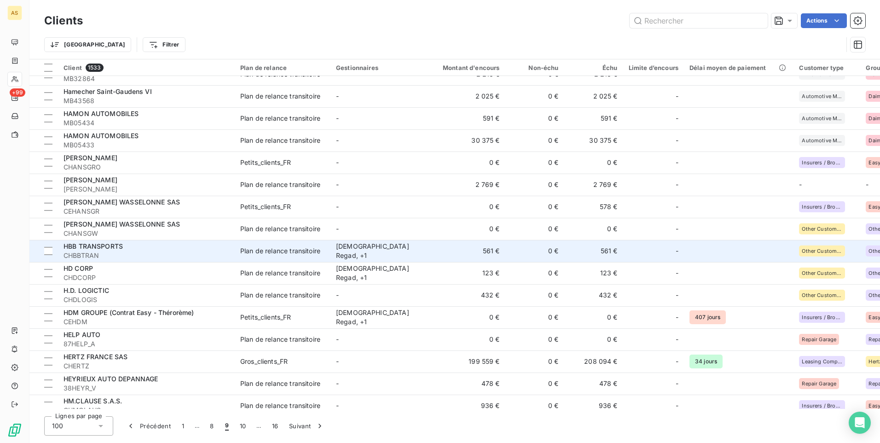
scroll to position [1013, 0]
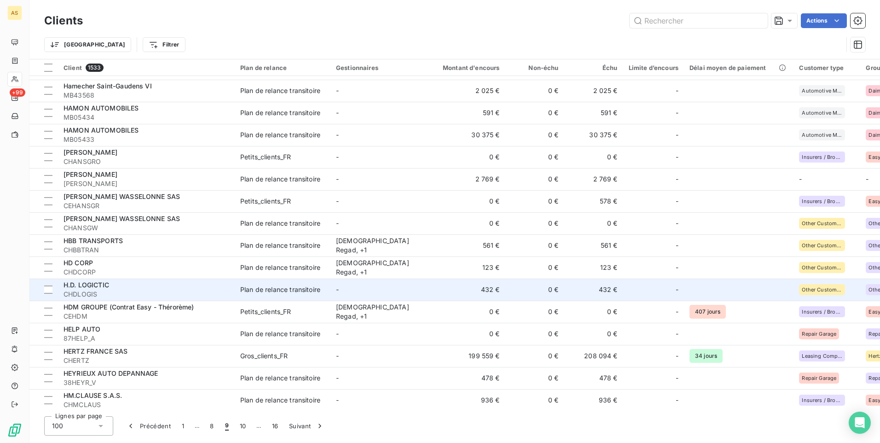
click at [404, 277] on td "-" at bounding box center [379, 290] width 96 height 22
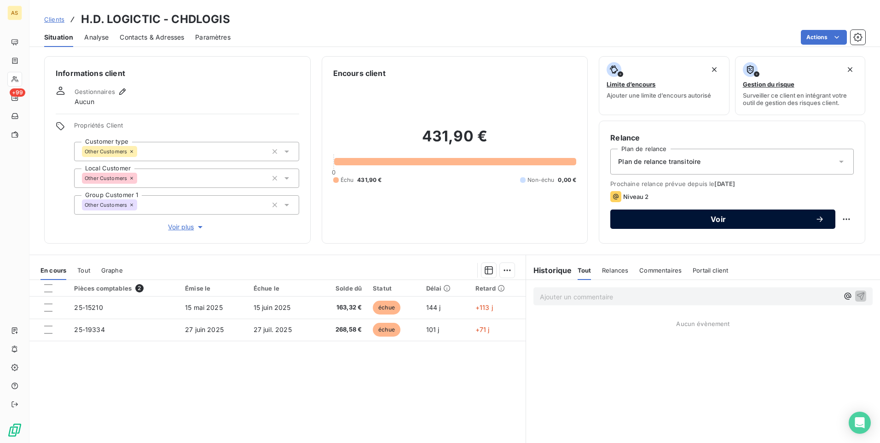
click at [585, 215] on div "Voir" at bounding box center [723, 219] width 203 height 9
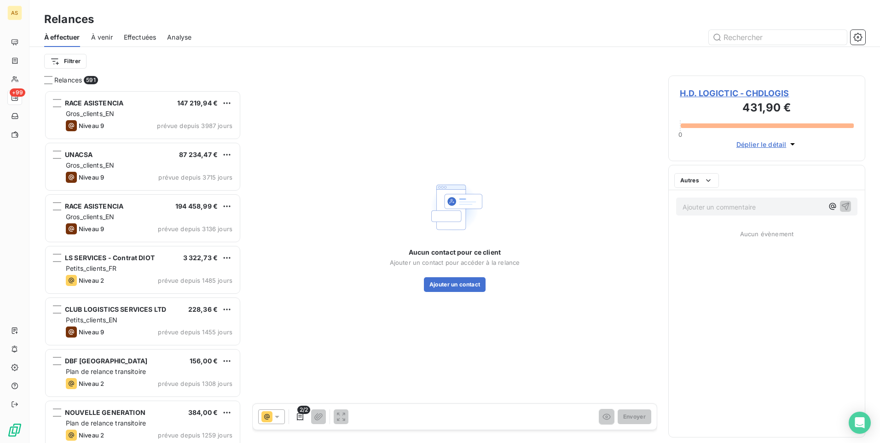
scroll to position [346, 190]
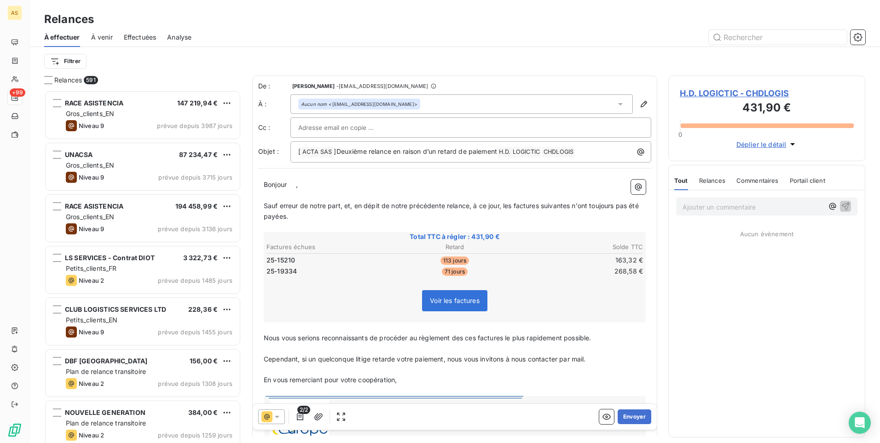
click at [284, 277] on div at bounding box center [271, 416] width 27 height 15
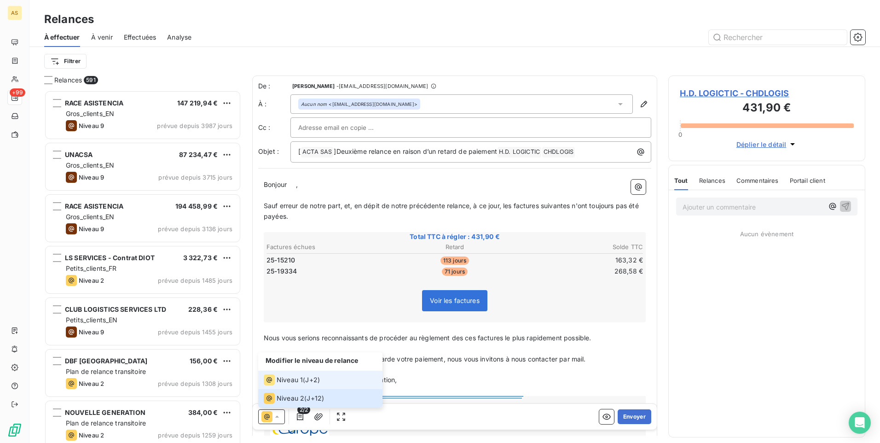
click at [291, 277] on span "Niveau 1" at bounding box center [290, 379] width 26 height 9
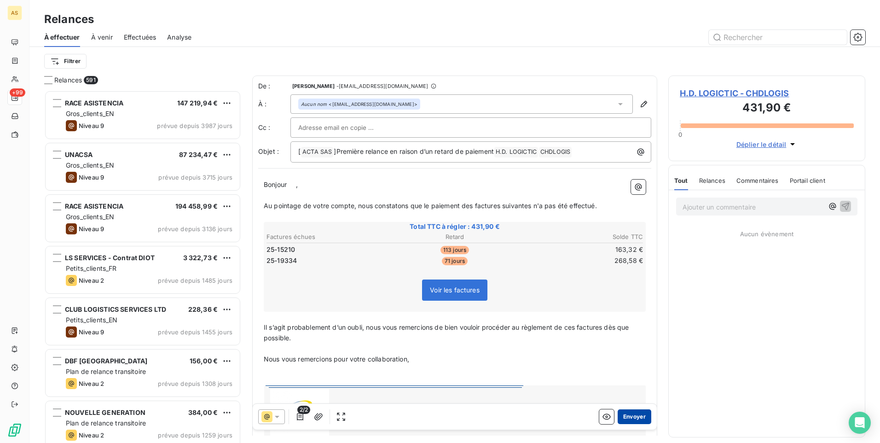
click at [585, 277] on button "Envoyer" at bounding box center [635, 416] width 34 height 15
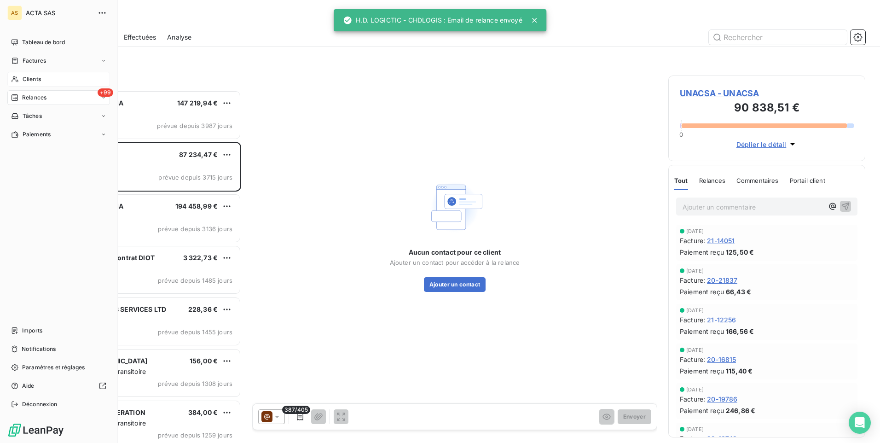
click at [22, 78] on div "Clients" at bounding box center [58, 79] width 103 height 15
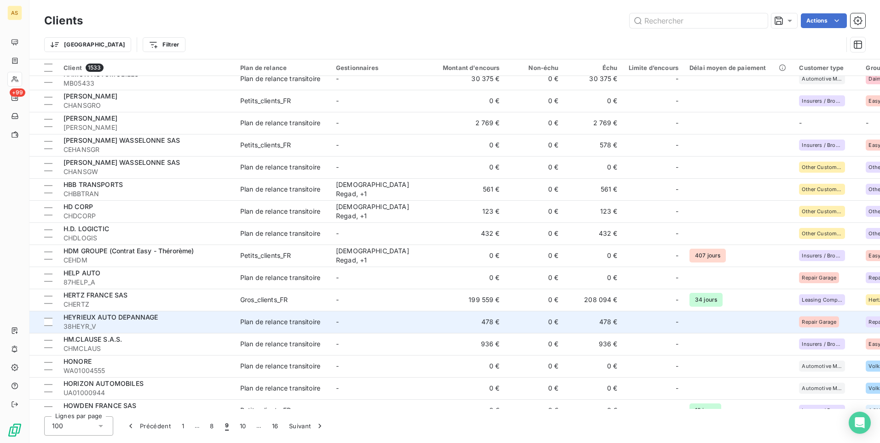
scroll to position [1105, 0]
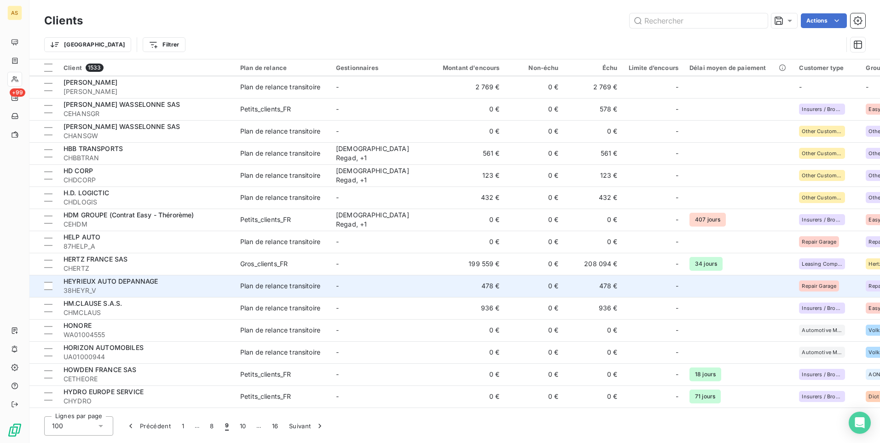
click at [214, 277] on div "HEYRIEUX AUTO DEPANNAGE" at bounding box center [147, 281] width 166 height 9
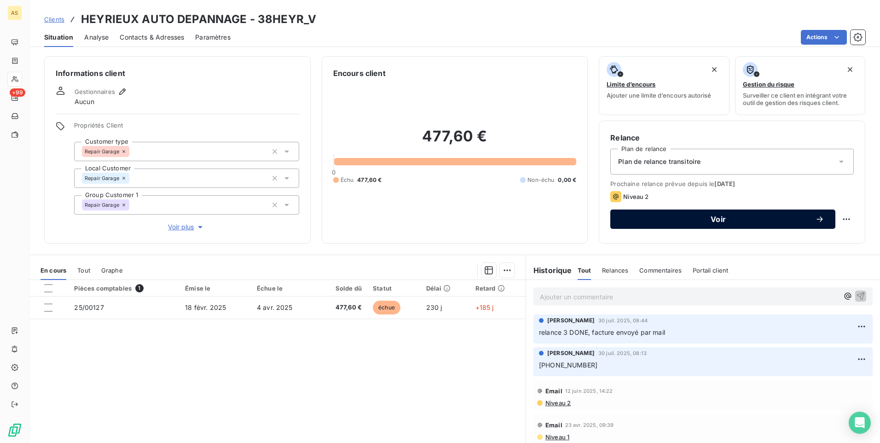
click at [585, 220] on span "Voir" at bounding box center [719, 218] width 194 height 7
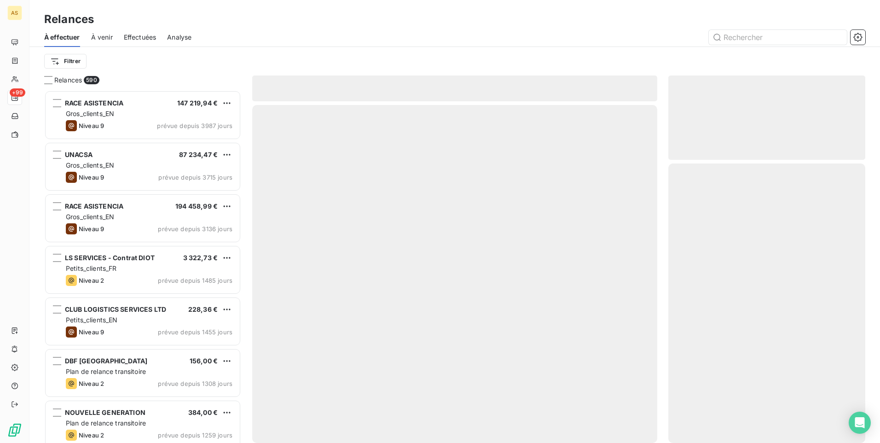
scroll to position [346, 190]
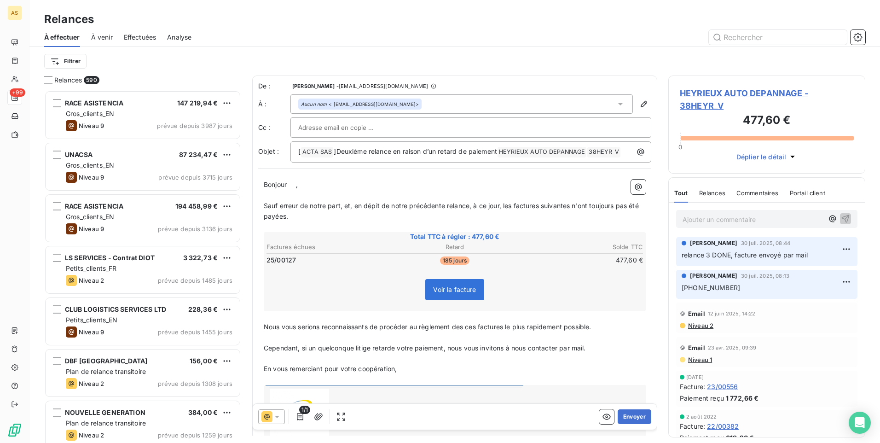
click at [277, 277] on icon at bounding box center [277, 417] width 5 height 2
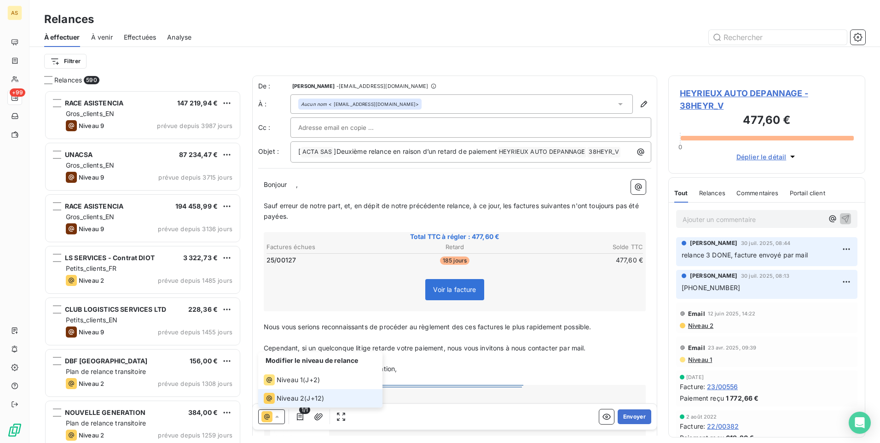
click at [291, 277] on span "Niveau 2" at bounding box center [291, 398] width 28 height 9
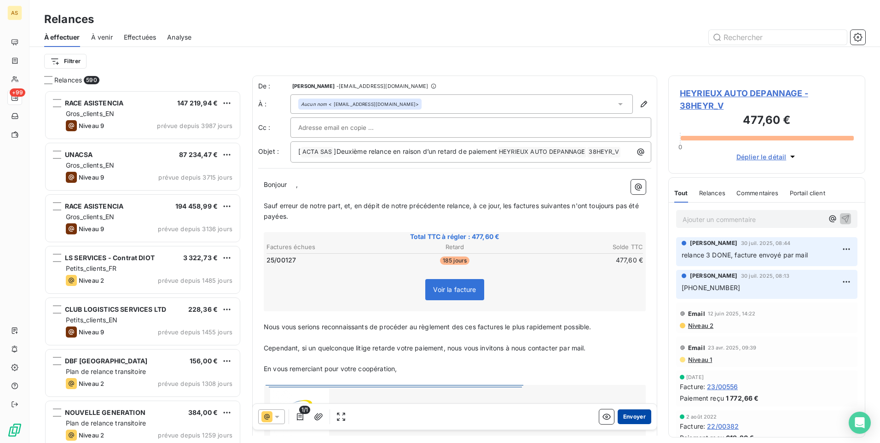
click at [585, 277] on button "Envoyer" at bounding box center [635, 416] width 34 height 15
click at [585, 92] on span "HEYRIEUX AUTO DEPANNAGE - 38HEYR_V" at bounding box center [767, 99] width 174 height 25
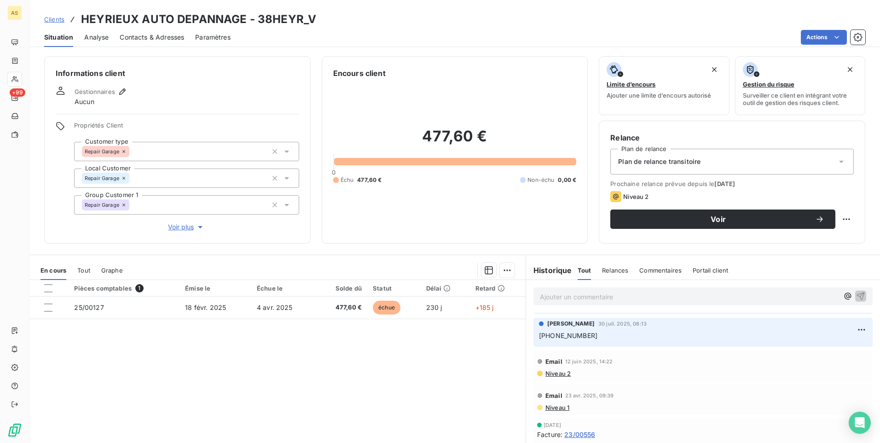
scroll to position [46, 0]
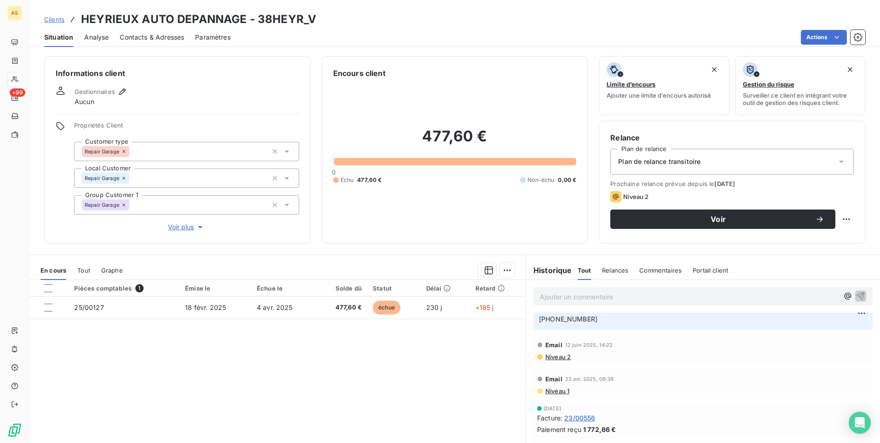
click at [549, 277] on span "Niveau 2" at bounding box center [558, 356] width 26 height 7
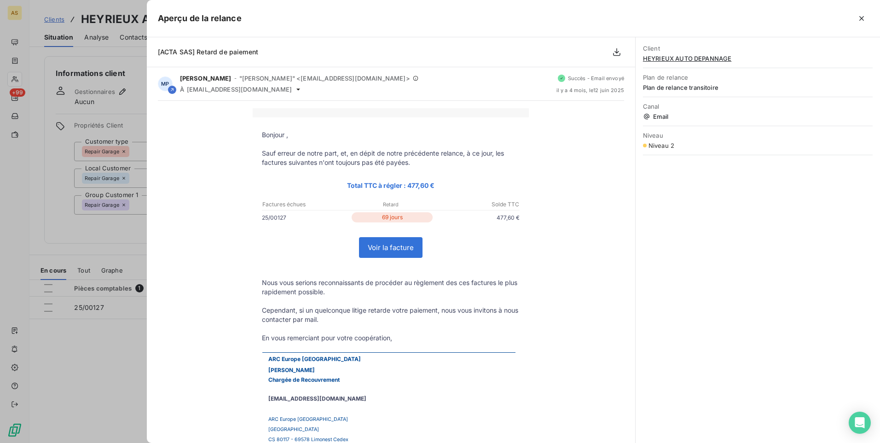
click at [113, 277] on div at bounding box center [440, 221] width 880 height 443
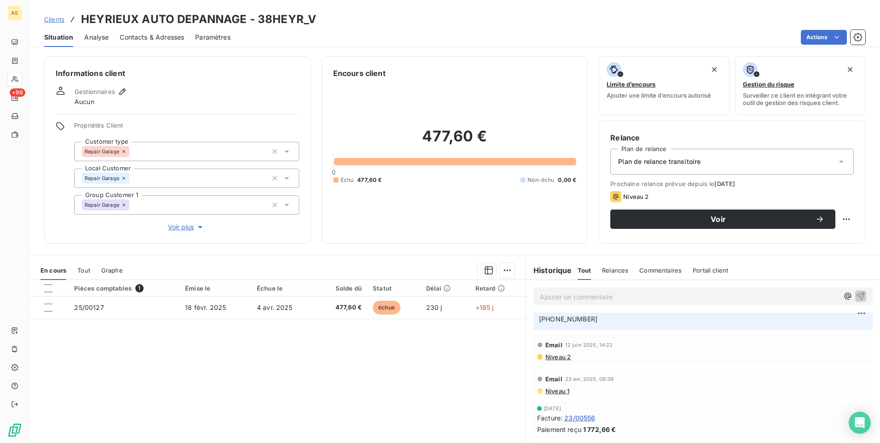
scroll to position [0, 0]
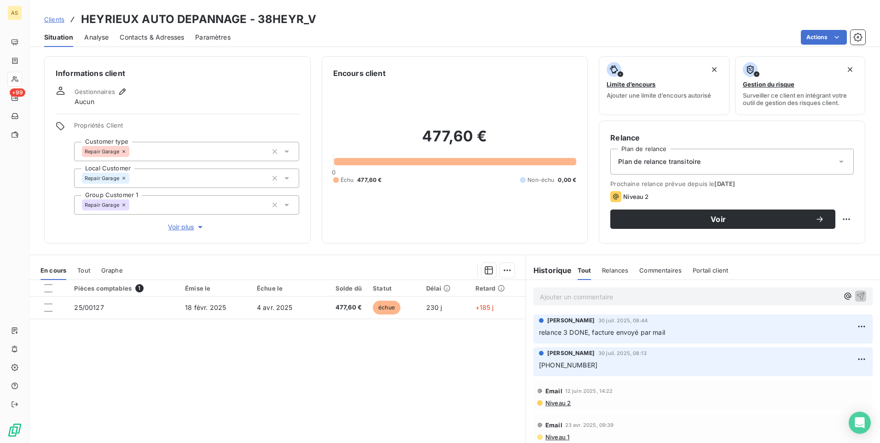
click at [54, 19] on span "Clients" at bounding box center [54, 19] width 20 height 7
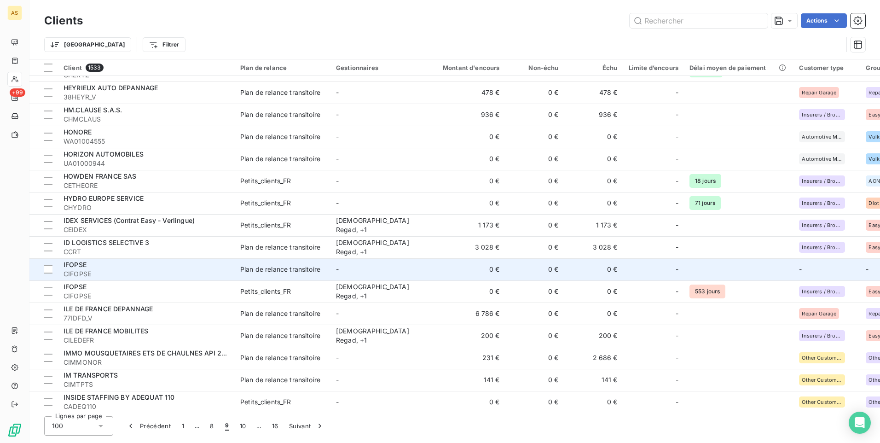
scroll to position [1335, 0]
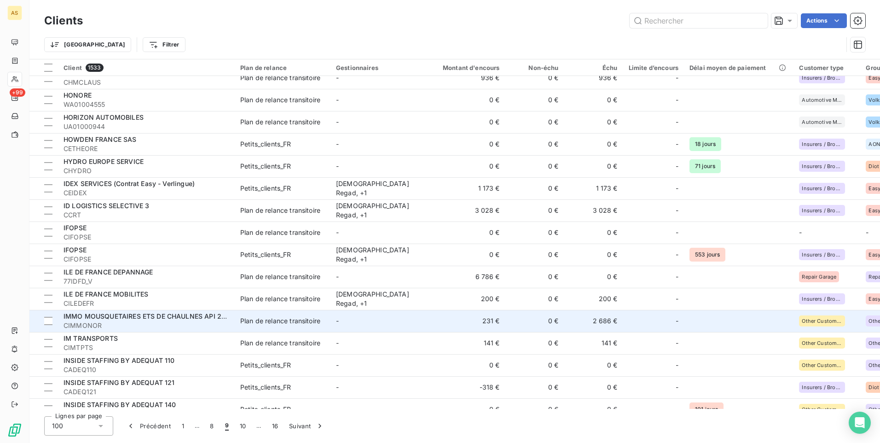
click at [312, 277] on div "Plan de relance transitoire" at bounding box center [280, 320] width 80 height 9
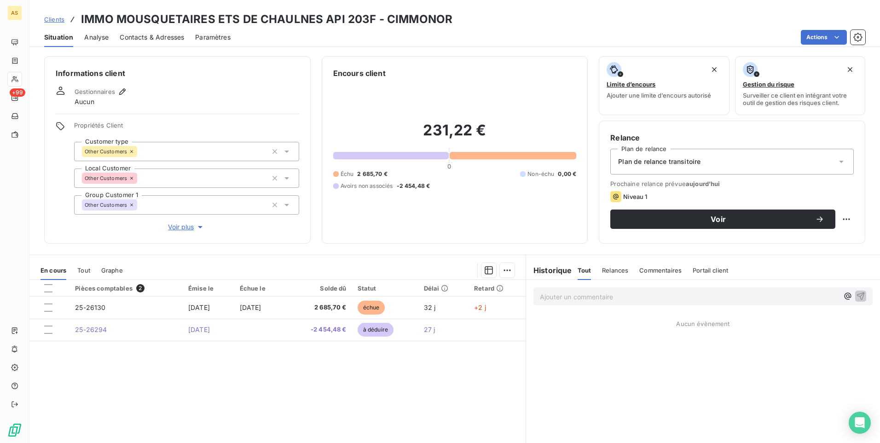
click at [56, 23] on span "Clients" at bounding box center [54, 19] width 20 height 7
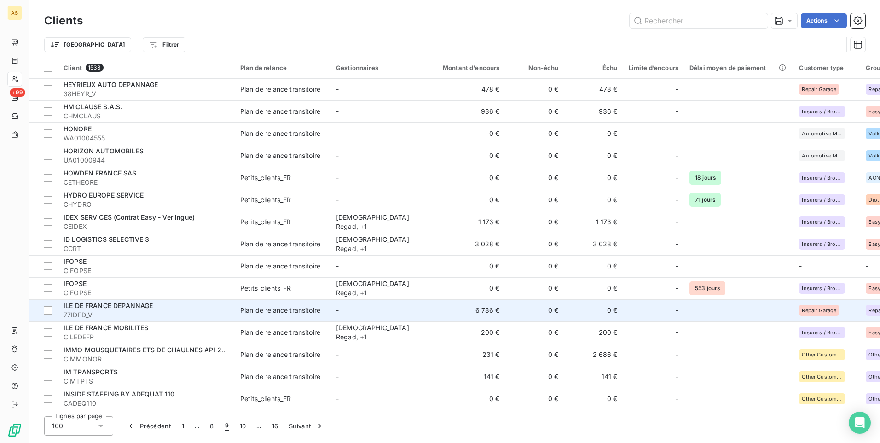
scroll to position [1310, 0]
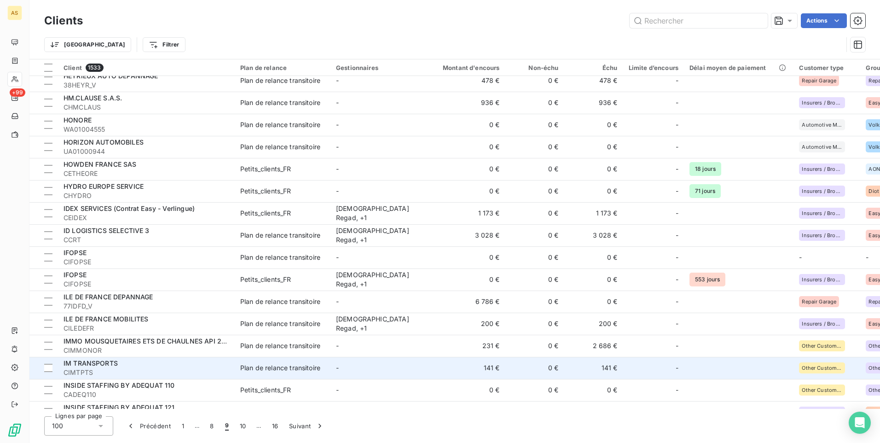
click at [244, 277] on div "Plan de relance transitoire" at bounding box center [280, 367] width 80 height 9
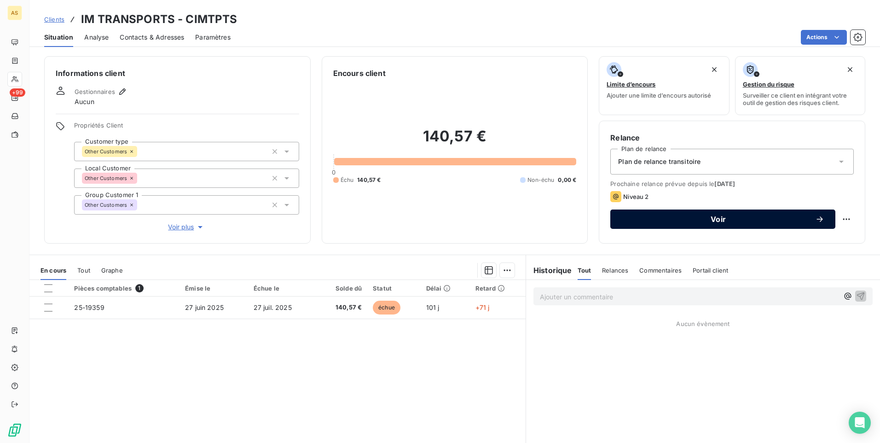
click at [585, 216] on span "Voir" at bounding box center [719, 218] width 194 height 7
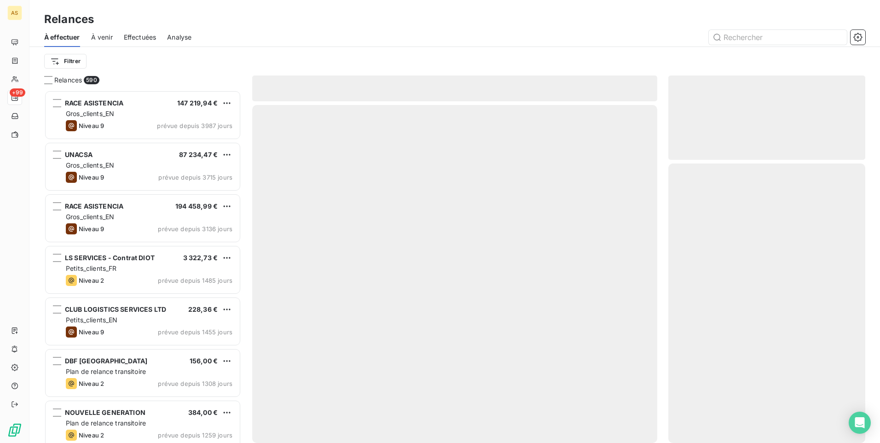
scroll to position [346, 190]
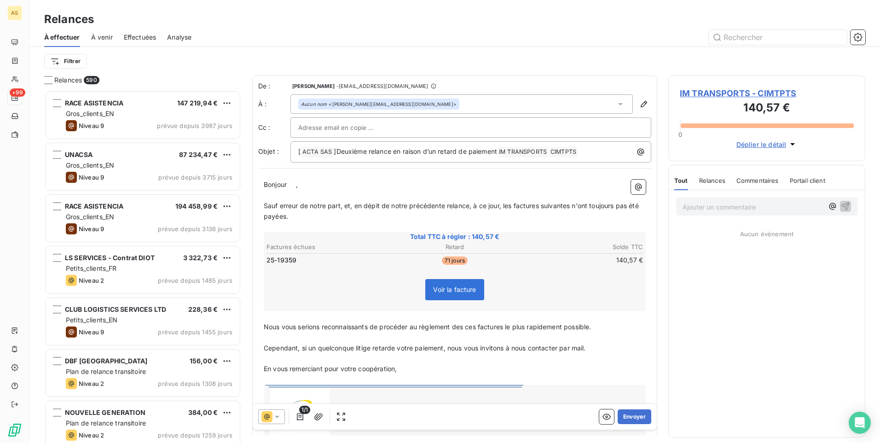
click at [279, 277] on div at bounding box center [271, 416] width 27 height 15
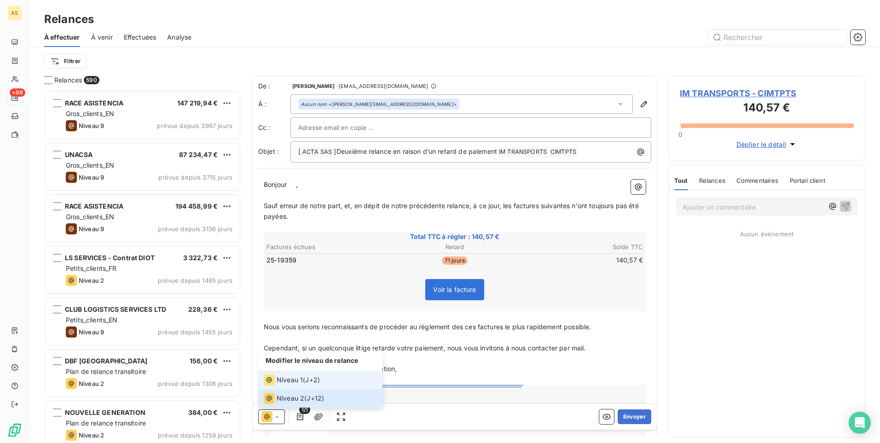
click at [285, 277] on span "Niveau 1" at bounding box center [290, 379] width 26 height 9
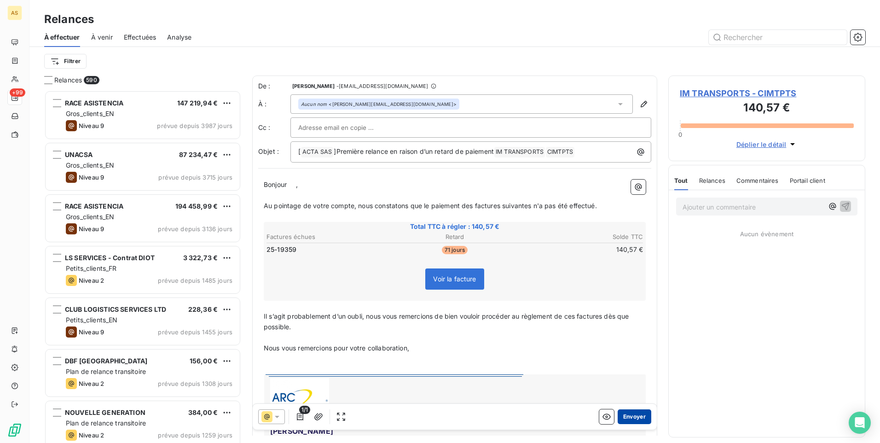
click at [585, 277] on button "Envoyer" at bounding box center [635, 416] width 34 height 15
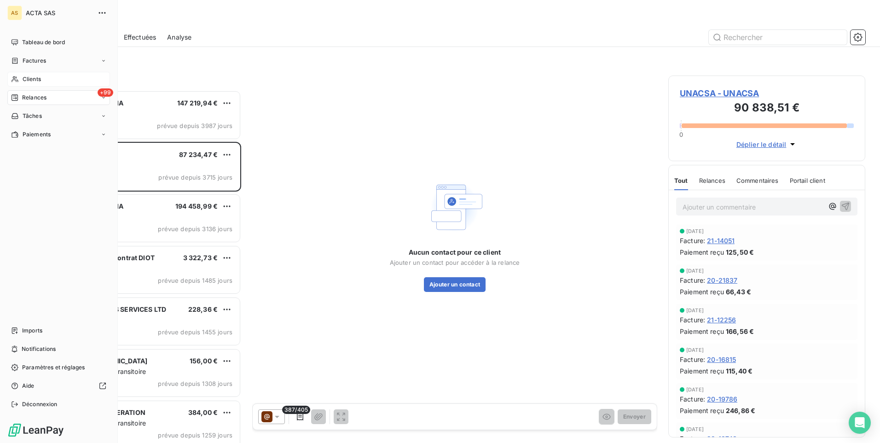
click at [23, 80] on span "Clients" at bounding box center [32, 79] width 18 height 8
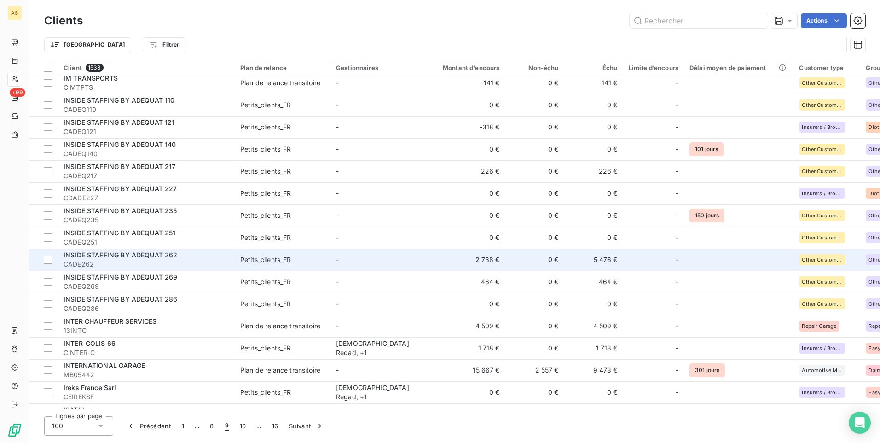
scroll to position [1605, 0]
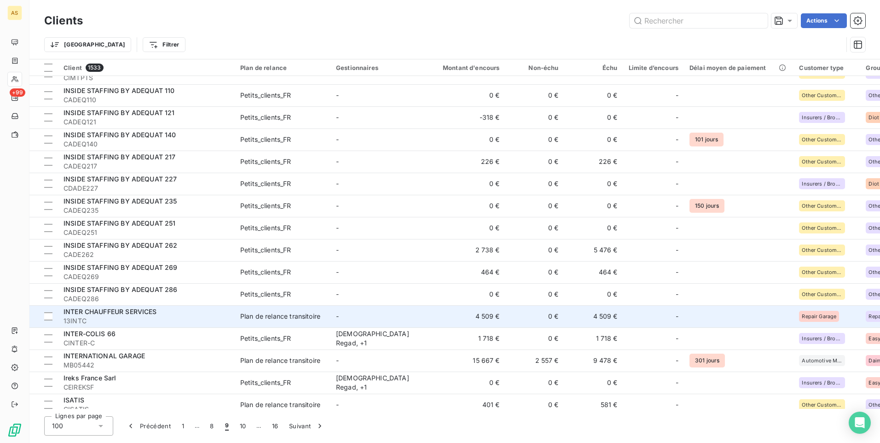
click at [276, 277] on div "Plan de relance transitoire" at bounding box center [280, 316] width 80 height 9
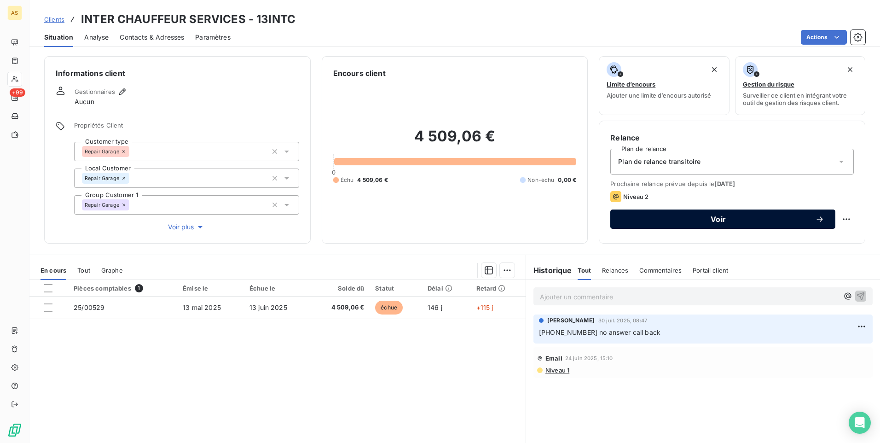
click at [585, 226] on button "Voir" at bounding box center [723, 219] width 225 height 19
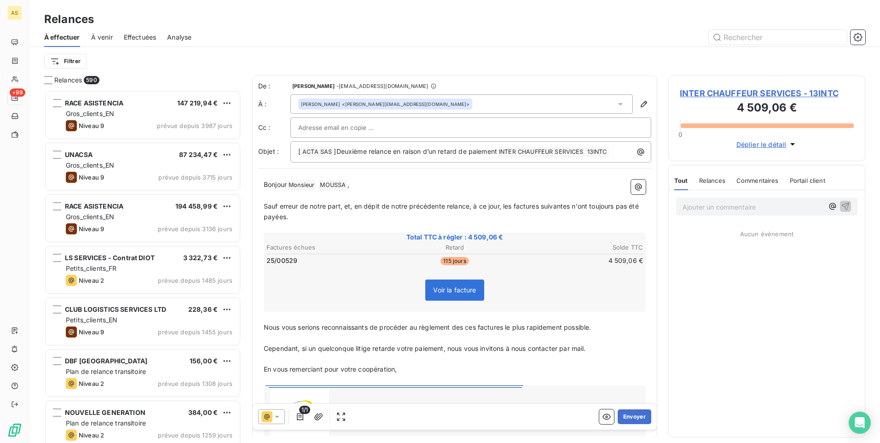
scroll to position [346, 190]
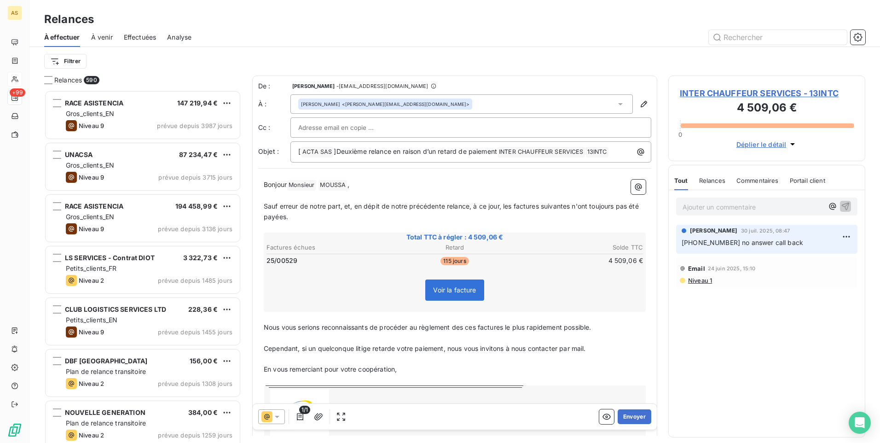
click at [279, 277] on icon at bounding box center [277, 417] width 5 height 2
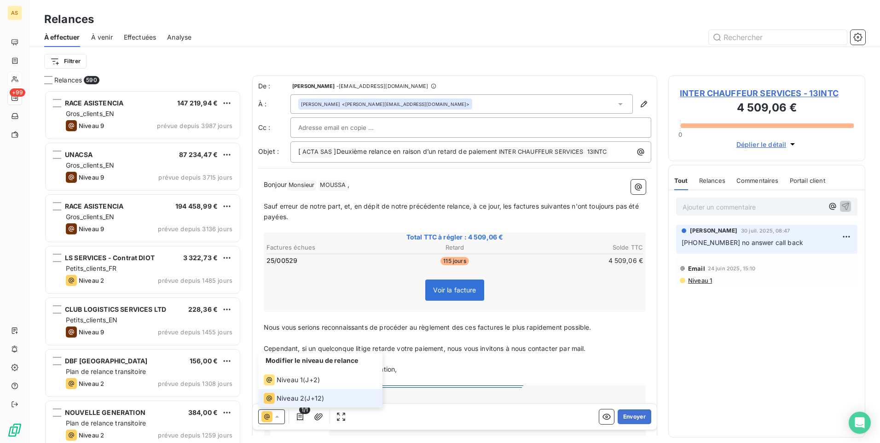
click at [307, 277] on div "Niveau 2 ( J+12 )" at bounding box center [294, 398] width 60 height 11
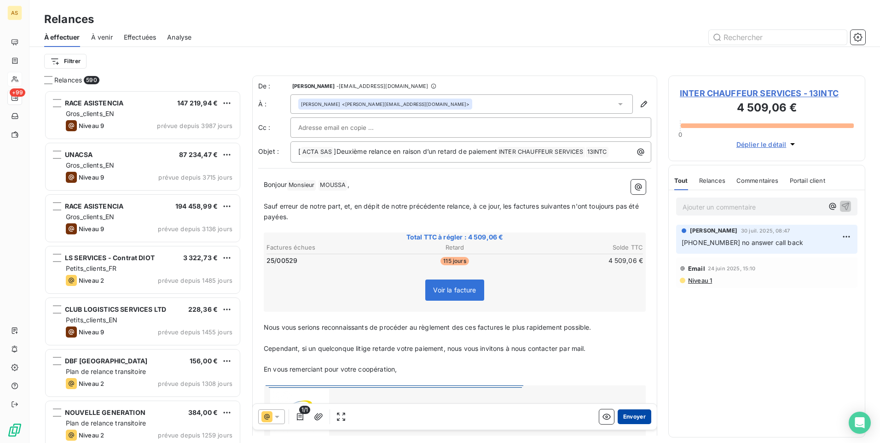
click at [585, 277] on button "Envoyer" at bounding box center [635, 416] width 34 height 15
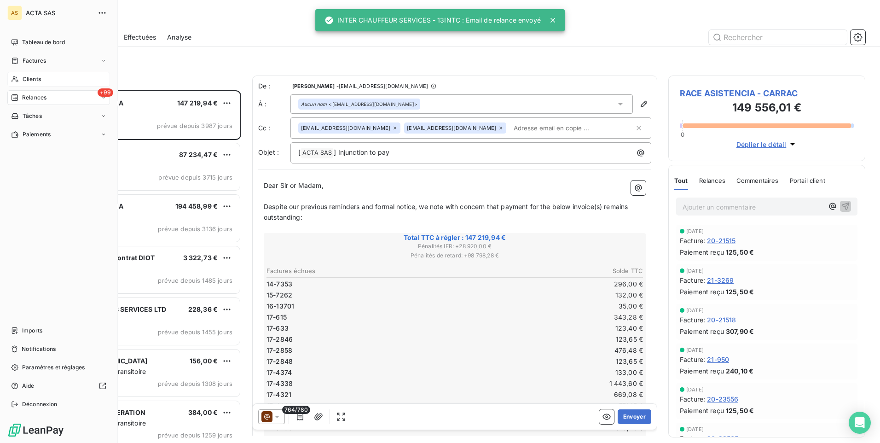
click at [20, 80] on div "Clients" at bounding box center [58, 79] width 103 height 15
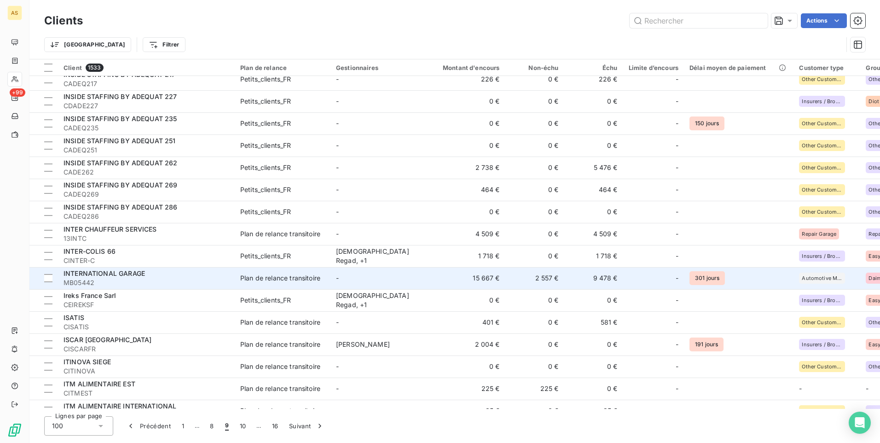
scroll to position [1704, 0]
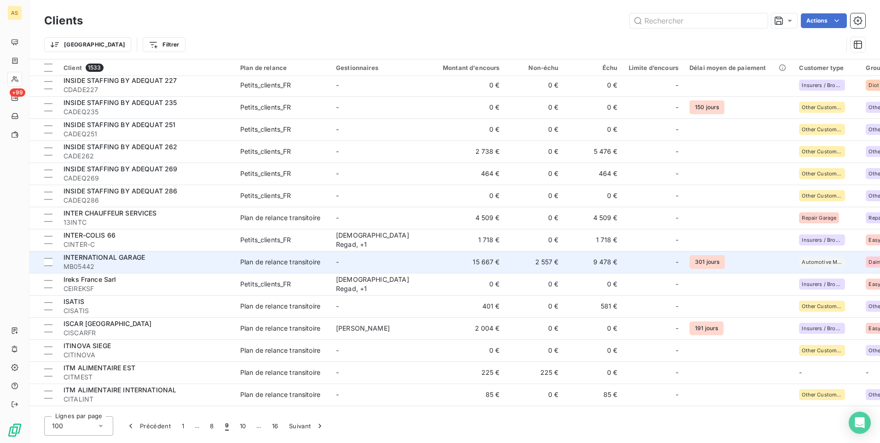
click at [455, 277] on td "401 €" at bounding box center [465, 306] width 79 height 22
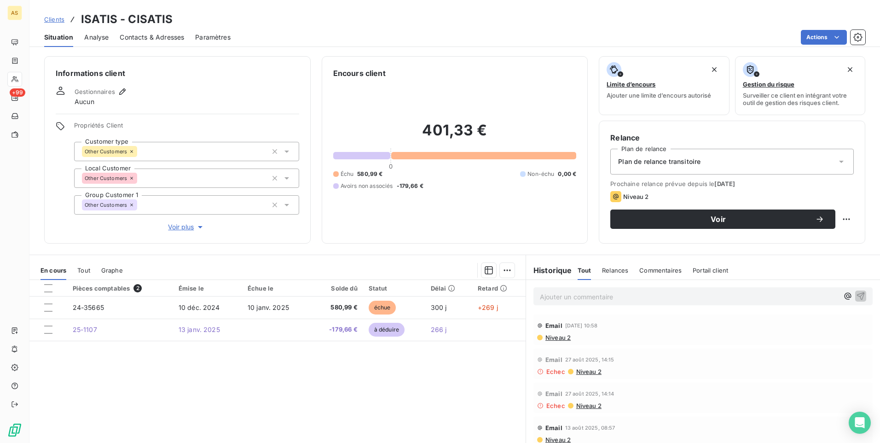
click at [54, 19] on span "Clients" at bounding box center [54, 19] width 20 height 7
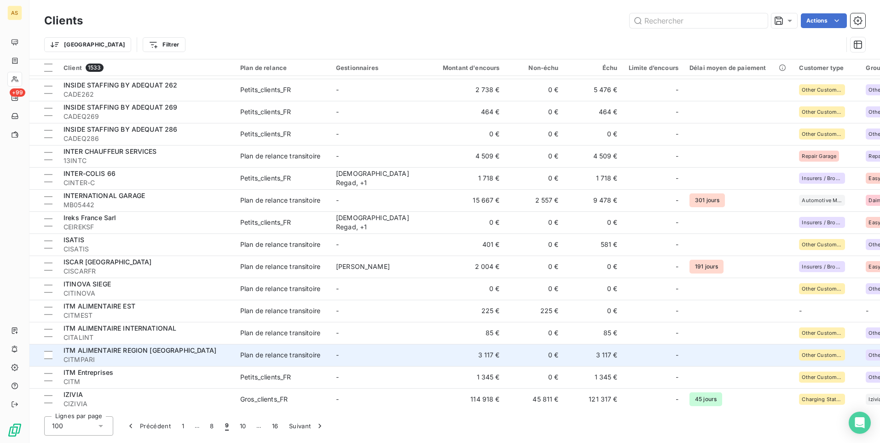
scroll to position [1771, 0]
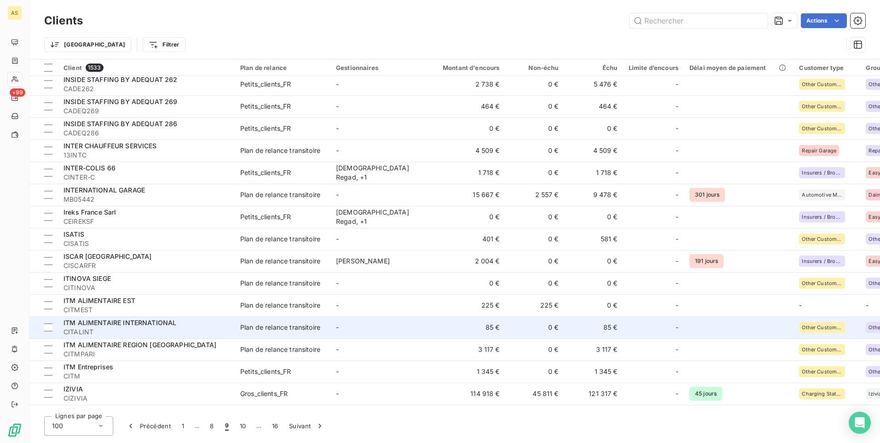
click at [355, 277] on td "-" at bounding box center [379, 327] width 96 height 22
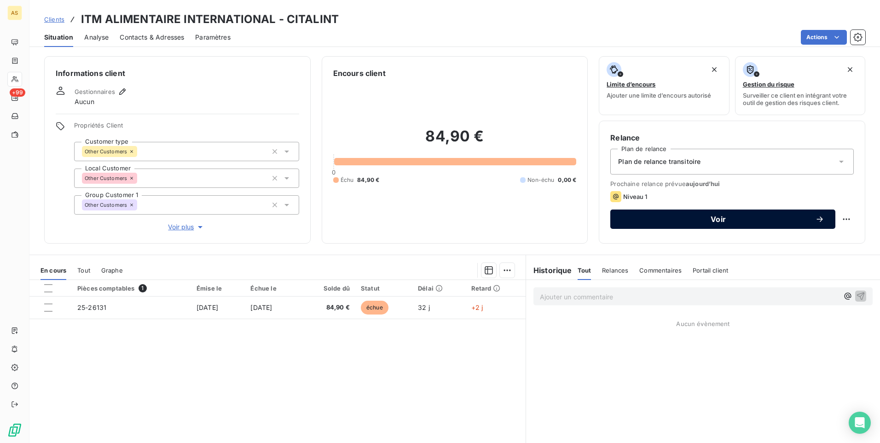
click at [585, 220] on span "Voir" at bounding box center [719, 218] width 194 height 7
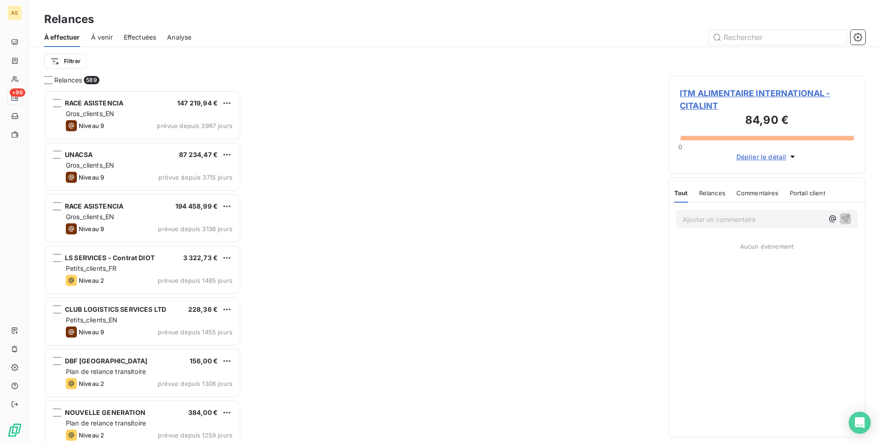
scroll to position [346, 190]
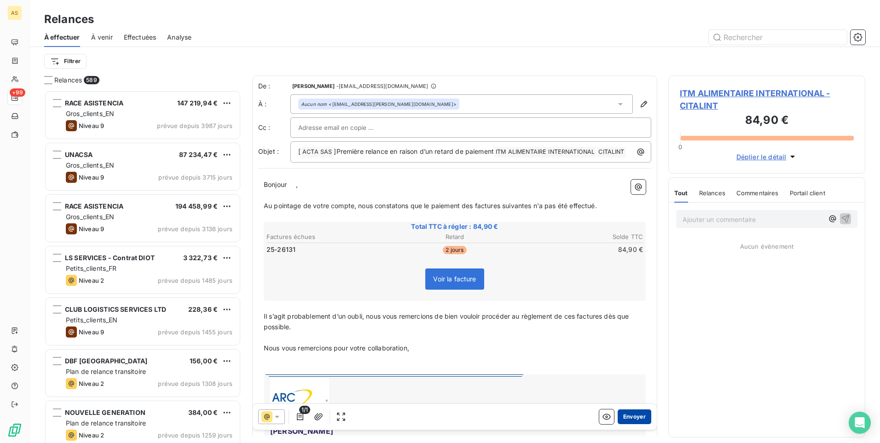
click at [585, 277] on button "Envoyer" at bounding box center [635, 416] width 34 height 15
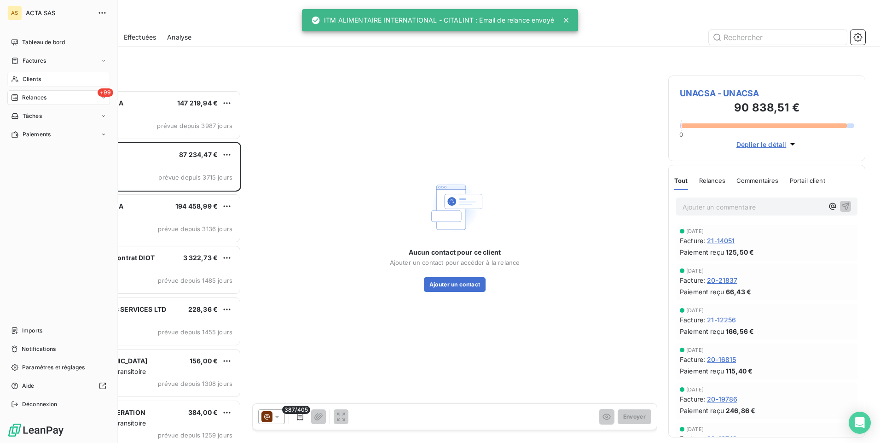
click at [51, 82] on div "Clients" at bounding box center [58, 79] width 103 height 15
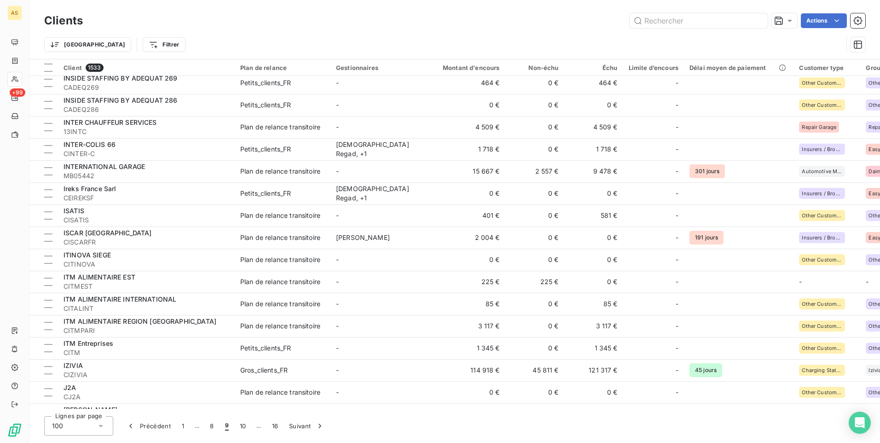
scroll to position [1796, 0]
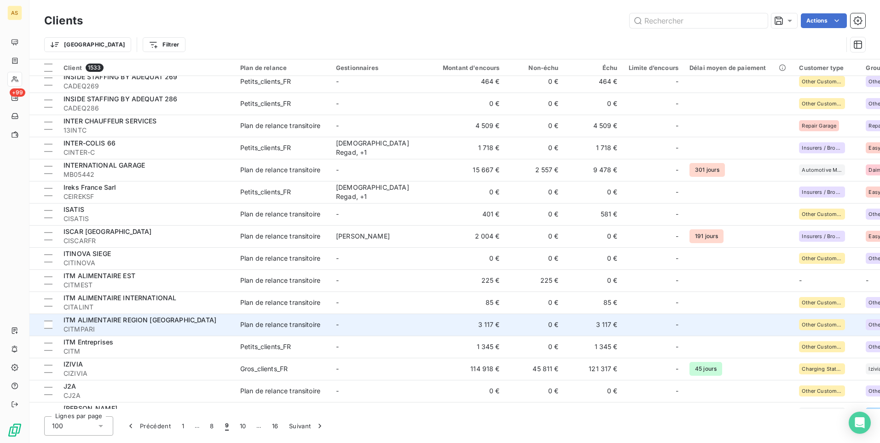
click at [296, 277] on td "Plan de relance transitoire" at bounding box center [283, 325] width 96 height 22
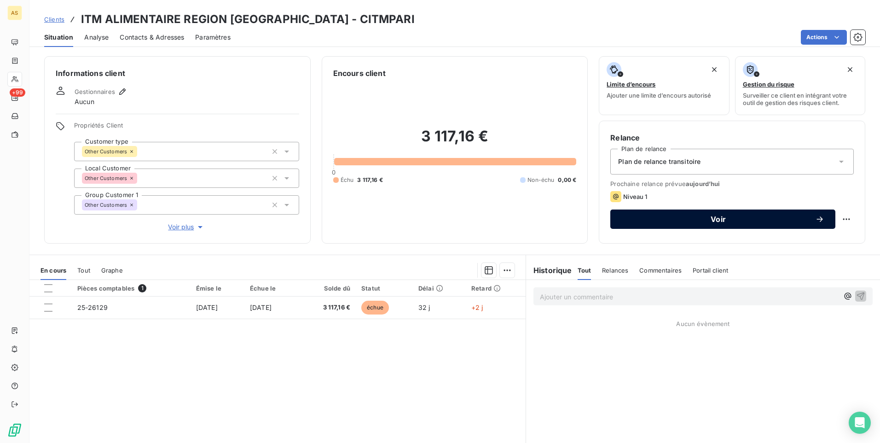
click at [585, 225] on button "Voir" at bounding box center [723, 219] width 225 height 19
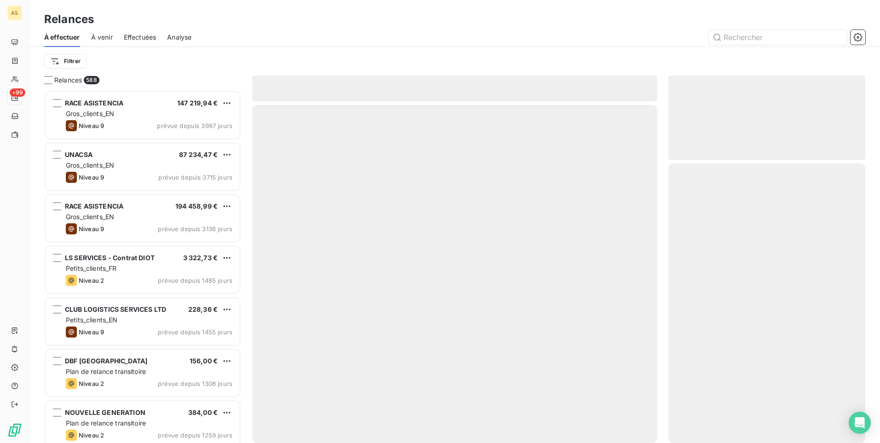
scroll to position [346, 190]
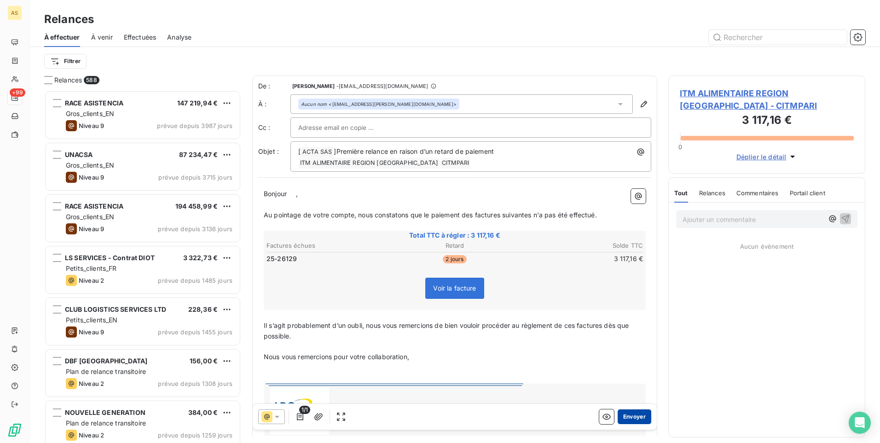
click at [585, 277] on button "Envoyer" at bounding box center [635, 416] width 34 height 15
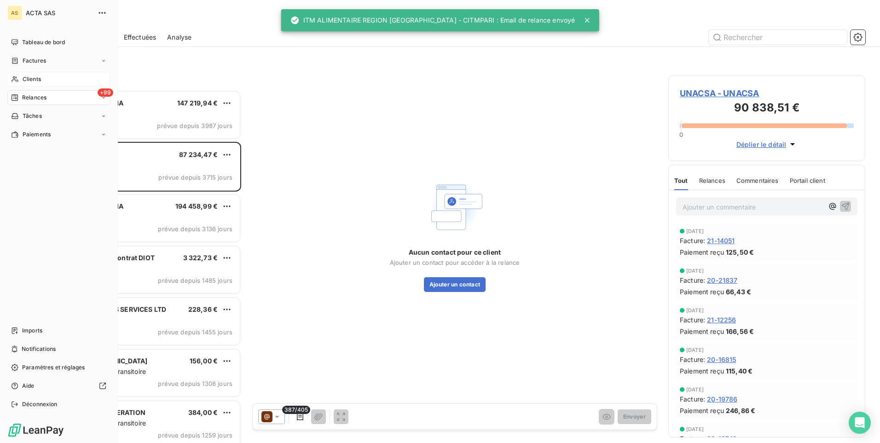
click at [23, 79] on span "Clients" at bounding box center [32, 79] width 18 height 8
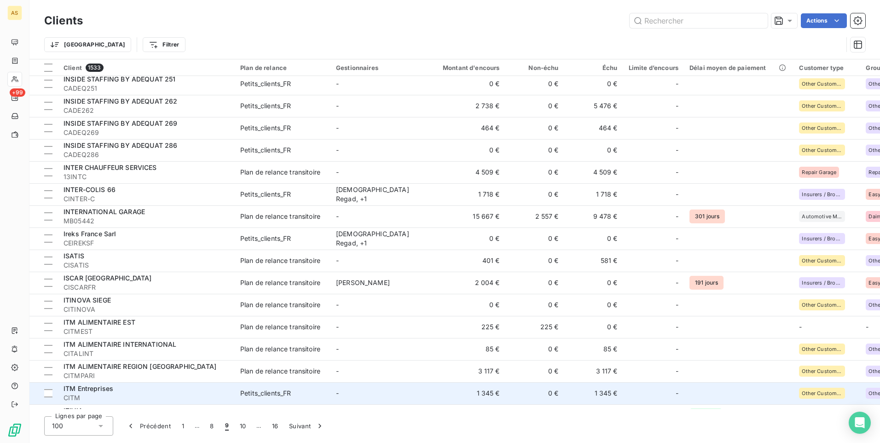
scroll to position [1817, 0]
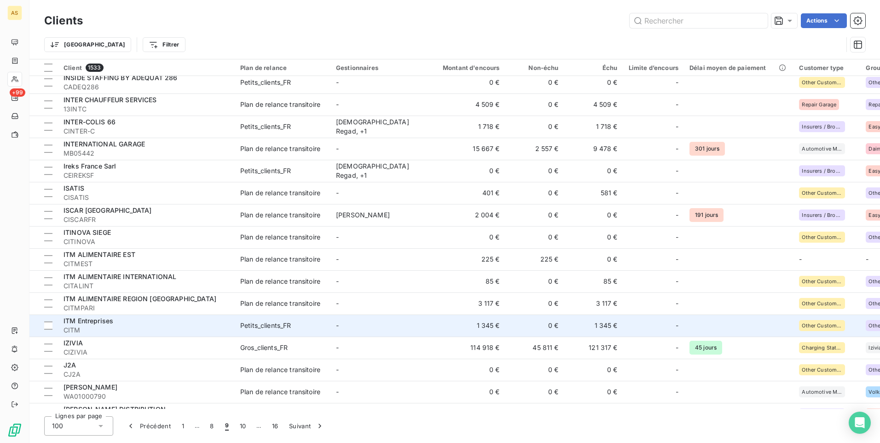
click at [354, 277] on td "-" at bounding box center [379, 325] width 96 height 22
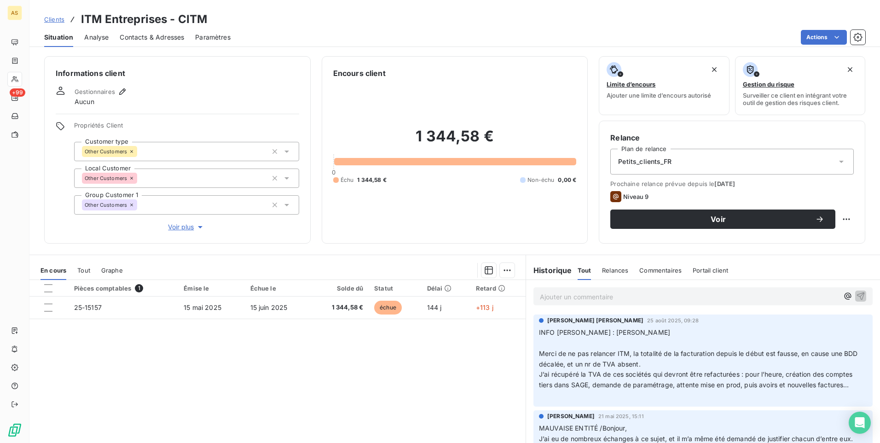
click at [47, 18] on span "Clients" at bounding box center [54, 19] width 20 height 7
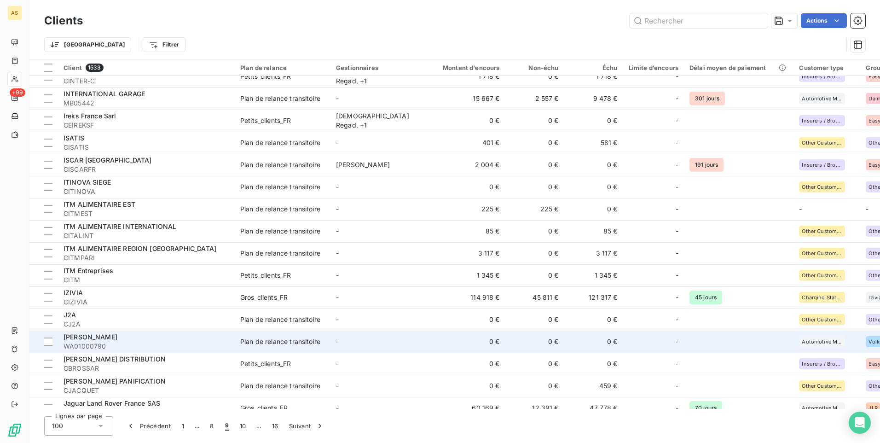
scroll to position [1881, 0]
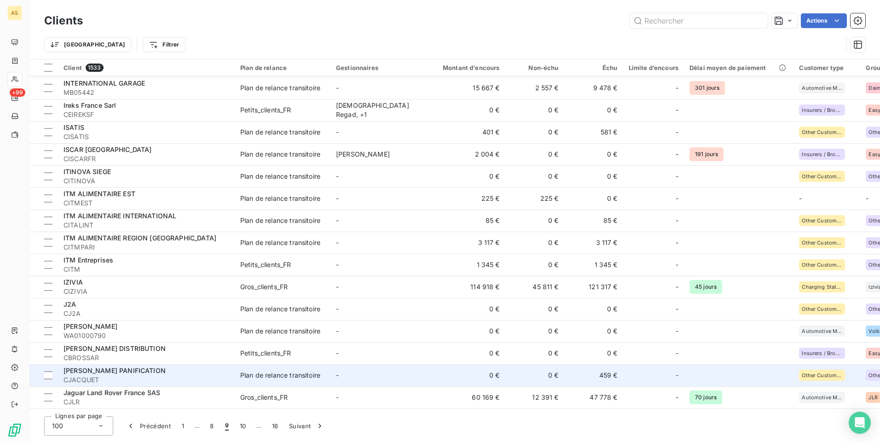
click at [268, 277] on td "Plan de relance transitoire" at bounding box center [283, 375] width 96 height 22
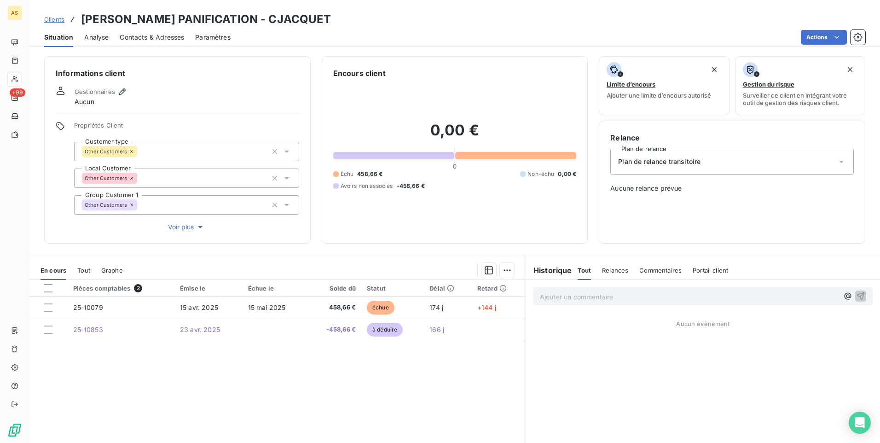
click at [51, 23] on span "Clients" at bounding box center [54, 19] width 20 height 7
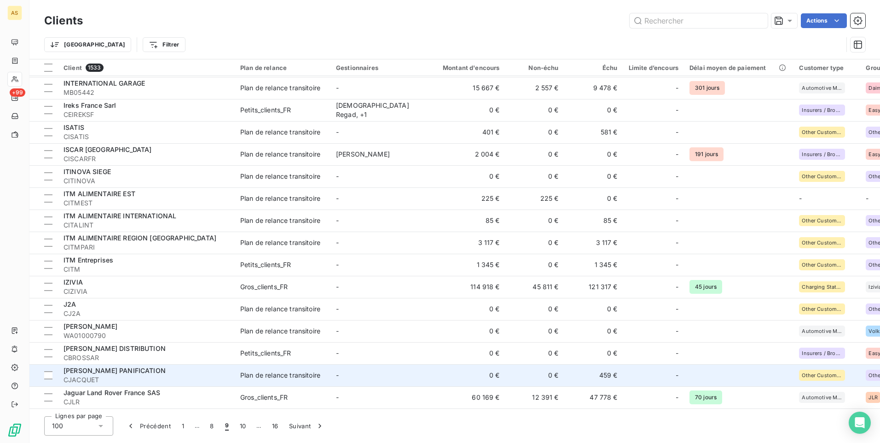
scroll to position [1881, 0]
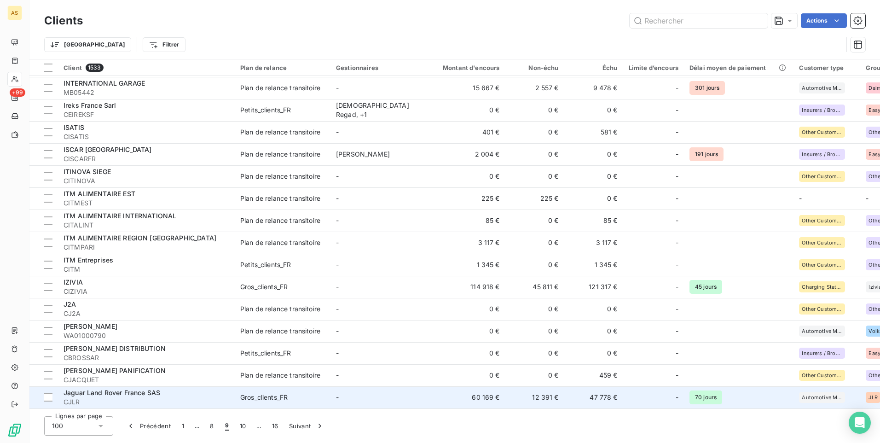
click at [261, 277] on td "Gros_clients_FR" at bounding box center [283, 397] width 96 height 22
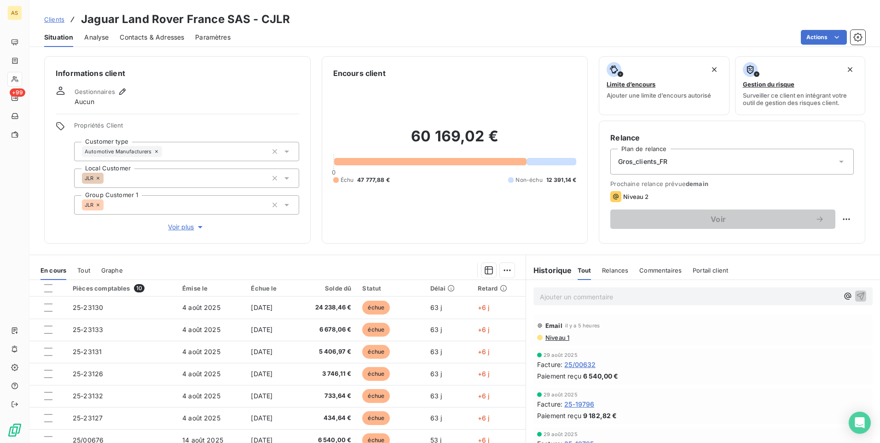
click at [60, 21] on span "Clients" at bounding box center [54, 19] width 20 height 7
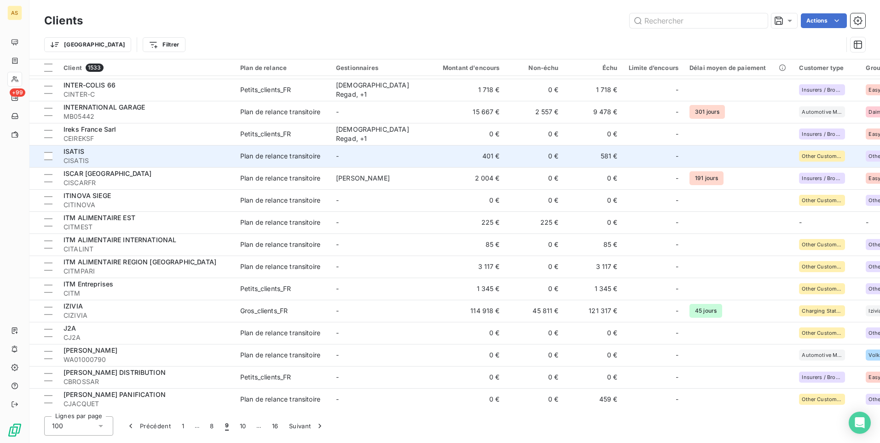
scroll to position [1881, 0]
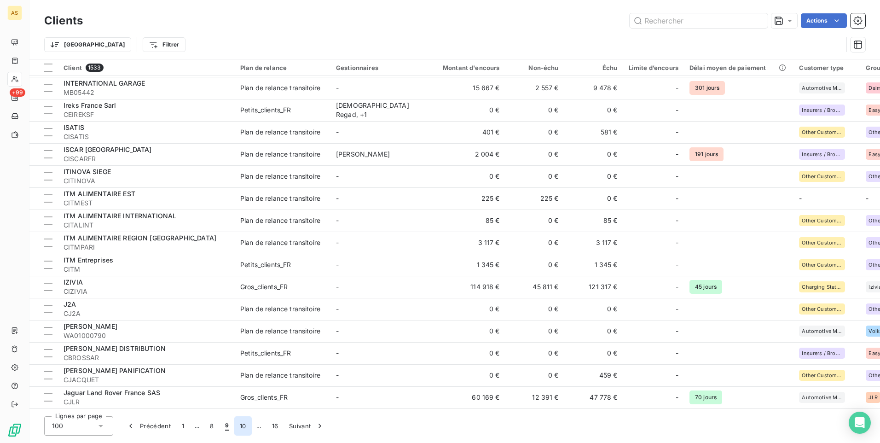
click at [245, 277] on button "10" at bounding box center [242, 425] width 17 height 19
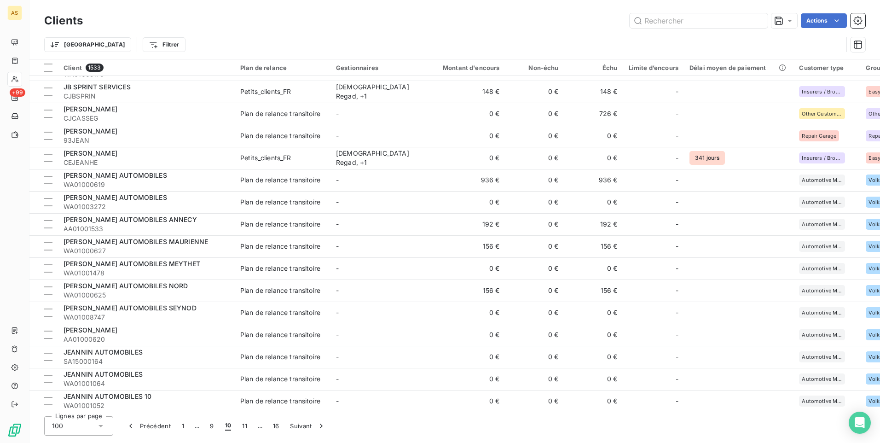
scroll to position [0, 0]
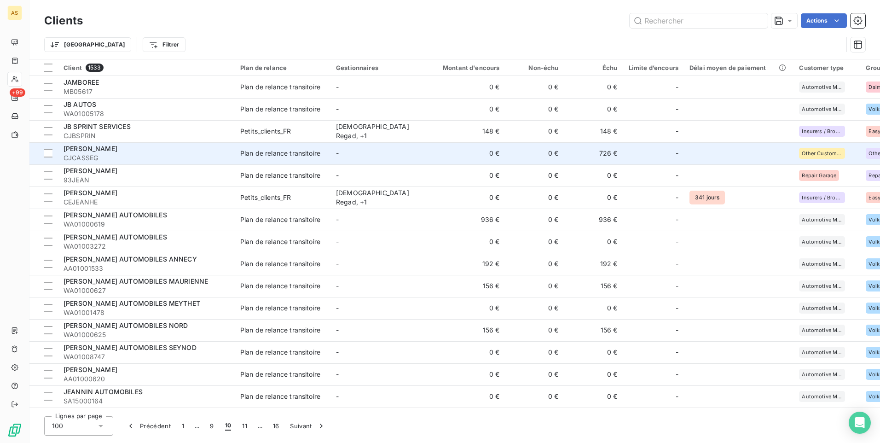
click at [585, 156] on td "726 €" at bounding box center [594, 153] width 59 height 22
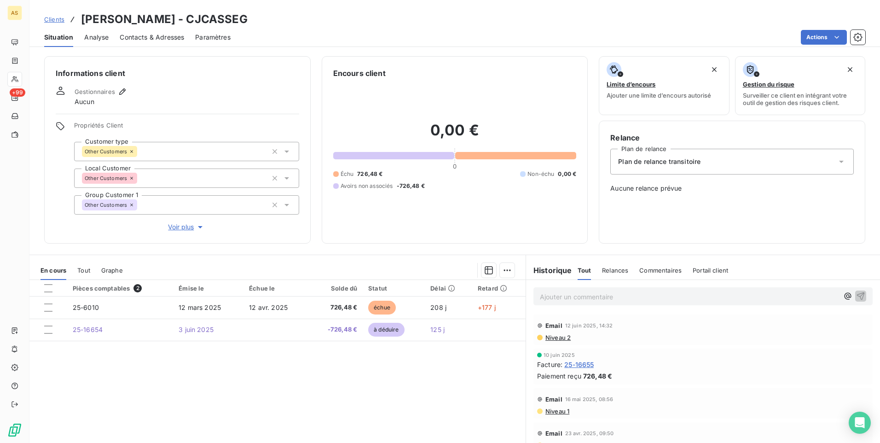
click at [47, 23] on link "Clients" at bounding box center [54, 19] width 20 height 9
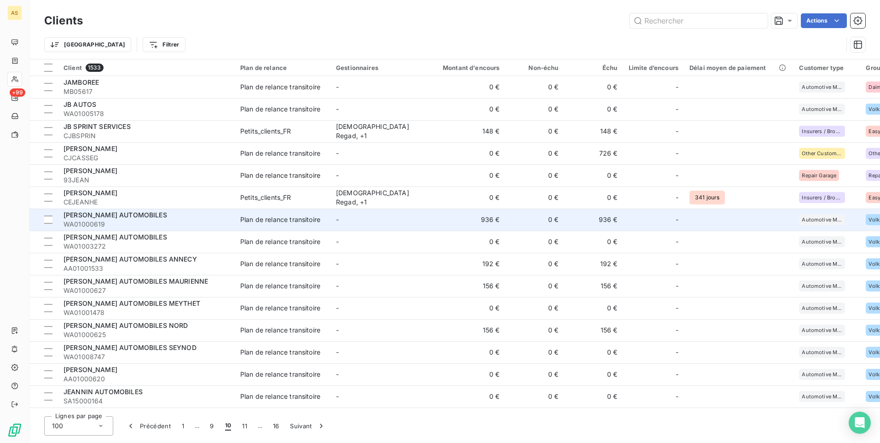
click at [585, 225] on td "936 €" at bounding box center [594, 220] width 59 height 22
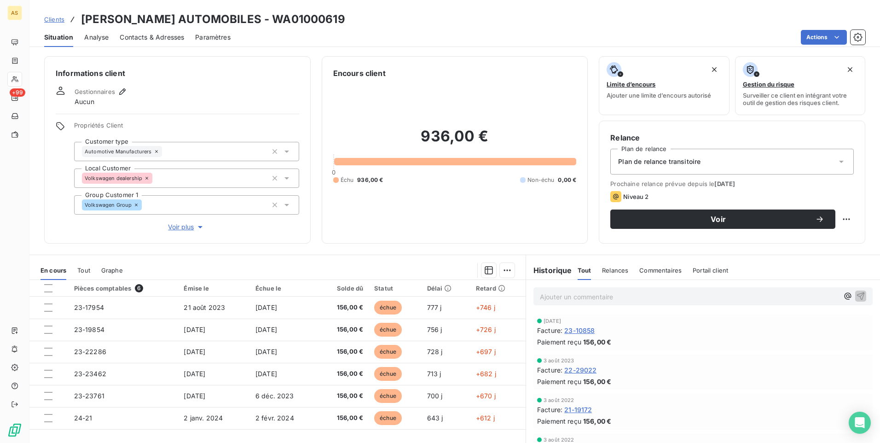
click at [61, 22] on span "Clients" at bounding box center [54, 19] width 20 height 7
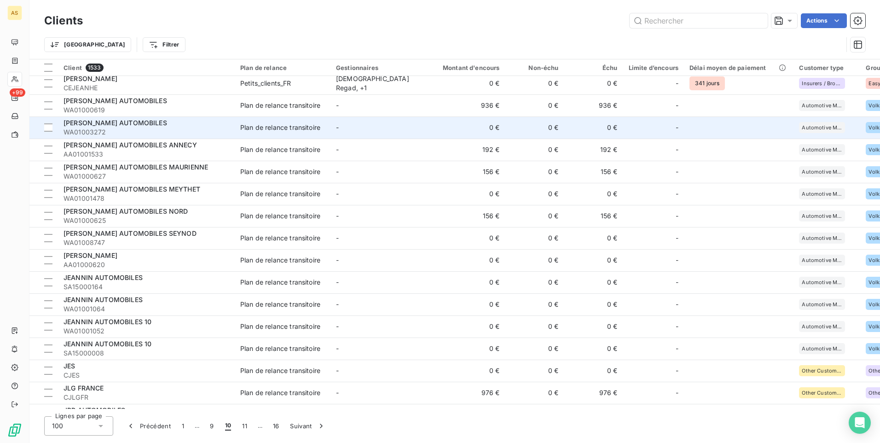
scroll to position [92, 0]
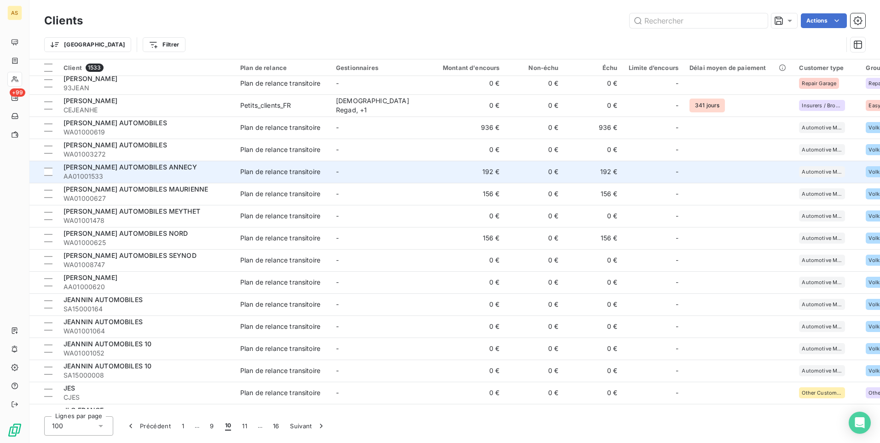
click at [585, 177] on td "192 €" at bounding box center [594, 172] width 59 height 22
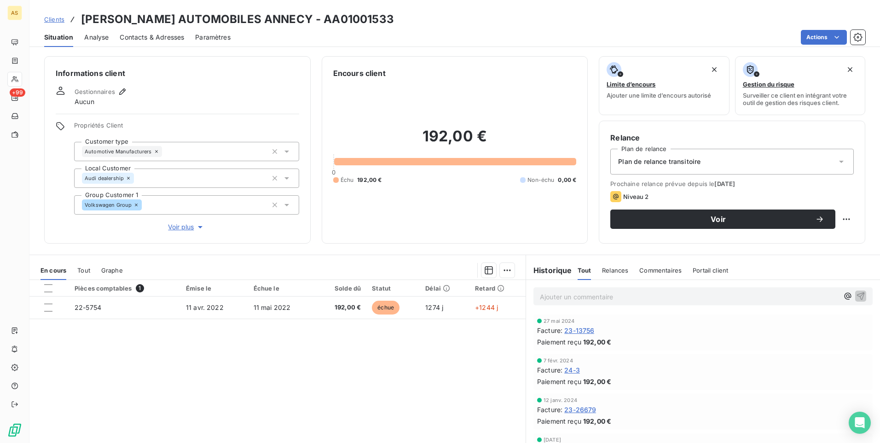
click at [56, 24] on div "Clients [PERSON_NAME] AUTOMOBILES ANNECY - AA01001533" at bounding box center [219, 19] width 350 height 17
click at [53, 21] on span "Clients" at bounding box center [54, 19] width 20 height 7
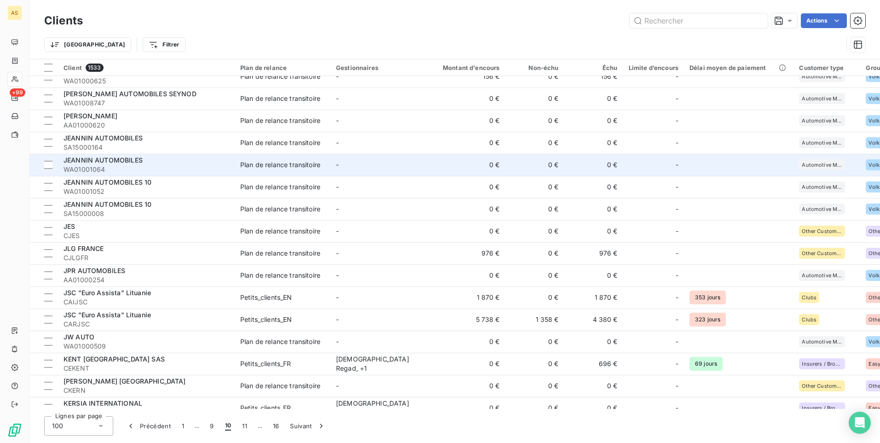
scroll to position [276, 0]
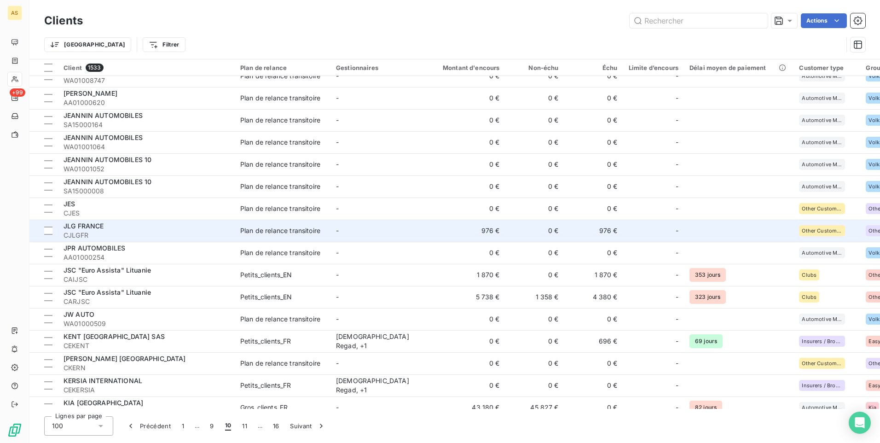
click at [170, 234] on span "CJLGFR" at bounding box center [147, 235] width 166 height 9
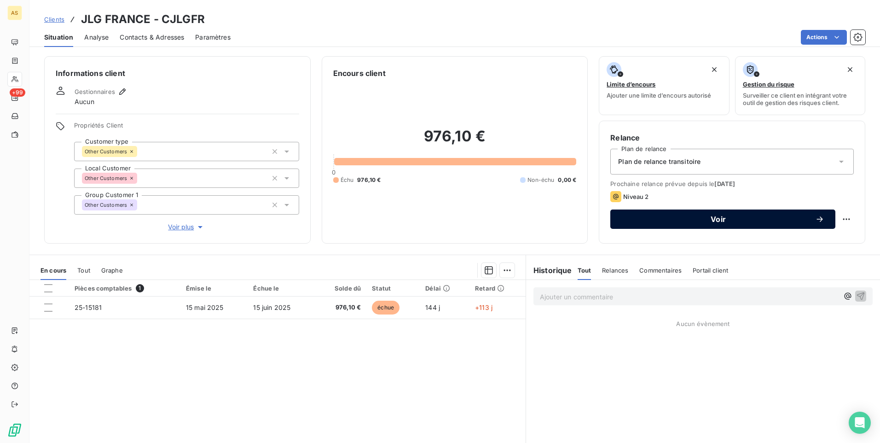
click at [585, 215] on span "Voir" at bounding box center [719, 218] width 194 height 7
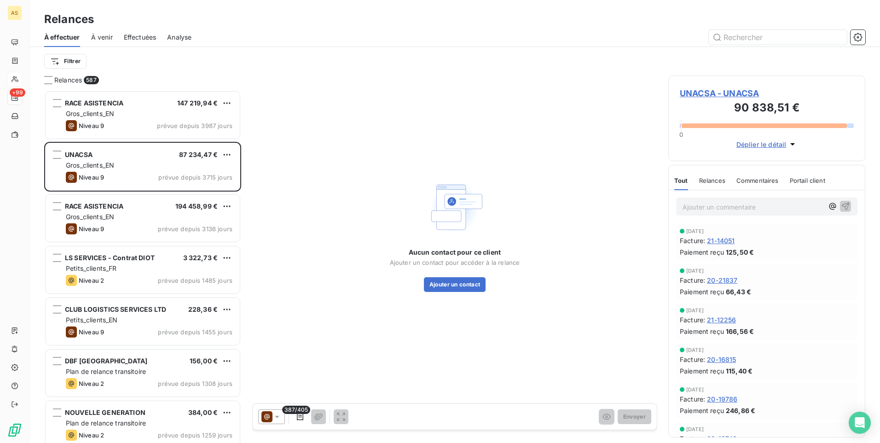
scroll to position [7, 7]
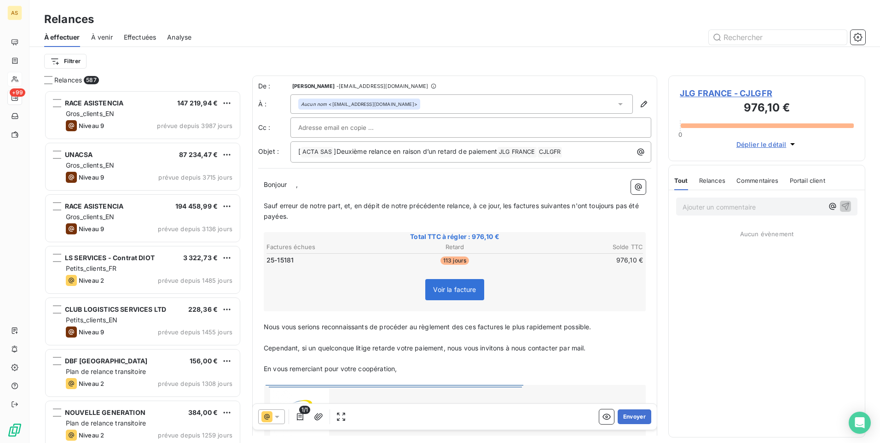
click at [281, 277] on icon at bounding box center [277, 416] width 9 height 9
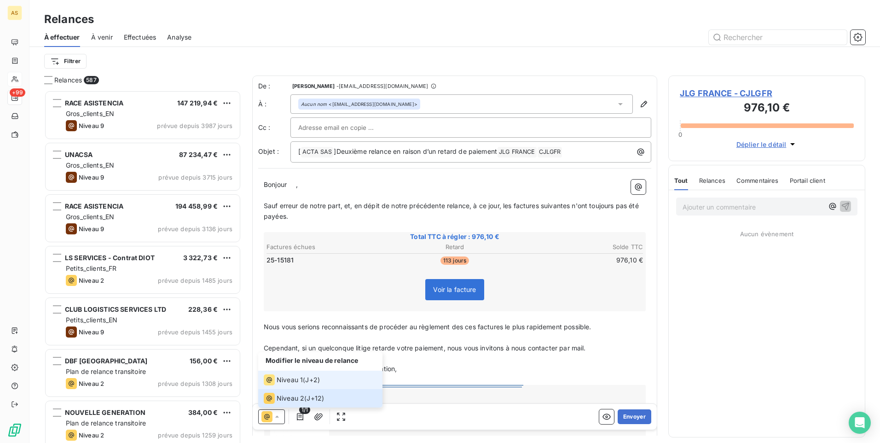
click at [297, 277] on span "Niveau 1" at bounding box center [290, 379] width 26 height 9
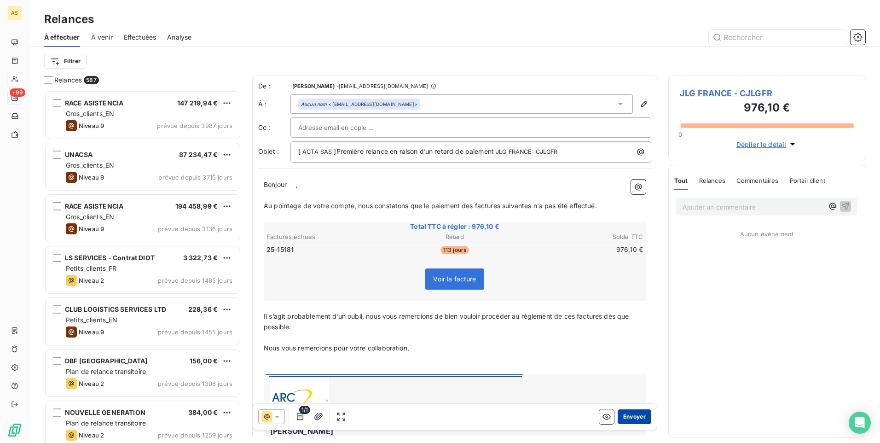
click at [585, 277] on button "Envoyer" at bounding box center [635, 416] width 34 height 15
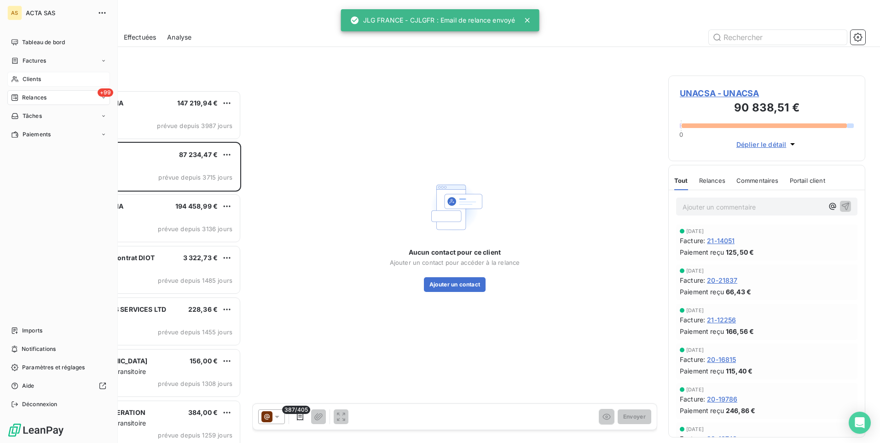
click at [28, 78] on span "Clients" at bounding box center [32, 79] width 18 height 8
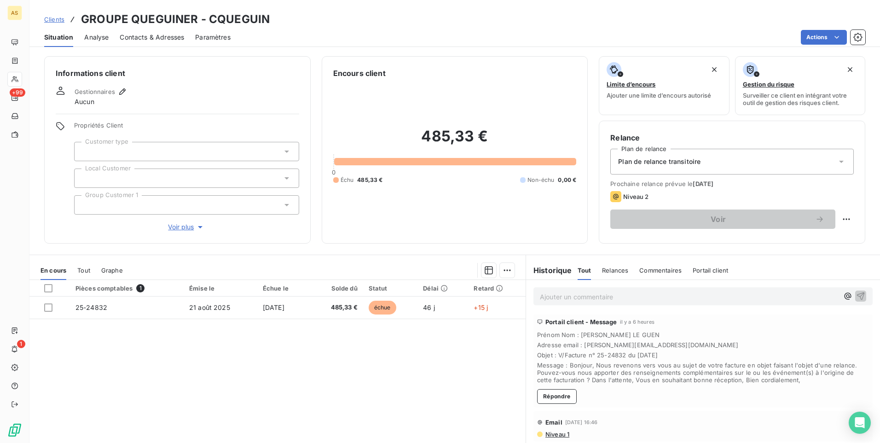
click at [151, 37] on span "Contacts & Adresses" at bounding box center [152, 37] width 64 height 9
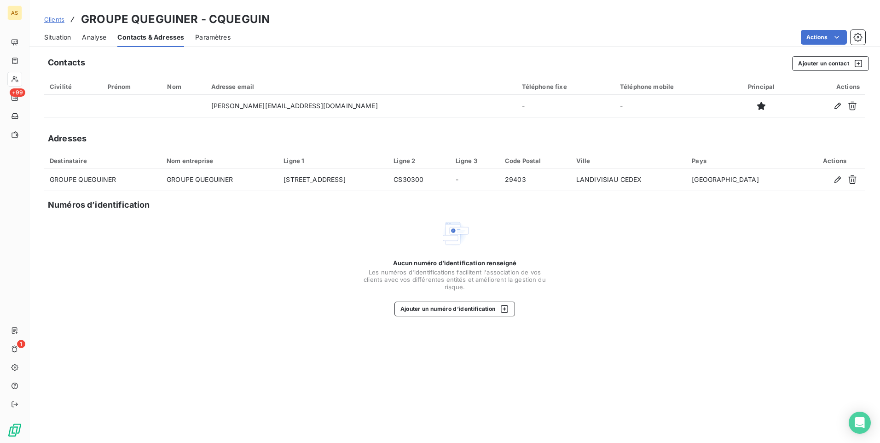
click at [59, 37] on span "Situation" at bounding box center [57, 37] width 27 height 9
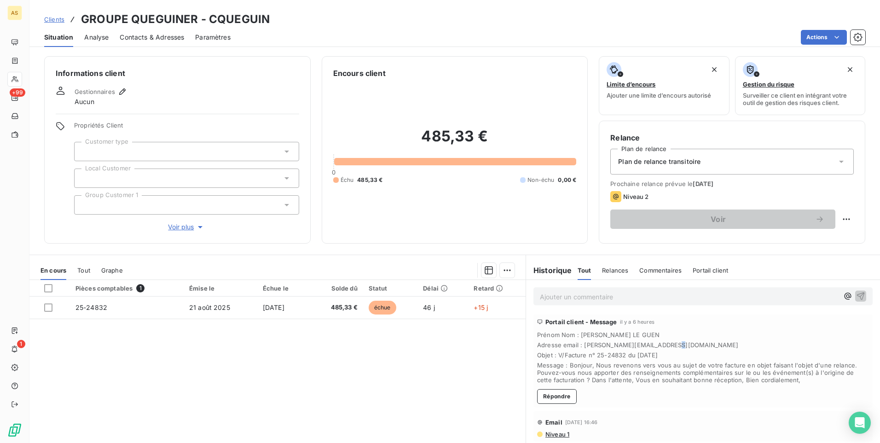
click at [664, 346] on span "Adresse email : [PERSON_NAME][EMAIL_ADDRESS][DOMAIN_NAME]" at bounding box center [703, 344] width 332 height 7
drag, startPoint x: 664, startPoint y: 346, endPoint x: 672, endPoint y: 344, distance: 8.9
click at [672, 344] on span "Adresse email : [PERSON_NAME][EMAIL_ADDRESS][DOMAIN_NAME]" at bounding box center [703, 344] width 332 height 7
drag, startPoint x: 672, startPoint y: 344, endPoint x: 595, endPoint y: 345, distance: 76.9
click at [595, 345] on span "Adresse email : [PERSON_NAME][EMAIL_ADDRESS][DOMAIN_NAME]" at bounding box center [703, 344] width 332 height 7
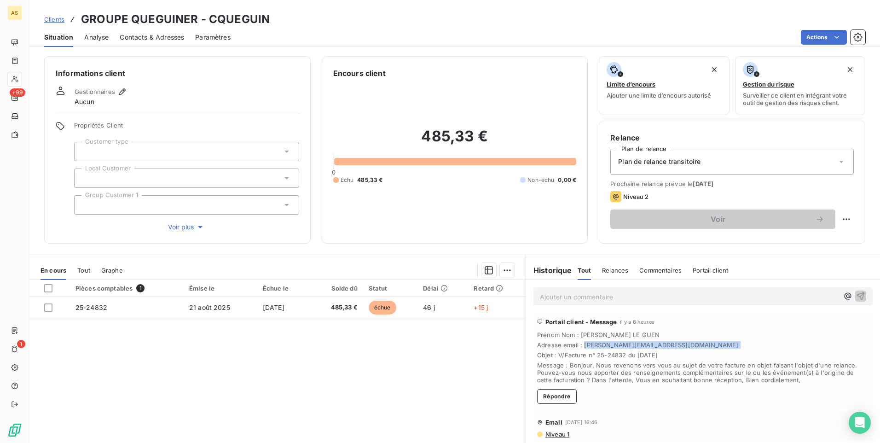
copy span "[PERSON_NAME][EMAIL_ADDRESS][DOMAIN_NAME]"
click at [560, 295] on p "Ajouter un commentaire ﻿" at bounding box center [689, 297] width 299 height 12
click at [857, 294] on icon "button" at bounding box center [861, 296] width 8 height 8
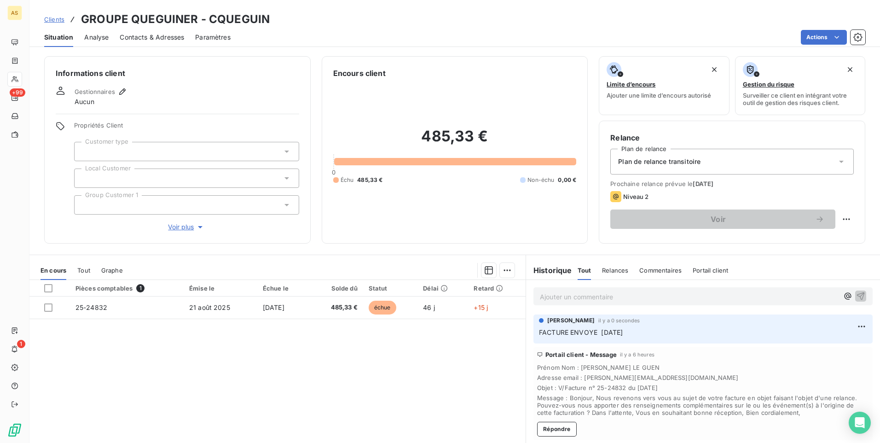
click at [54, 21] on span "Clients" at bounding box center [54, 19] width 20 height 7
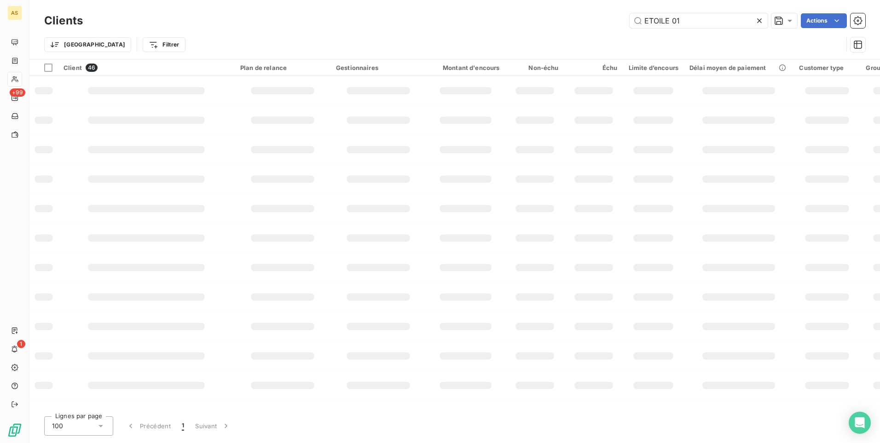
type input "ETOILE 01"
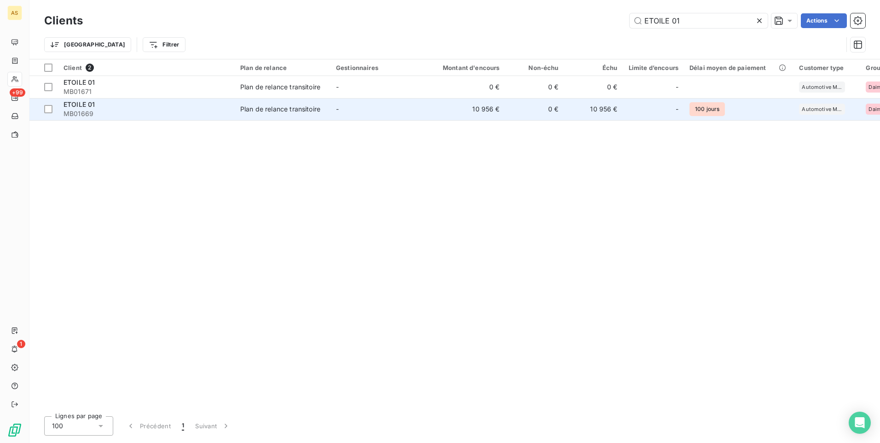
click at [453, 110] on td "10 956 €" at bounding box center [465, 109] width 79 height 22
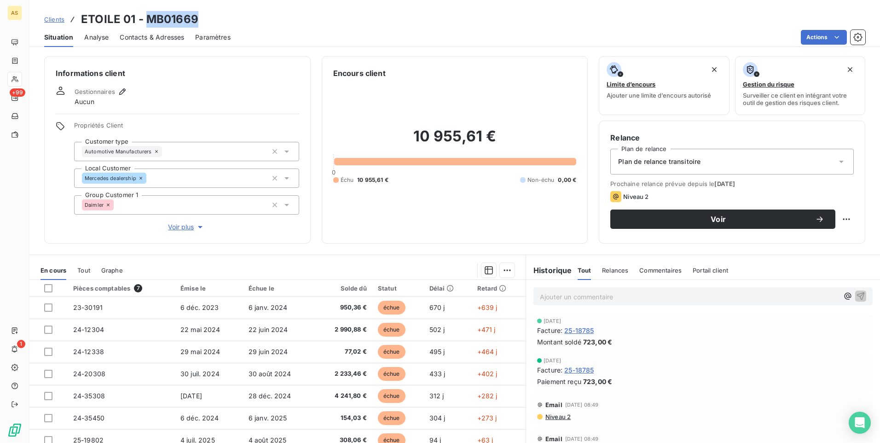
drag, startPoint x: 203, startPoint y: 17, endPoint x: 145, endPoint y: 15, distance: 58.5
click at [145, 15] on div "Clients ETOILE 01 - MB01669" at bounding box center [454, 19] width 851 height 17
copy h3 "MB01669"
